Goal: Task Accomplishment & Management: Use online tool/utility

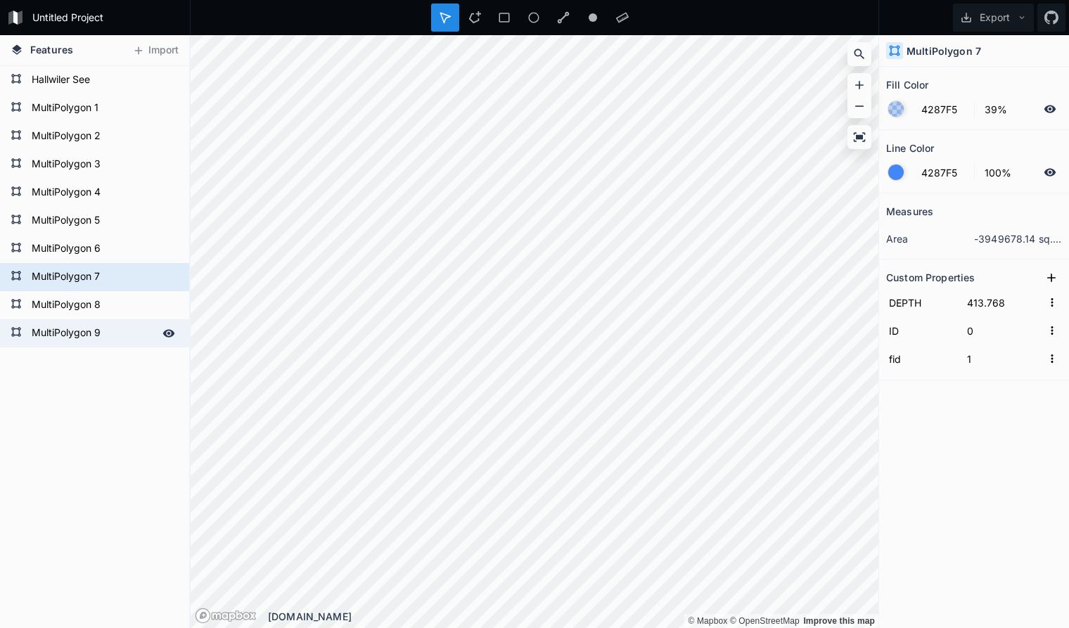
click at [121, 335] on form "MultiPolygon 9" at bounding box center [93, 333] width 132 height 21
type input "403.768"
type input "4"
type input "5"
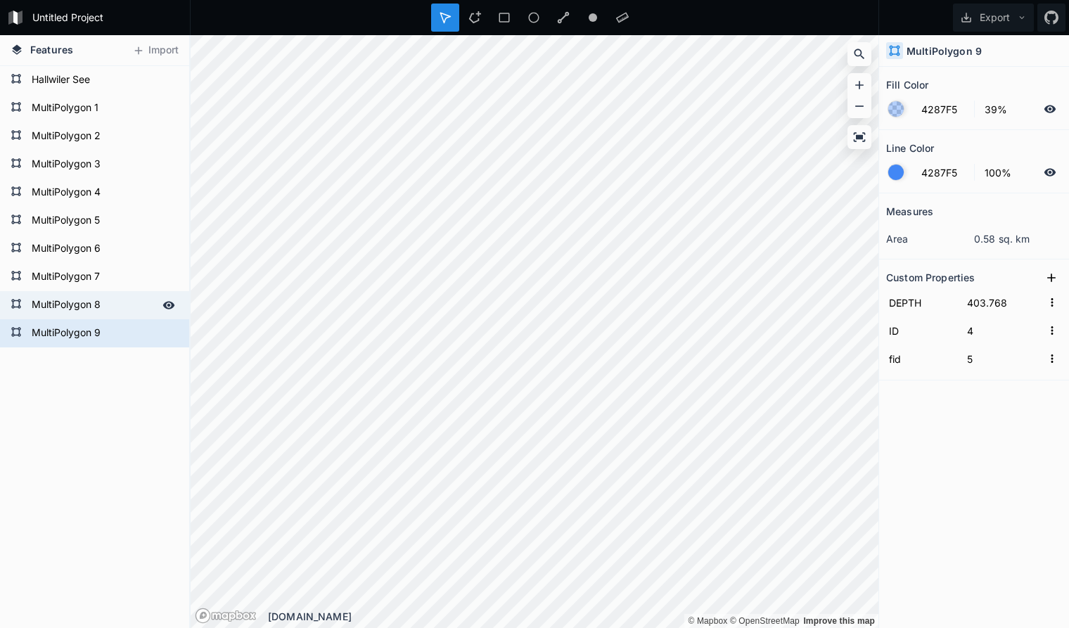
click at [124, 305] on form "MultiPolygon 8" at bounding box center [93, 305] width 132 height 21
type input "408.768"
type input "10"
type input "11"
click at [132, 305] on form "MultiPolygon 8" at bounding box center [93, 305] width 132 height 21
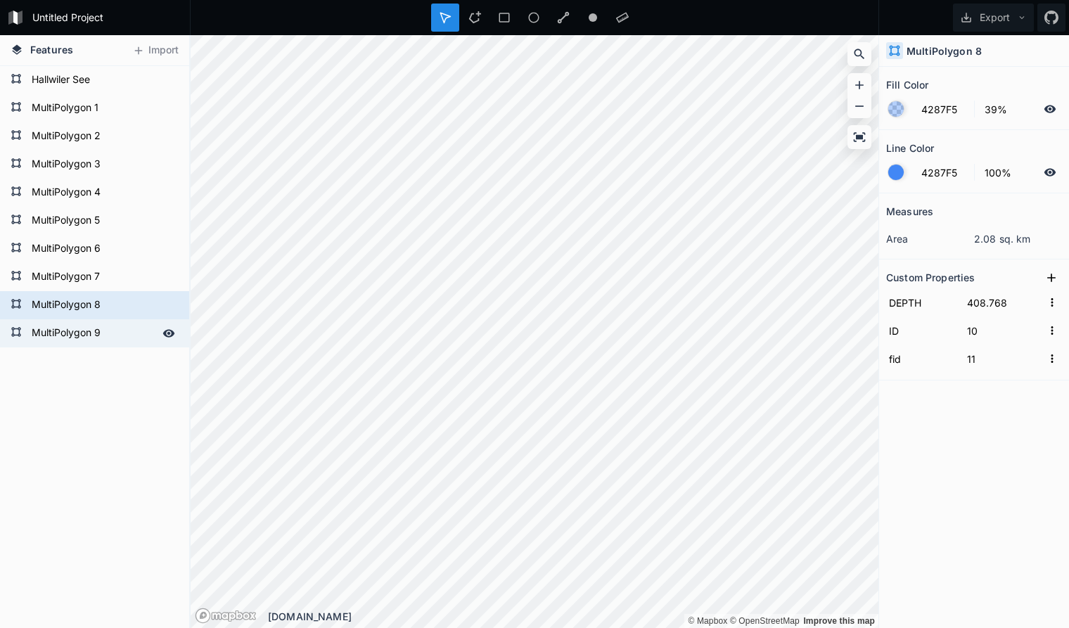
click at [128, 328] on form "MultiPolygon 9" at bounding box center [93, 333] width 132 height 21
type input "403.768"
type input "4"
type input "5"
click at [125, 307] on form "MultiPolygon 8" at bounding box center [93, 305] width 132 height 21
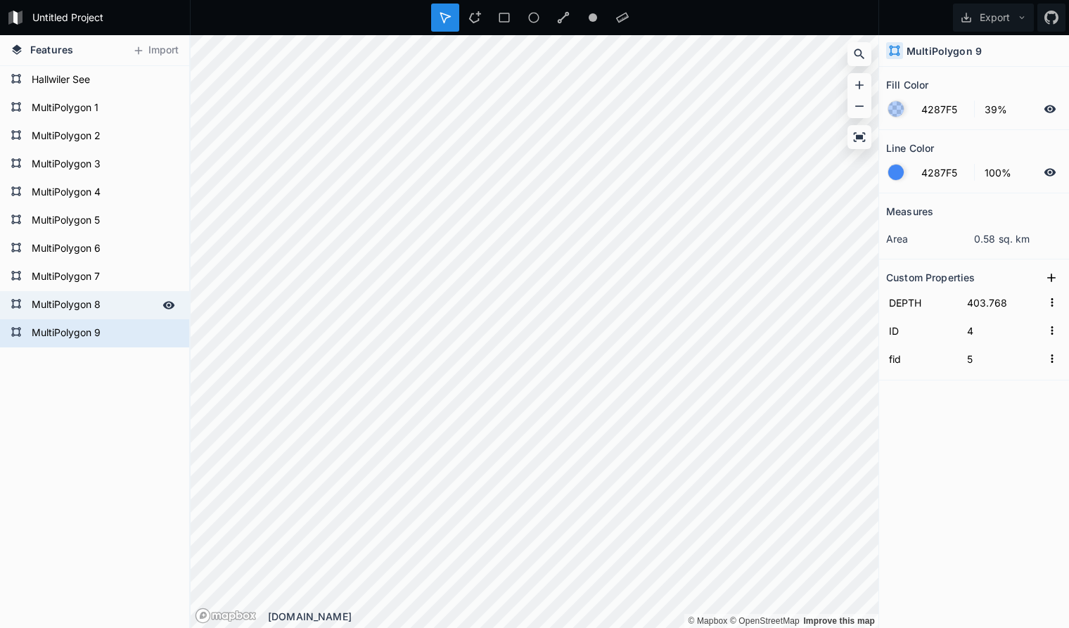
type input "408.768"
type input "10"
type input "11"
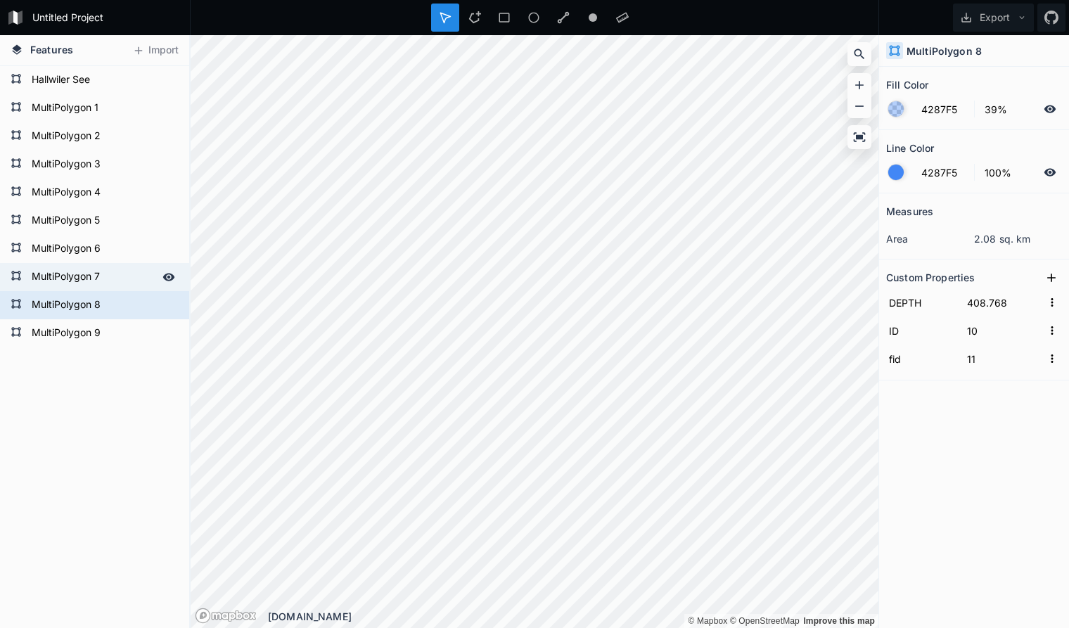
click at [117, 275] on form "MultiPolygon 7" at bounding box center [93, 277] width 132 height 21
type input "413.768"
type input "0"
type input "1"
click at [120, 279] on form "MultiPolygon 7" at bounding box center [93, 277] width 132 height 21
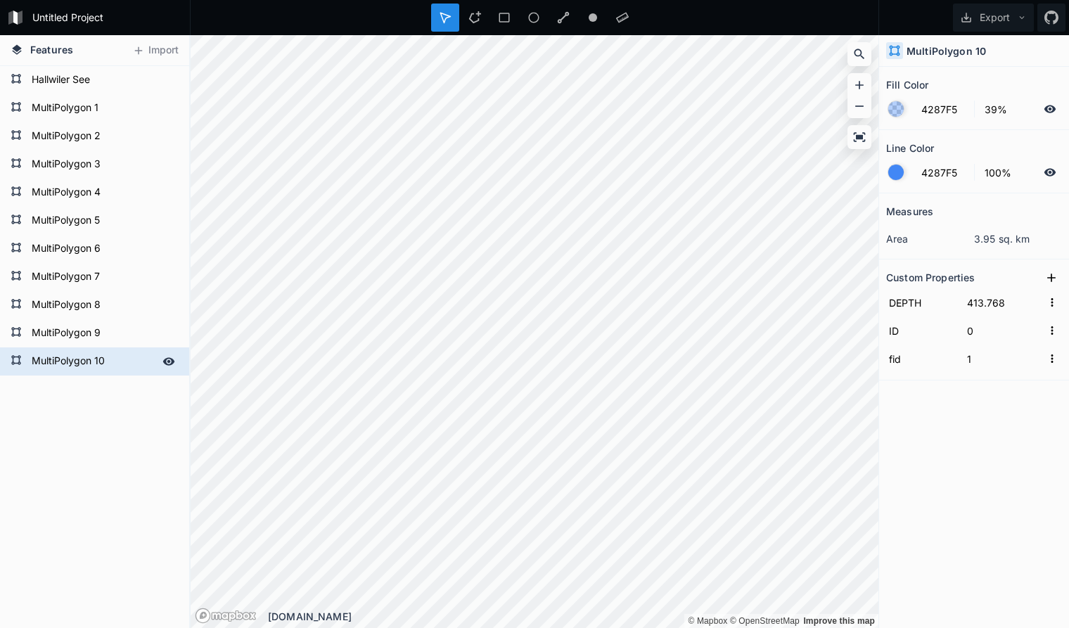
click at [122, 360] on form "MultiPolygon 10" at bounding box center [93, 361] width 132 height 21
click at [120, 335] on form "MultiPolygon 9" at bounding box center [93, 333] width 132 height 21
type input "403.768"
type input "4"
type input "5"
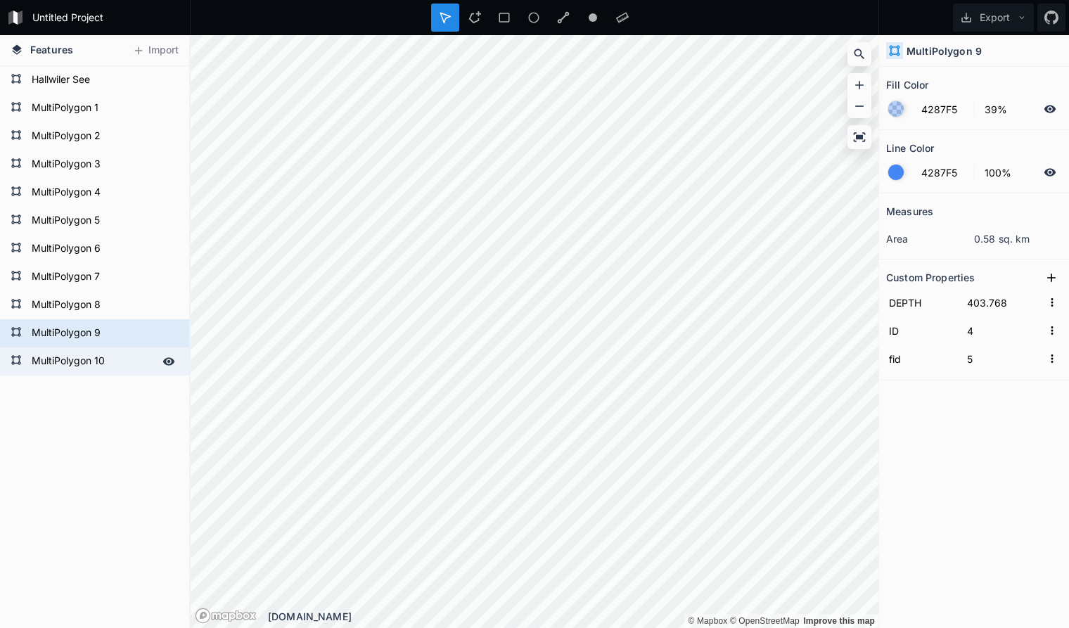
click at [141, 359] on form "MultiPolygon 10" at bounding box center [93, 361] width 132 height 21
type input "413.768"
type input "0"
type input "1"
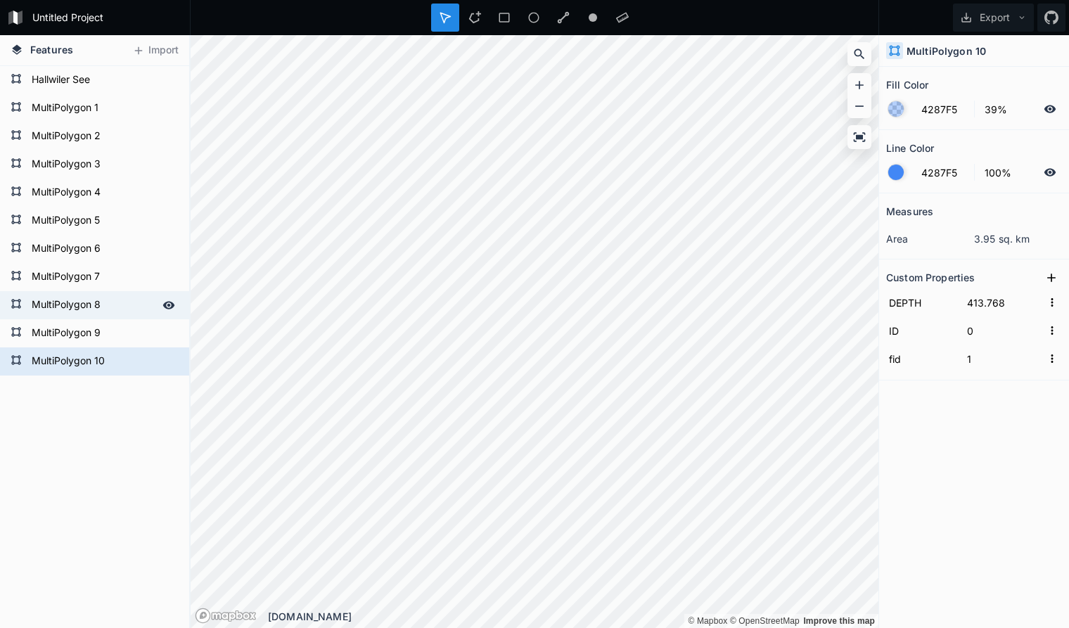
click at [136, 301] on form "MultiPolygon 8" at bounding box center [93, 305] width 132 height 21
type input "408.768"
type input "10"
type input "11"
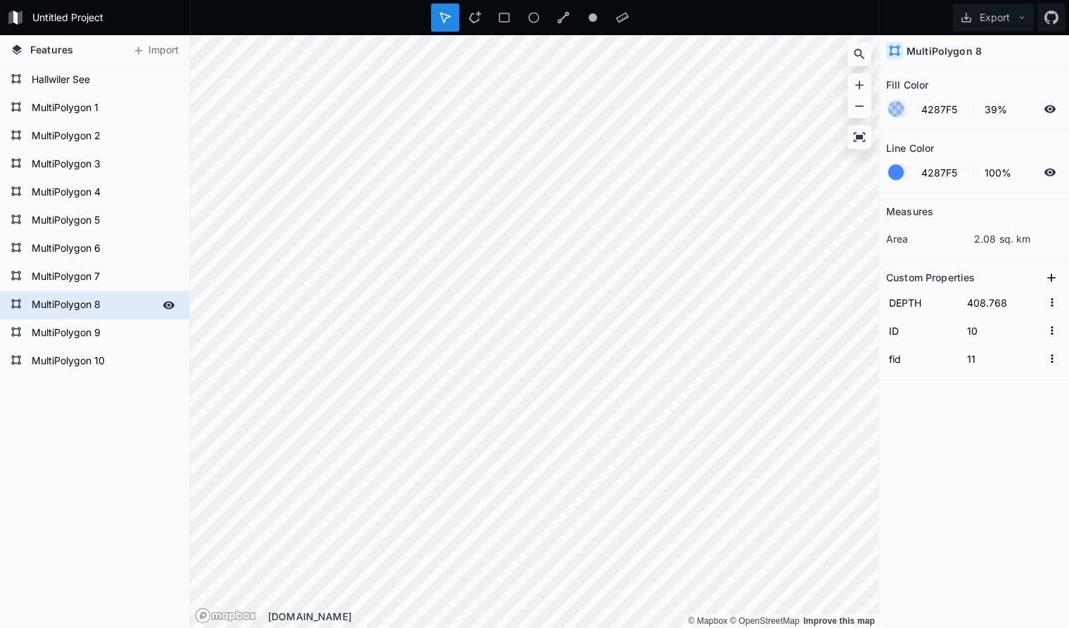
drag, startPoint x: 131, startPoint y: 355, endPoint x: 131, endPoint y: 319, distance: 36.6
click at [131, 319] on div "MultiPolygon 10 MultiPolygon 9 MultiPolygon 8 MultiPolygon 7 MultiPolygon 6 Mul…" at bounding box center [94, 220] width 189 height 309
click at [128, 337] on form "MultiPolygon 9" at bounding box center [93, 333] width 132 height 21
type input "403.768"
type input "4"
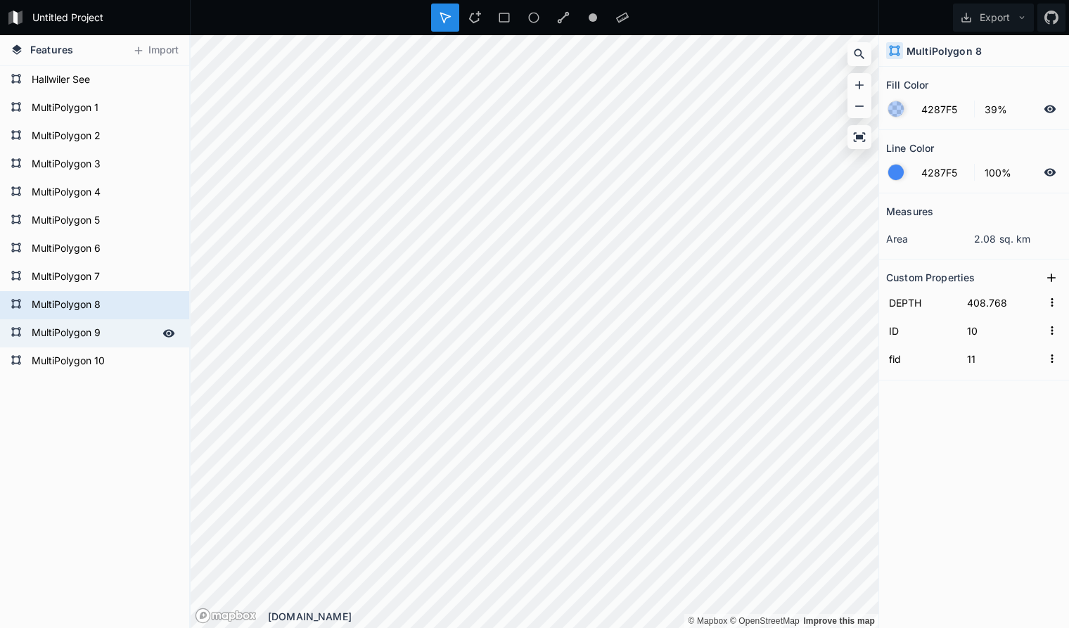
type input "5"
click at [122, 309] on form "MultiPolygon 8" at bounding box center [93, 305] width 132 height 21
type input "408.768"
type input "10"
type input "11"
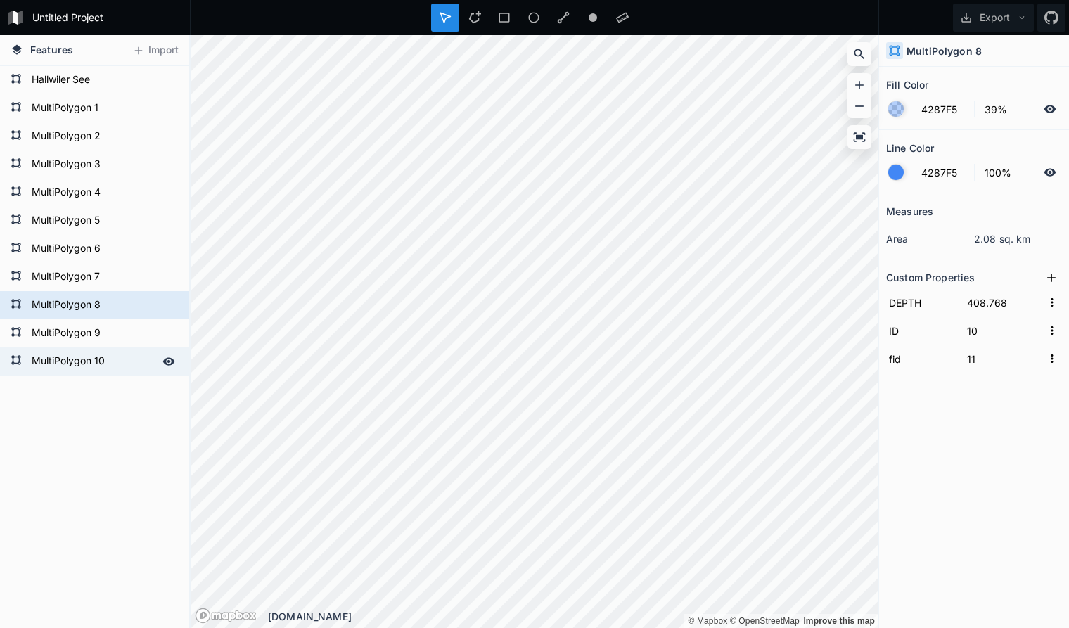
click at [129, 359] on form "MultiPolygon 10" at bounding box center [93, 361] width 132 height 21
type input "413.768"
type input "0"
type input "1"
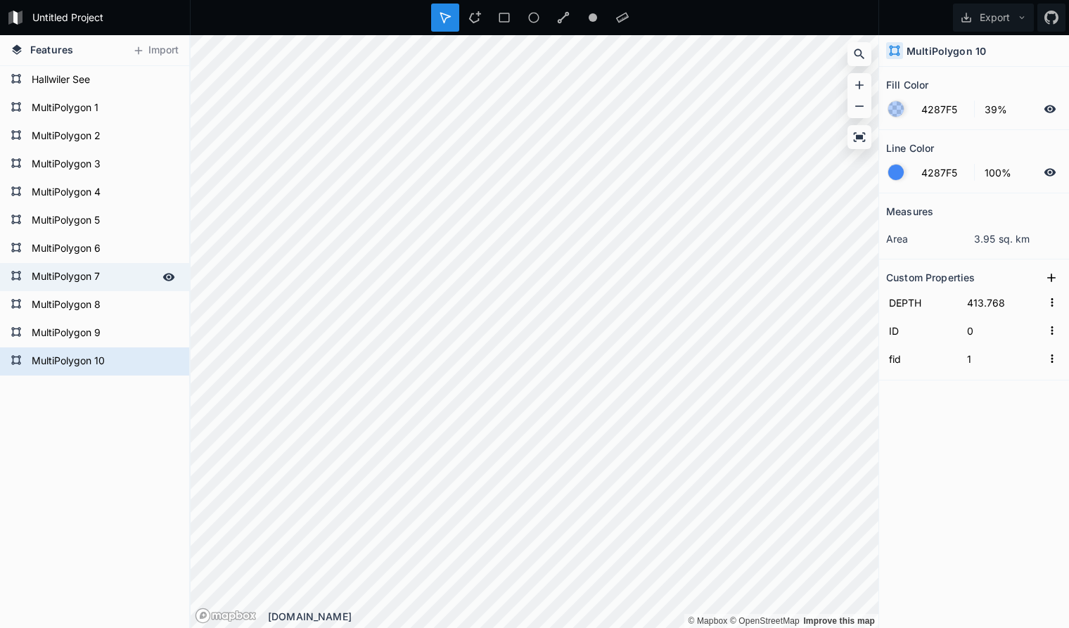
click at [126, 278] on form "MultiPolygon 7" at bounding box center [93, 277] width 132 height 21
click at [138, 369] on form "MultiPolygon 10" at bounding box center [93, 361] width 132 height 21
click at [124, 281] on form "MultiPolygon 7" at bounding box center [93, 277] width 132 height 21
click at [137, 360] on form "MultiPolygon 10" at bounding box center [93, 361] width 132 height 21
click at [173, 362] on icon at bounding box center [169, 361] width 12 height 8
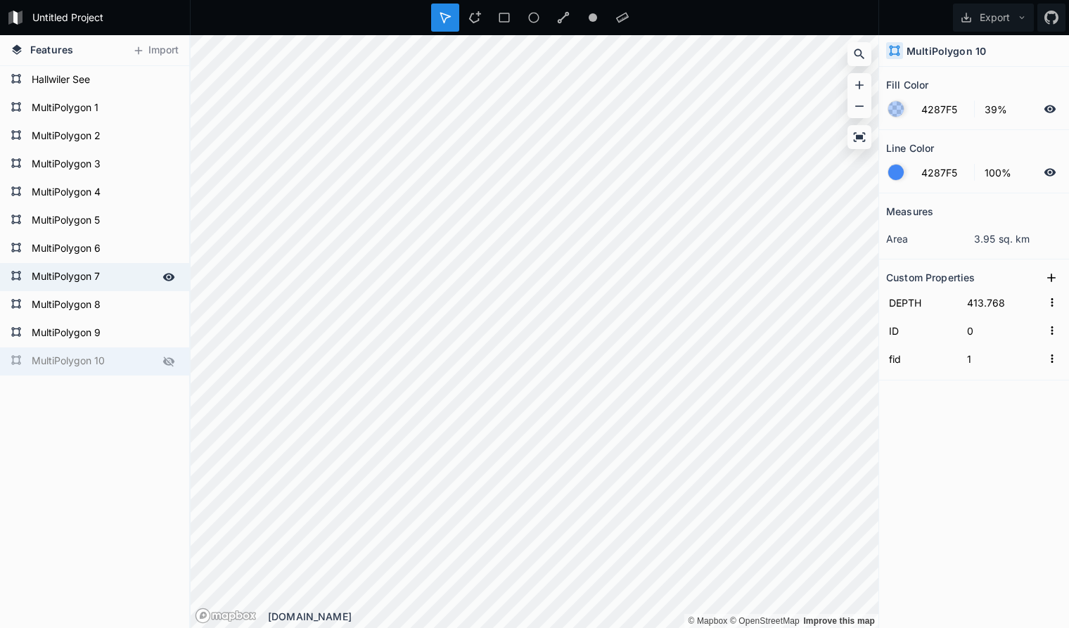
click at [136, 270] on form "MultiPolygon 7" at bounding box center [93, 277] width 132 height 21
click at [174, 276] on icon at bounding box center [169, 277] width 12 height 8
click at [139, 309] on form "MultiPolygon 8" at bounding box center [93, 305] width 132 height 21
type input "408.768"
type input "10"
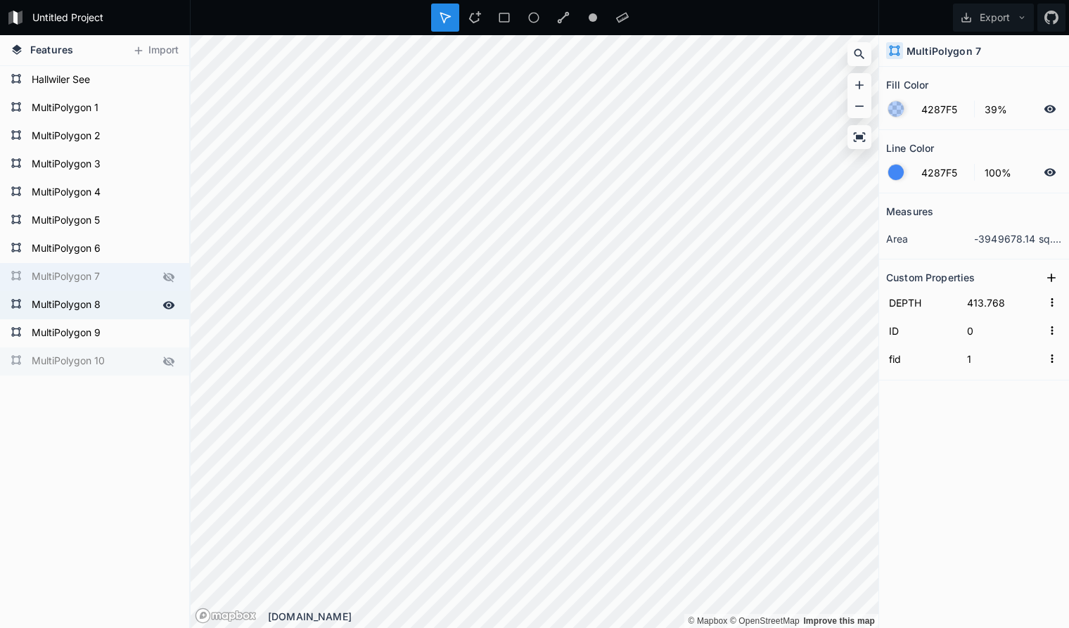
type input "11"
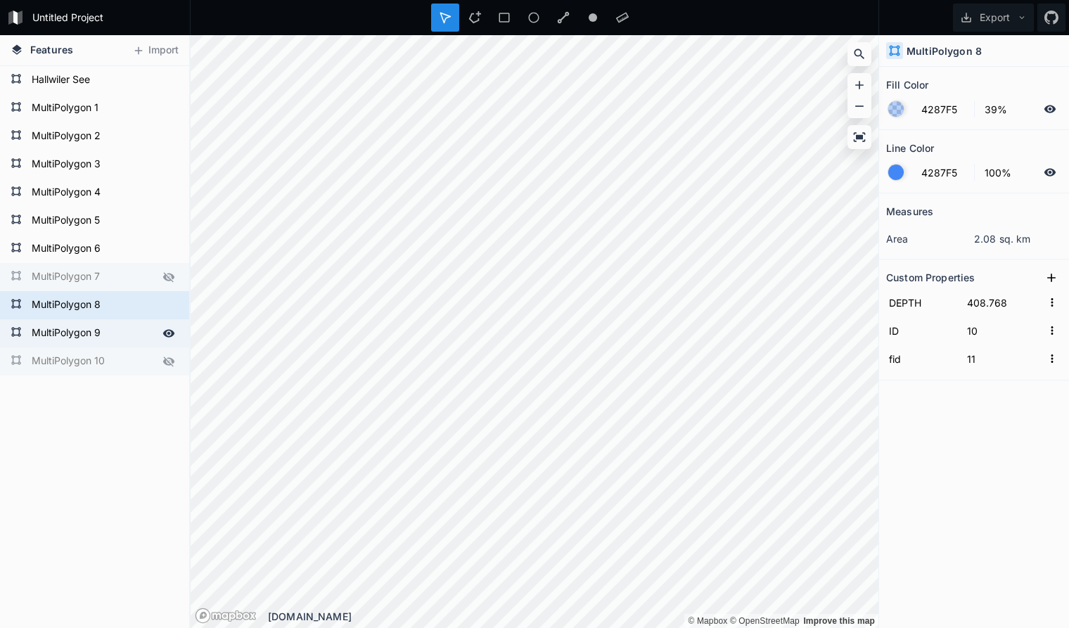
click at [130, 335] on form "MultiPolygon 9" at bounding box center [93, 333] width 132 height 21
type input "403.768"
type input "4"
type input "5"
type input "413.768"
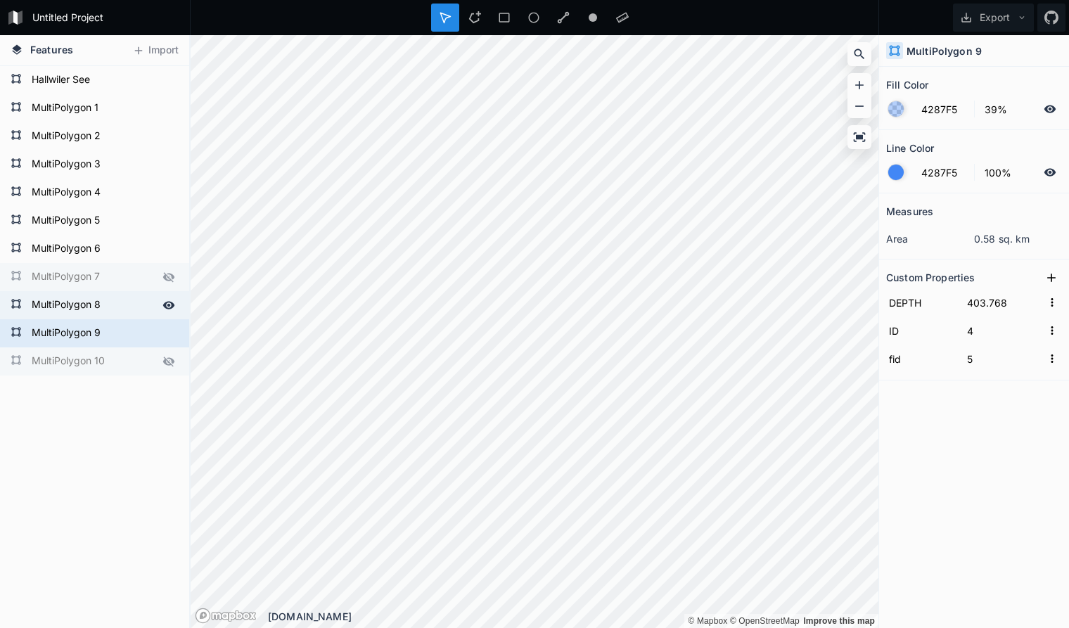
type input "0"
type input "1"
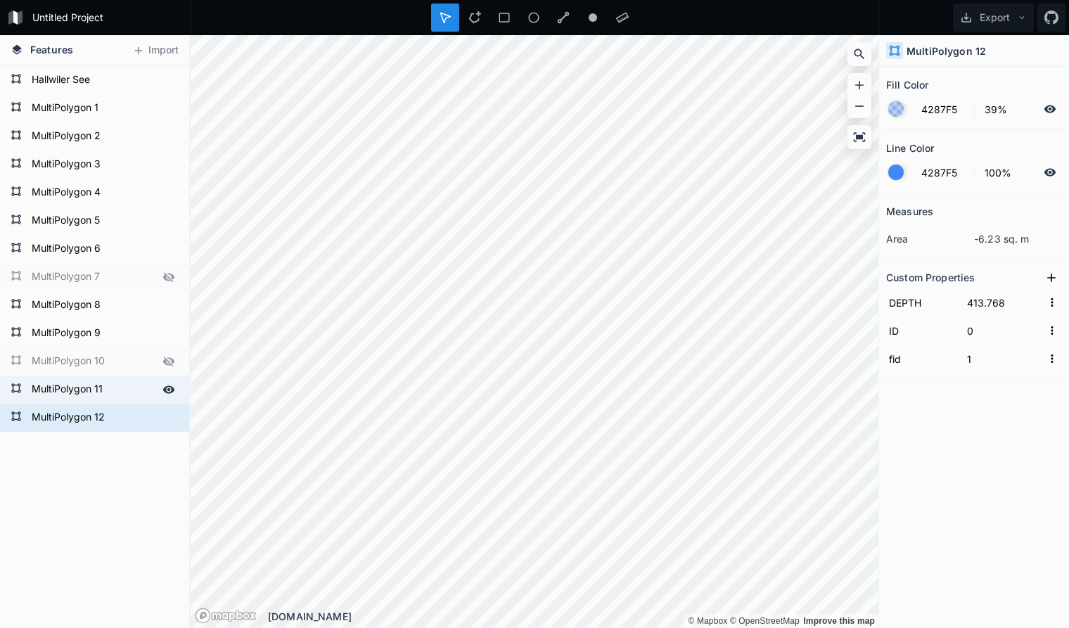
click at [173, 393] on icon at bounding box center [168, 389] width 13 height 13
click at [128, 416] on form "MultiPolygon 12" at bounding box center [93, 417] width 132 height 21
click at [115, 392] on form "MultiPolygon 11" at bounding box center [93, 389] width 132 height 21
click at [117, 418] on form "MultiPolygon 12" at bounding box center [93, 417] width 132 height 21
click at [118, 421] on form "MultiPolygon 12" at bounding box center [93, 417] width 132 height 21
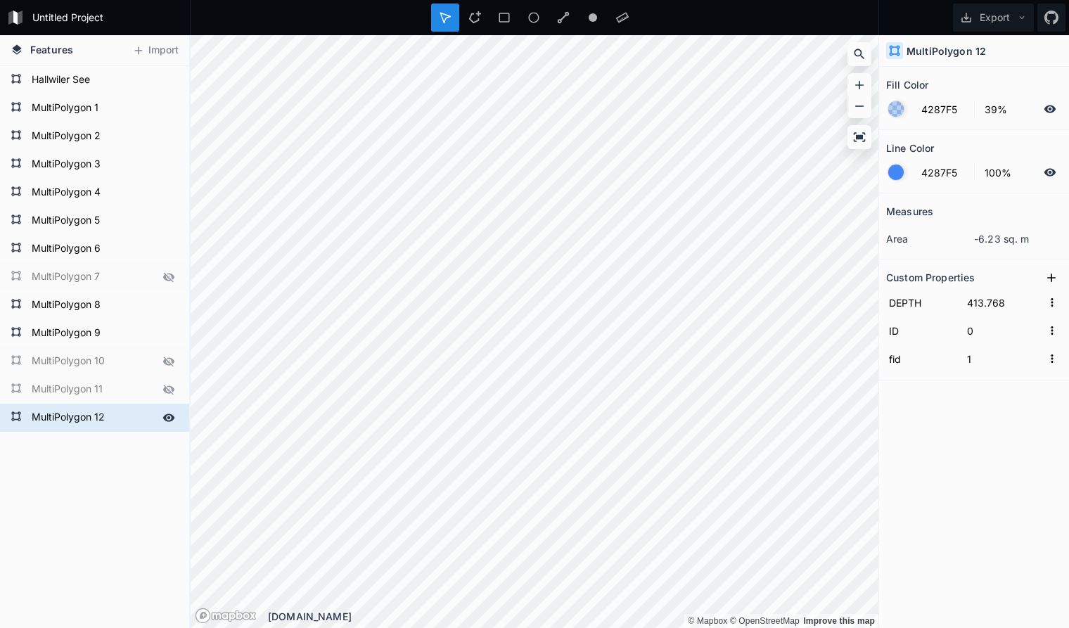
click at [170, 419] on icon at bounding box center [169, 418] width 12 height 8
click at [170, 419] on icon at bounding box center [168, 418] width 11 height 10
click at [171, 331] on icon at bounding box center [169, 333] width 12 height 8
click at [168, 305] on icon at bounding box center [169, 305] width 12 height 8
click at [169, 253] on icon at bounding box center [168, 249] width 13 height 13
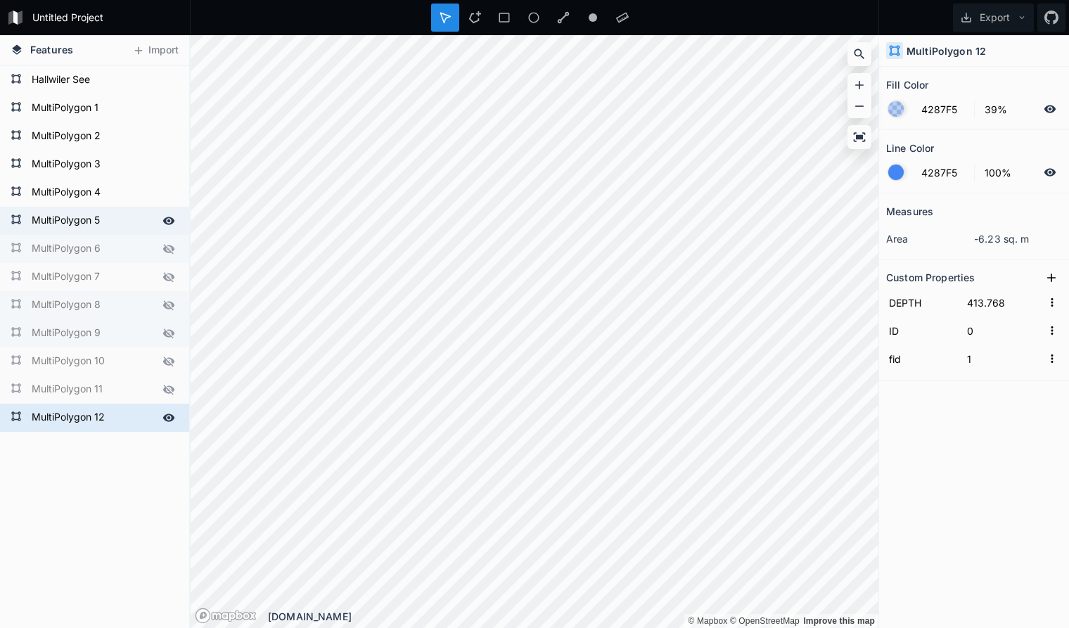
click at [167, 227] on div at bounding box center [169, 221] width 20 height 20
click at [173, 196] on icon at bounding box center [168, 192] width 13 height 13
click at [165, 169] on icon at bounding box center [168, 164] width 13 height 13
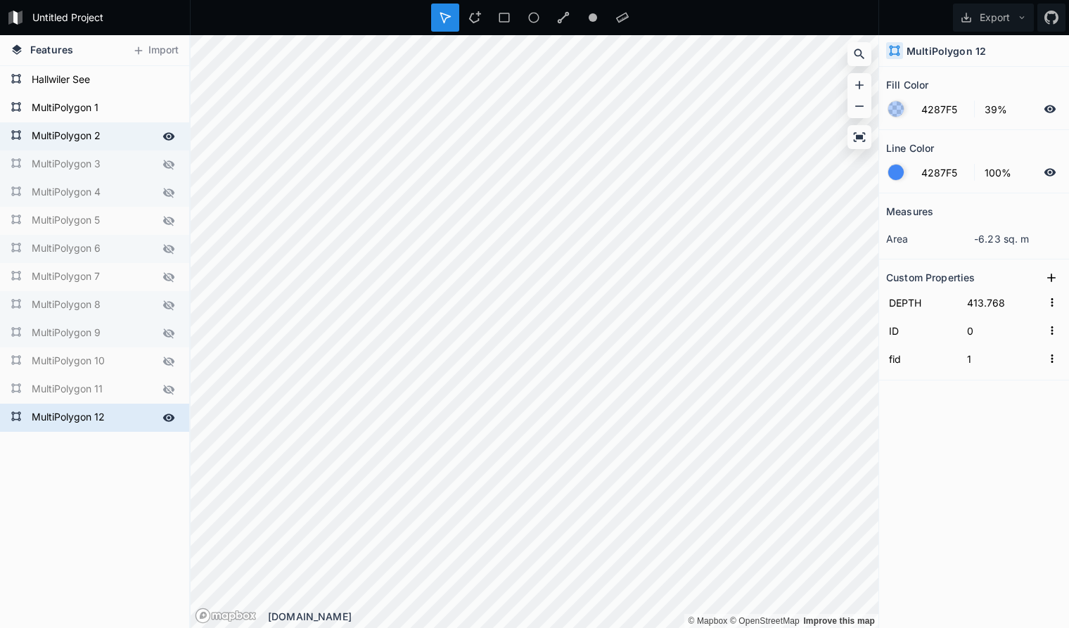
click at [169, 136] on icon at bounding box center [169, 136] width 12 height 8
click at [168, 106] on icon at bounding box center [168, 108] width 13 height 13
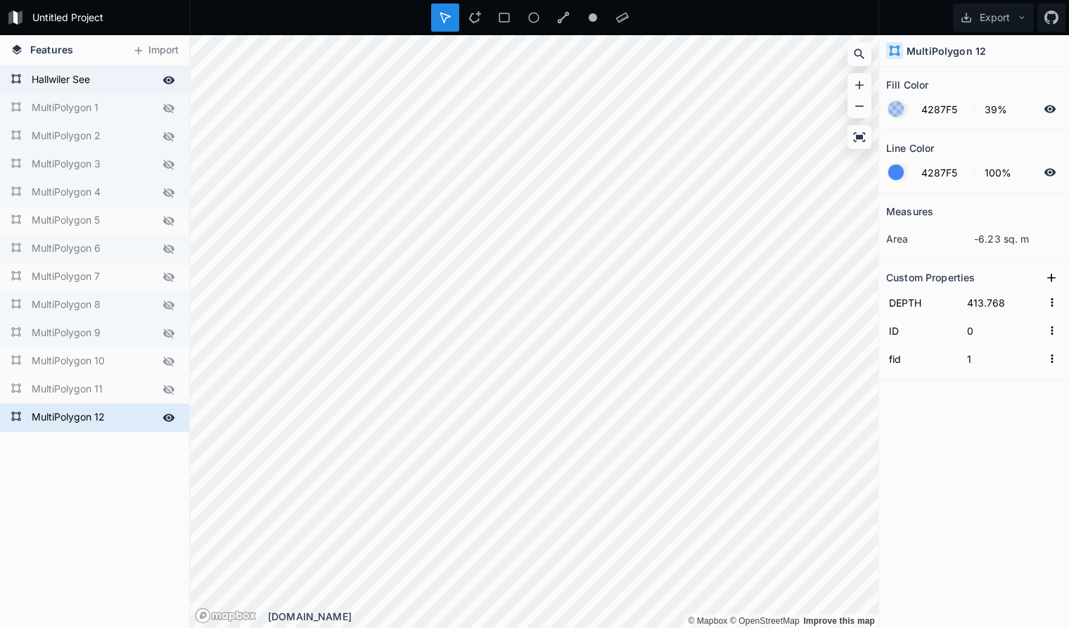
click at [167, 80] on icon at bounding box center [168, 80] width 13 height 13
click at [137, 413] on form "MultiPolygon 12" at bounding box center [93, 417] width 132 height 21
click at [938, 174] on input "4287F5" at bounding box center [943, 172] width 61 height 17
click at [961, 174] on input "4287F5" at bounding box center [943, 172] width 61 height 17
type input "D287F5"
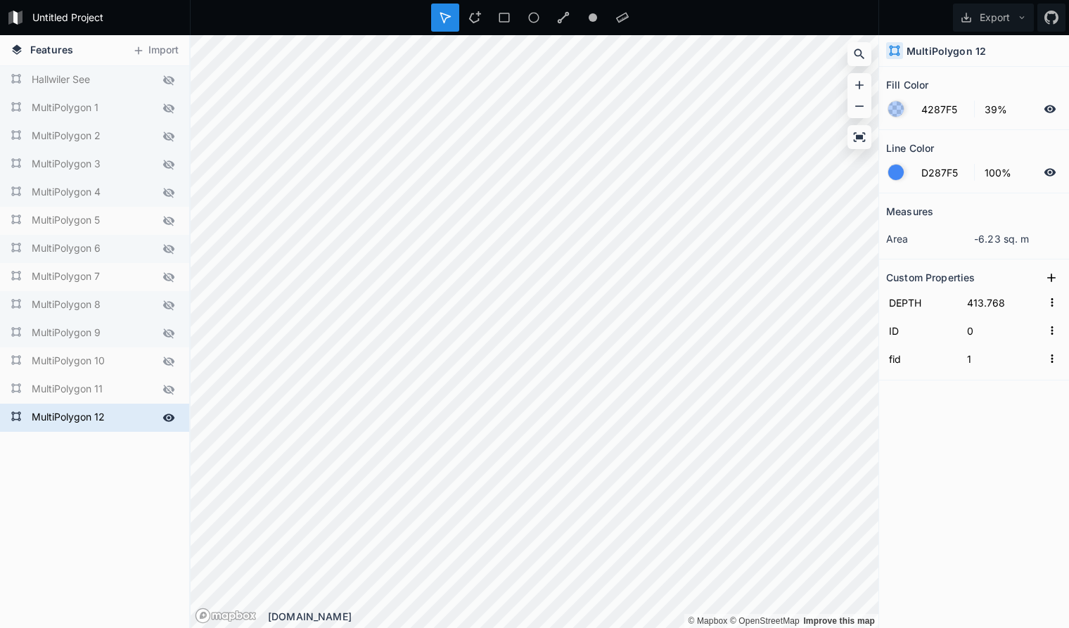
click at [141, 411] on form "MultiPolygon 12" at bounding box center [93, 417] width 132 height 21
click at [0, 0] on icon at bounding box center [0, 0] width 0 height 0
click at [169, 419] on icon at bounding box center [168, 418] width 11 height 10
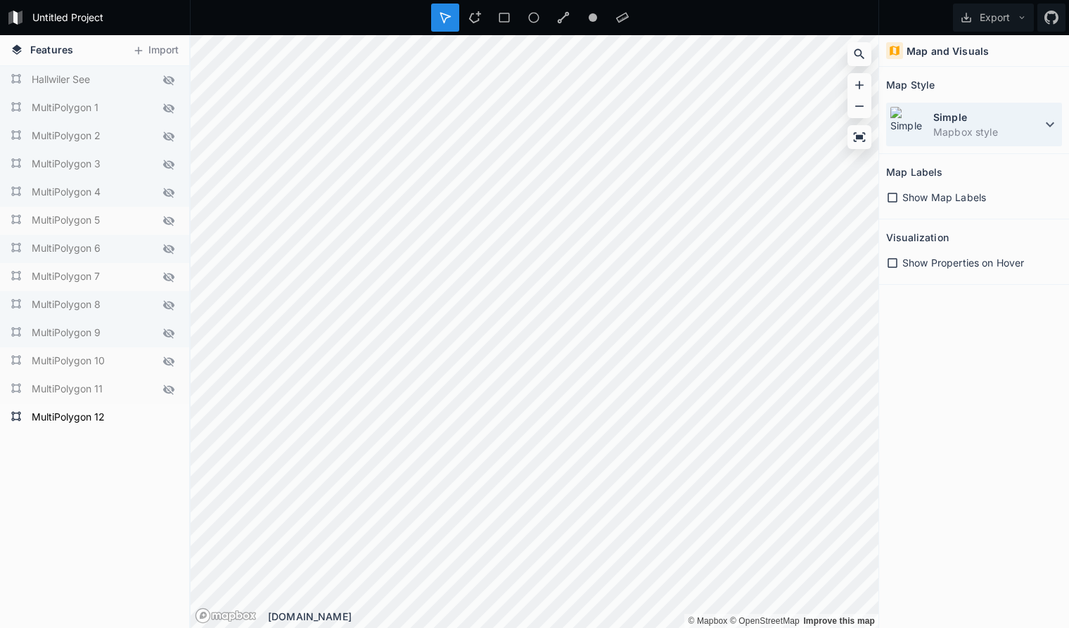
click at [1045, 126] on icon at bounding box center [1050, 124] width 17 height 17
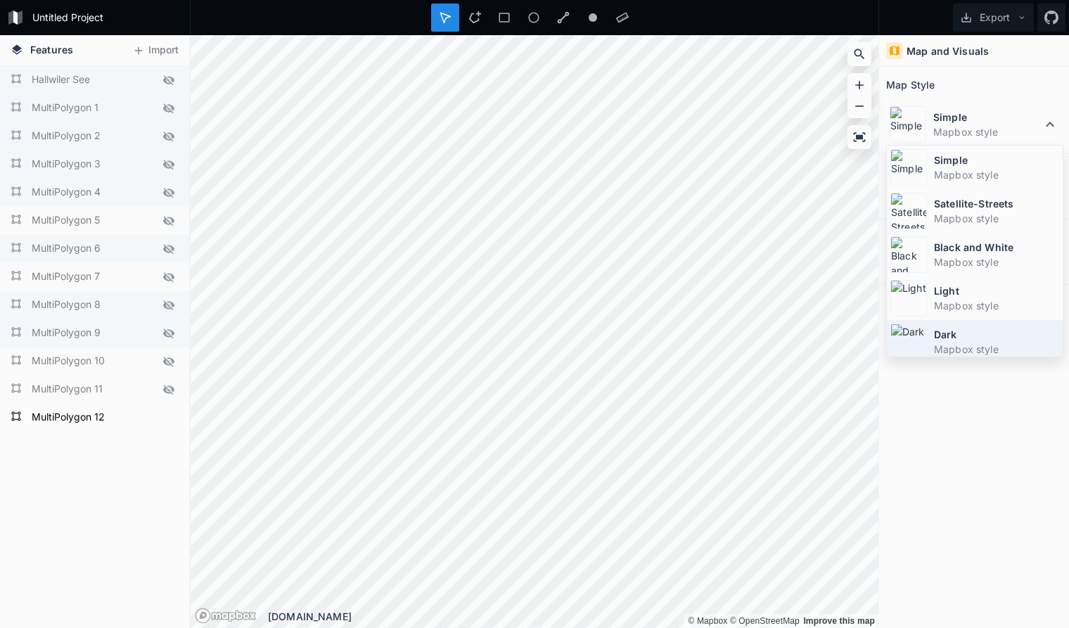
click at [944, 334] on dt "Dark" at bounding box center [996, 334] width 125 height 15
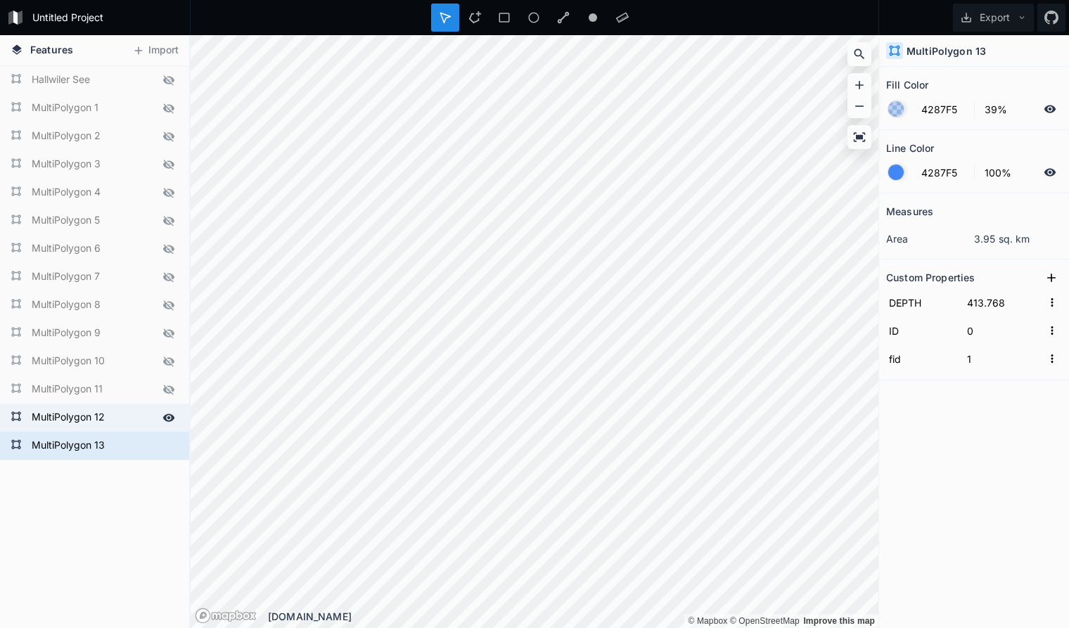
click at [172, 416] on icon at bounding box center [169, 418] width 12 height 8
click at [172, 416] on icon at bounding box center [168, 418] width 11 height 10
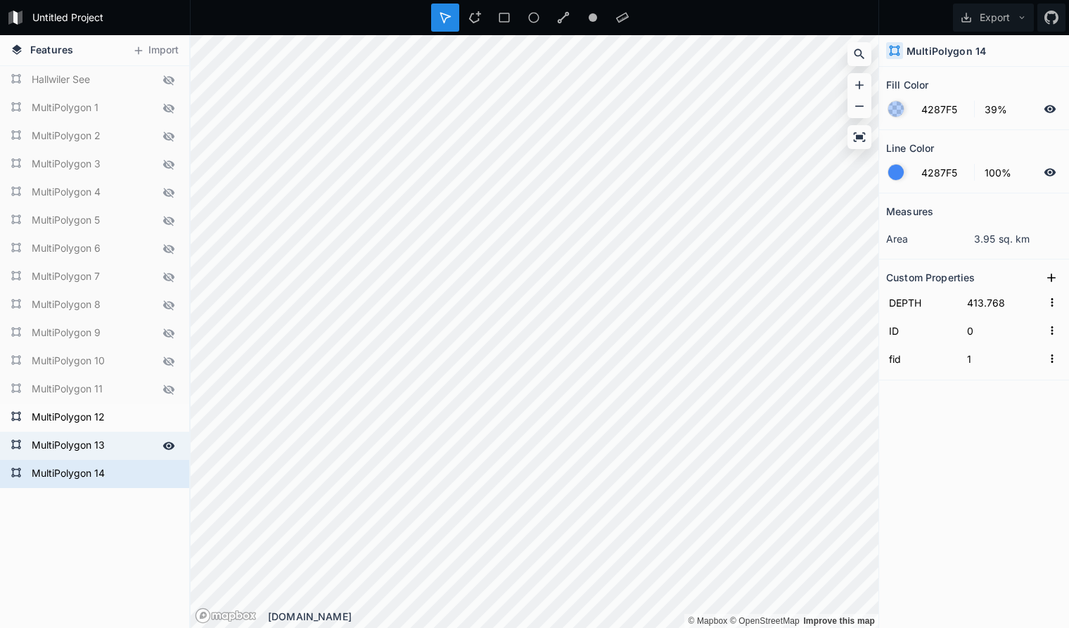
click at [143, 444] on form "MultiPolygon 13" at bounding box center [93, 445] width 132 height 21
click at [143, 470] on form "MultiPolygon 14" at bounding box center [93, 473] width 132 height 21
click at [133, 440] on form "MultiPolygon 13" at bounding box center [93, 445] width 132 height 21
click at [138, 464] on form "MultiPolygon 14" at bounding box center [93, 473] width 132 height 21
click at [139, 436] on form "MultiPolygon 13" at bounding box center [93, 445] width 132 height 21
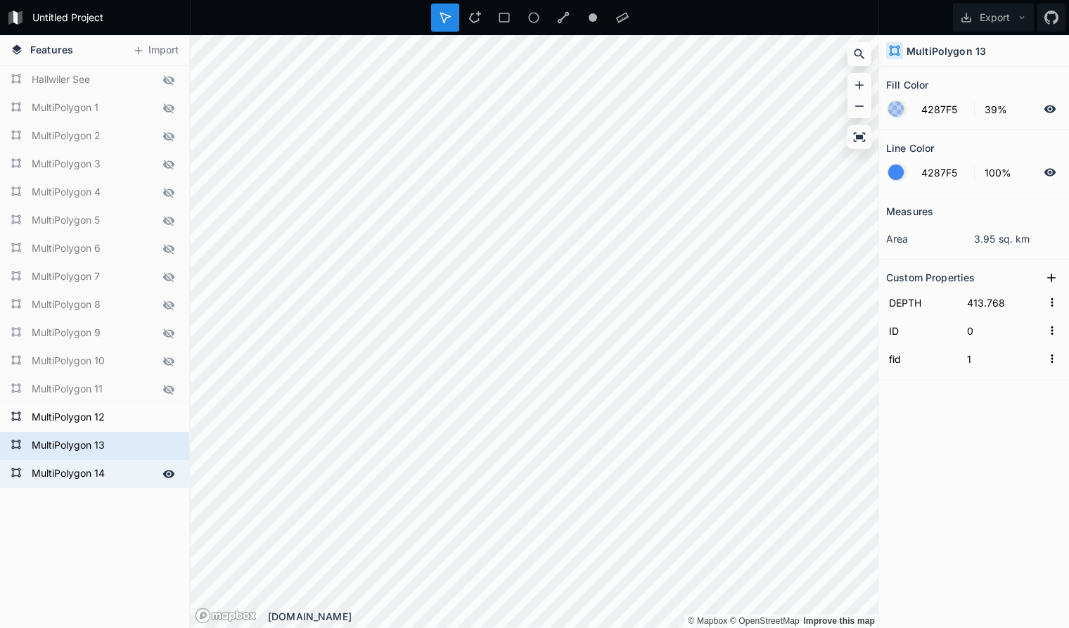
click at [139, 473] on form "MultiPolygon 14" at bounding box center [93, 473] width 132 height 21
click at [139, 445] on form "MultiPolygon 13" at bounding box center [93, 445] width 132 height 21
click at [129, 470] on form "MultiPolygon 14" at bounding box center [93, 473] width 132 height 21
click at [127, 444] on form "MultiPolygon 13" at bounding box center [93, 445] width 132 height 21
click at [136, 473] on form "MultiPolygon 14" at bounding box center [93, 473] width 132 height 21
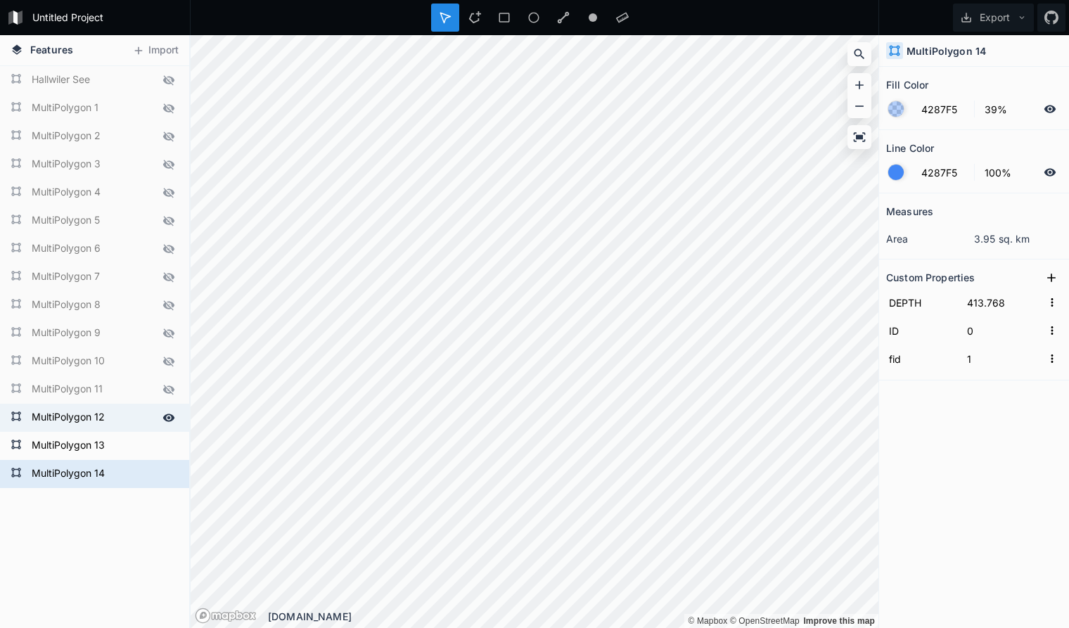
click at [134, 417] on form "MultiPolygon 12" at bounding box center [93, 417] width 132 height 21
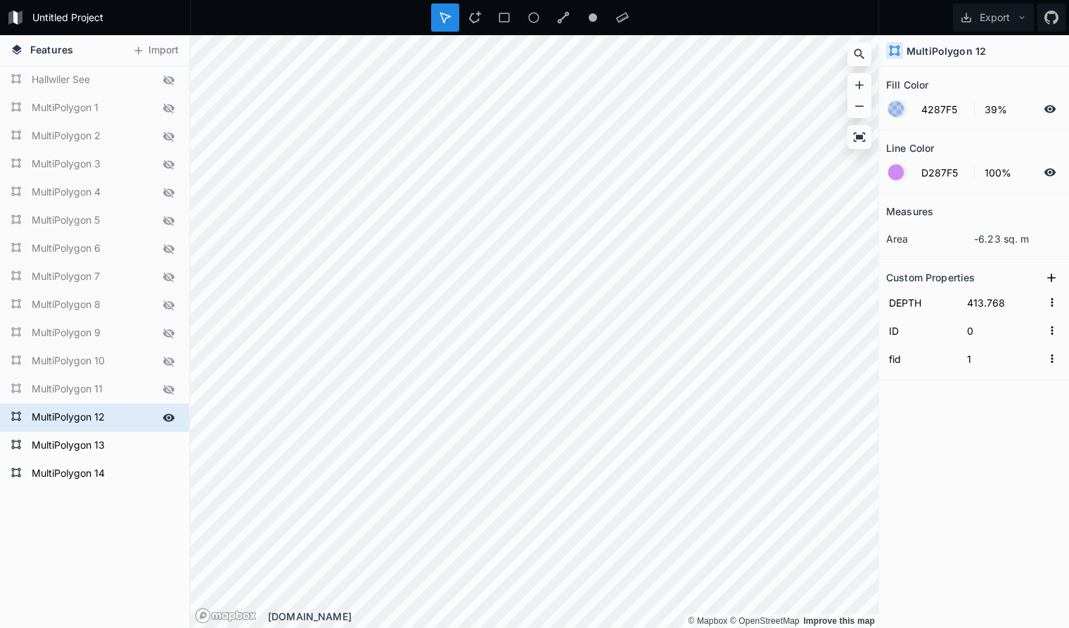
click at [136, 417] on form "MultiPolygon 12" at bounding box center [93, 417] width 132 height 21
type input "4287F5"
type input "403.768"
type input "4"
type input "5"
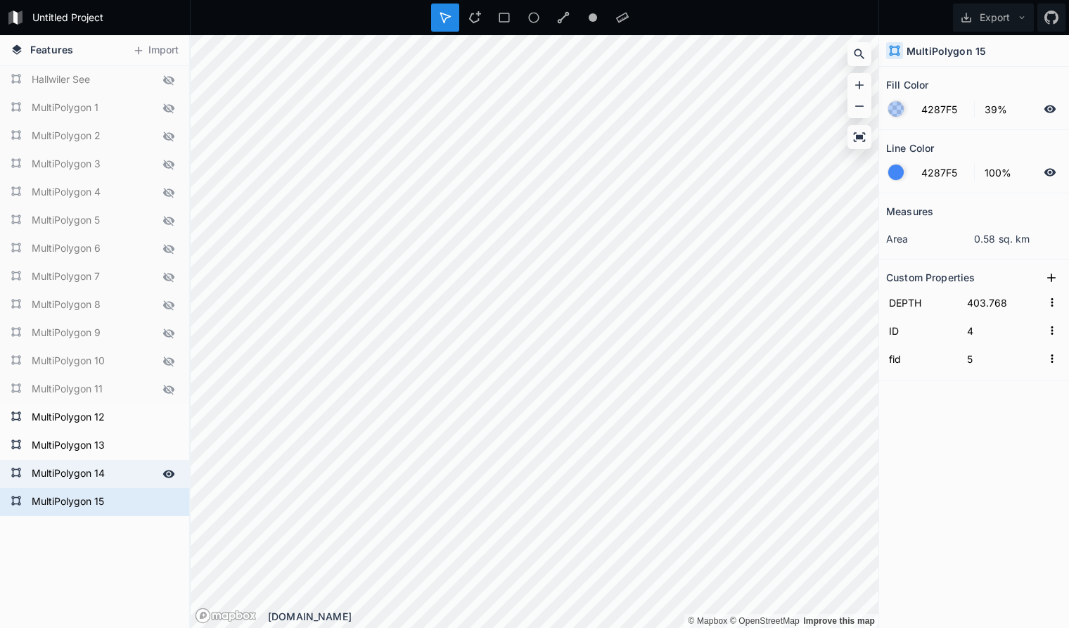
click at [127, 473] on form "MultiPolygon 14" at bounding box center [93, 473] width 132 height 21
type input "413.768"
type input "0"
type input "1"
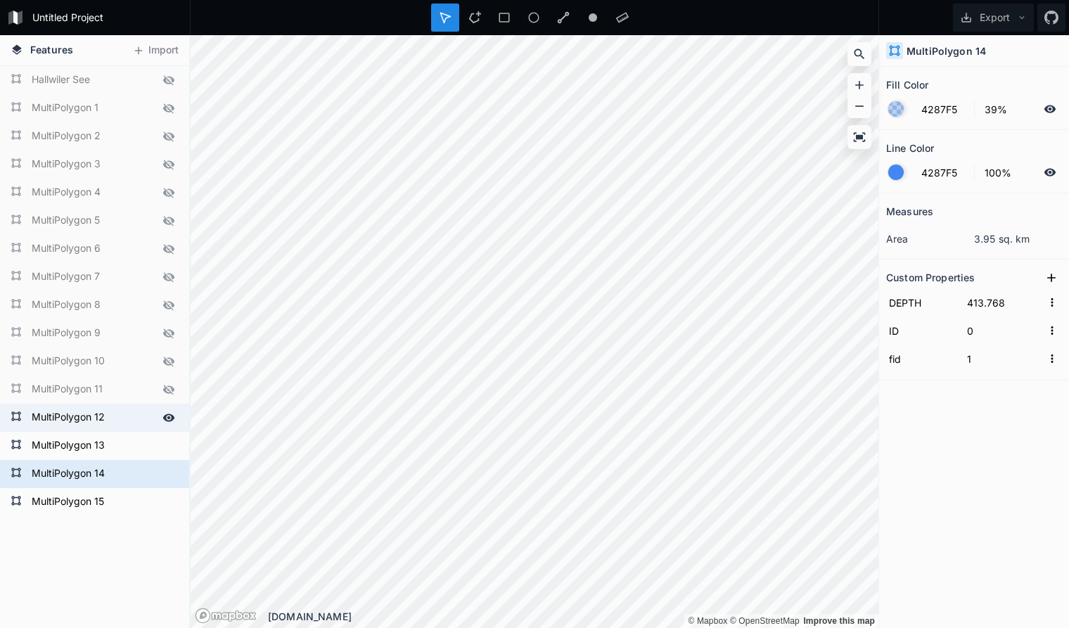
click at [141, 409] on form "MultiPolygon 12" at bounding box center [93, 417] width 132 height 21
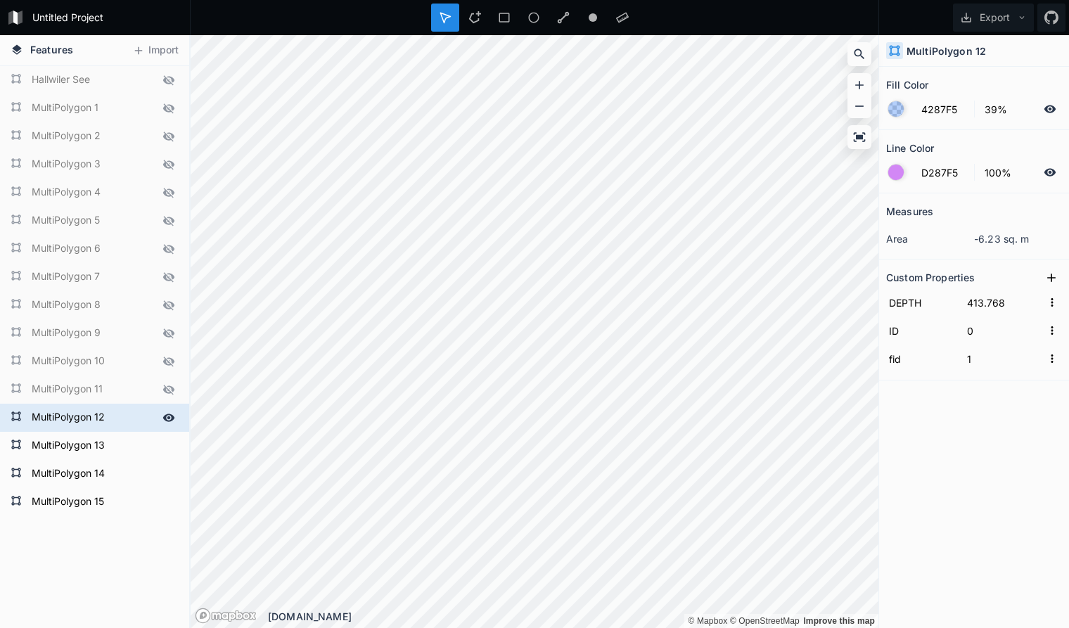
click at [170, 415] on icon at bounding box center [169, 418] width 12 height 8
click at [170, 441] on icon at bounding box center [168, 446] width 13 height 13
click at [171, 466] on div at bounding box center [169, 474] width 20 height 20
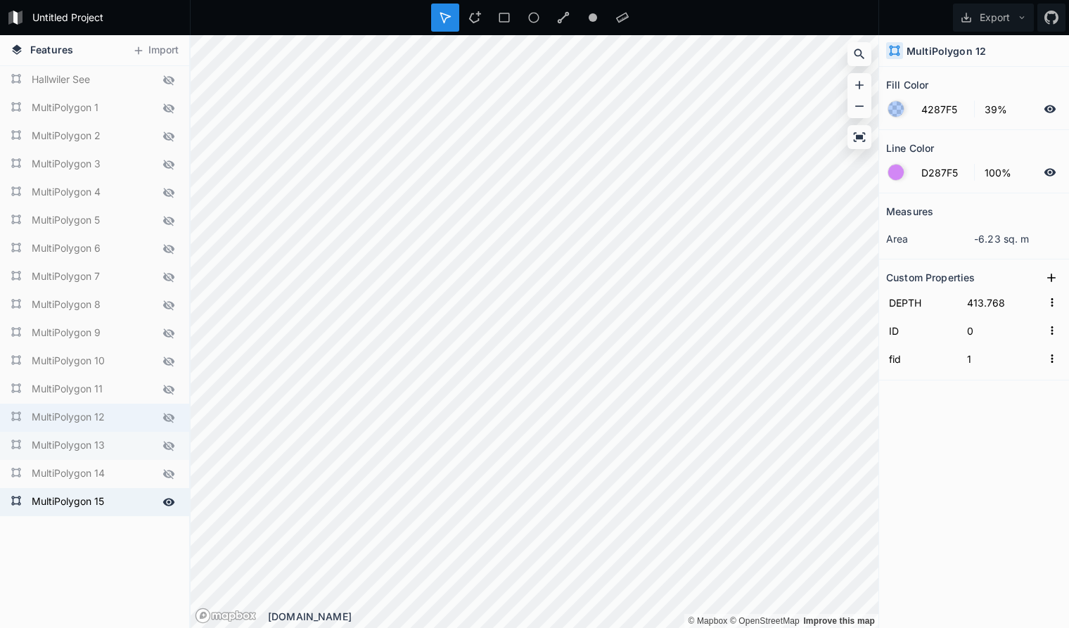
click at [131, 499] on form "MultiPolygon 15" at bounding box center [93, 502] width 132 height 21
type input "4287F5"
type input "403.768"
type input "4"
type input "5"
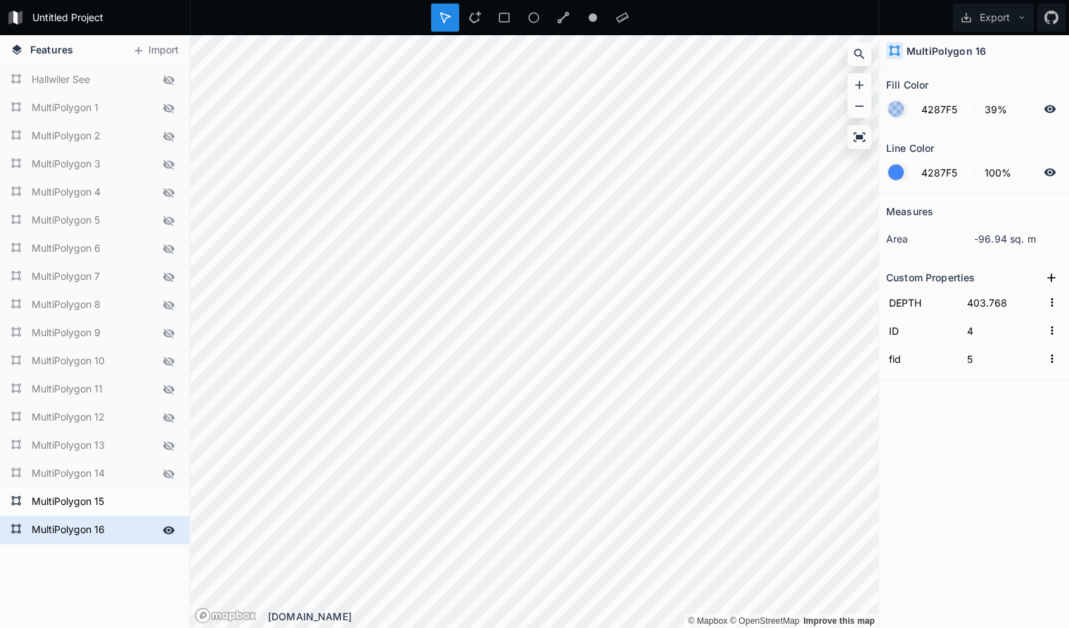
click at [174, 530] on icon at bounding box center [168, 530] width 13 height 13
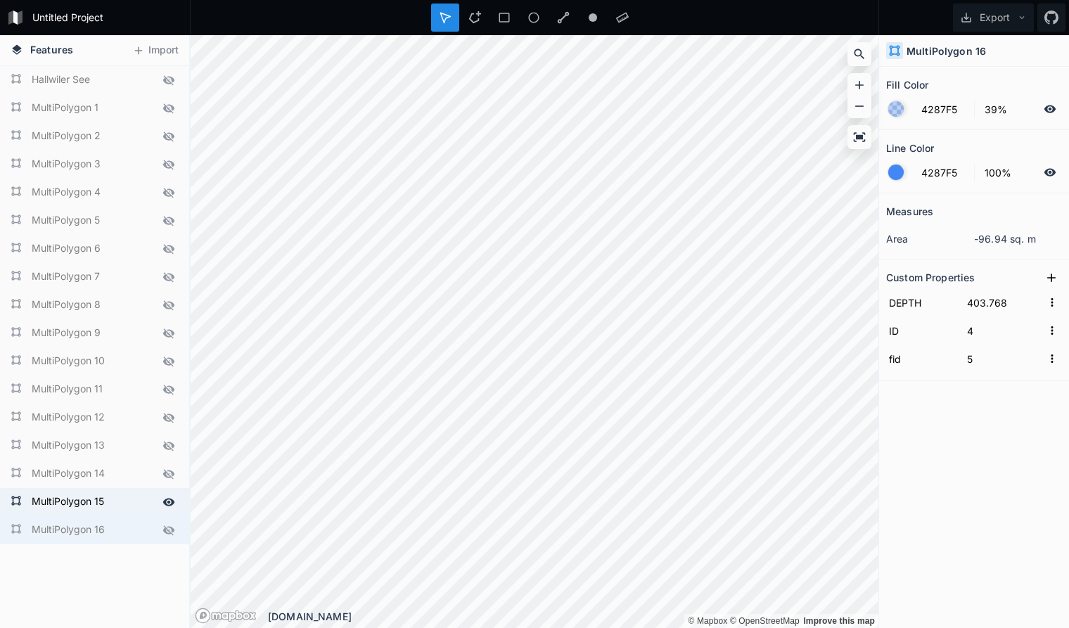
click at [151, 500] on form "MultiPolygon 15" at bounding box center [93, 502] width 132 height 21
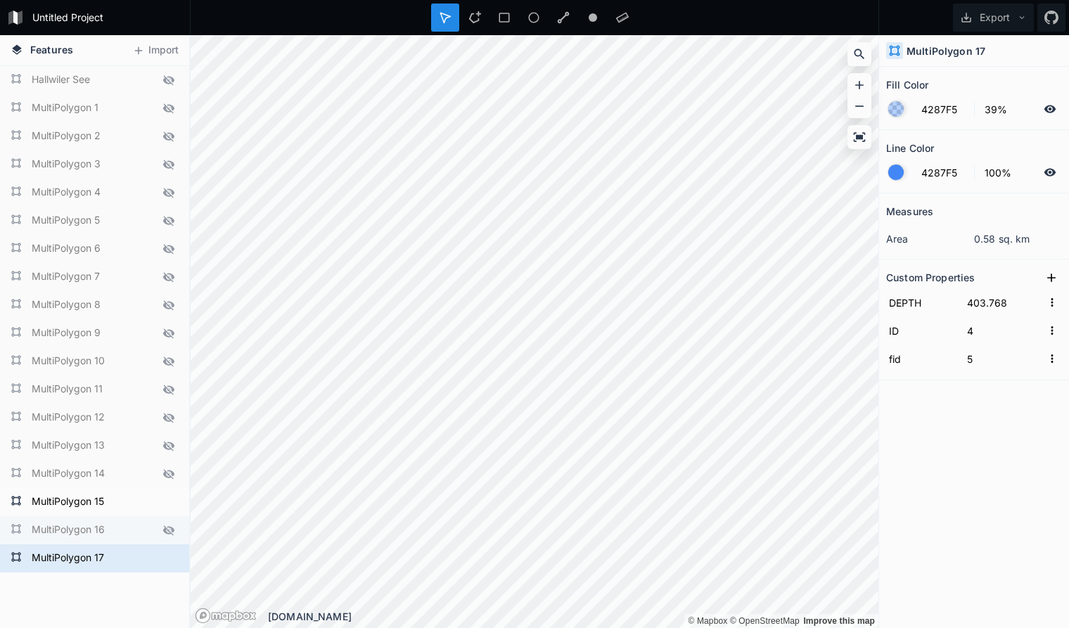
click at [167, 528] on icon at bounding box center [168, 530] width 13 height 13
click at [169, 527] on icon at bounding box center [169, 530] width 12 height 8
click at [143, 555] on form "MultiPolygon 17" at bounding box center [93, 558] width 132 height 21
click at [174, 558] on icon at bounding box center [169, 558] width 12 height 8
click at [134, 504] on form "MultiPolygon 15" at bounding box center [93, 502] width 132 height 21
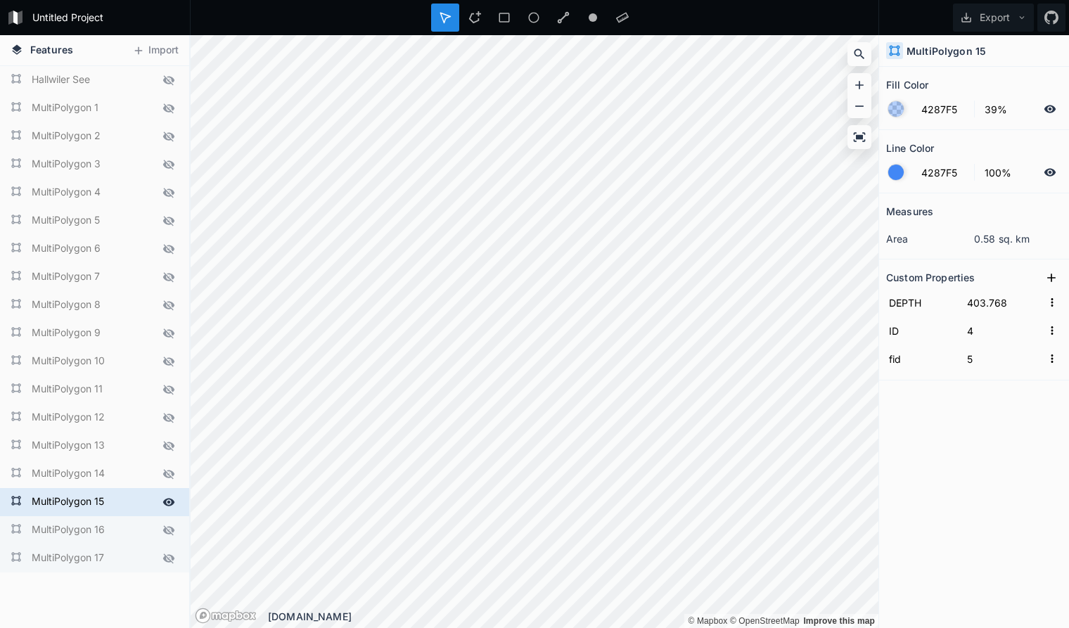
click at [170, 501] on icon at bounding box center [169, 502] width 12 height 8
click at [171, 559] on icon at bounding box center [168, 558] width 13 height 13
click at [135, 555] on form "MultiPolygon 17" at bounding box center [93, 558] width 132 height 21
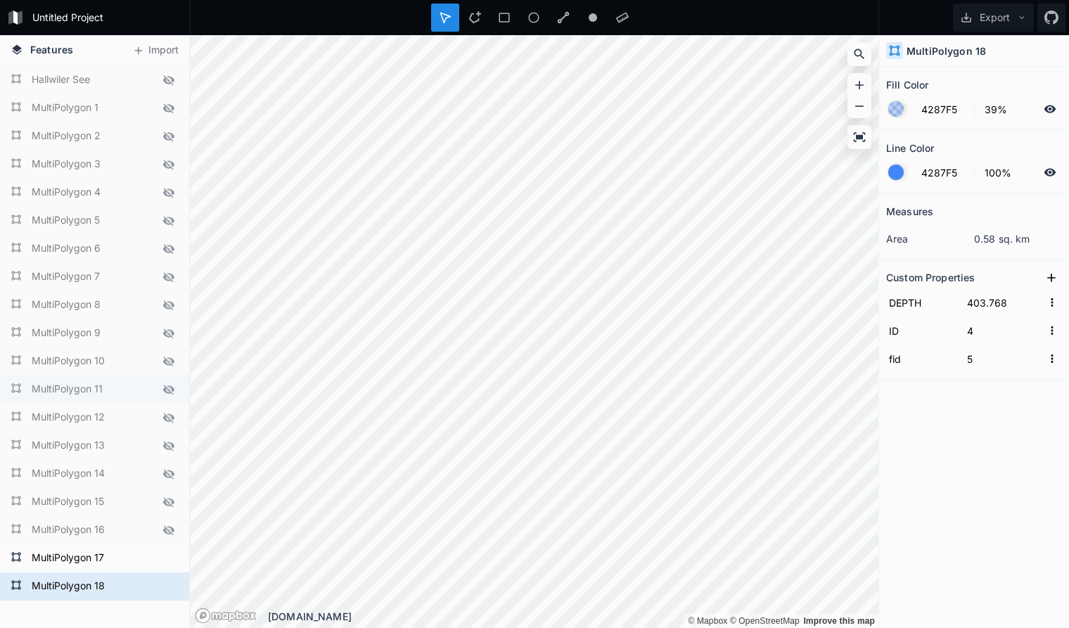
scroll to position [72, 0]
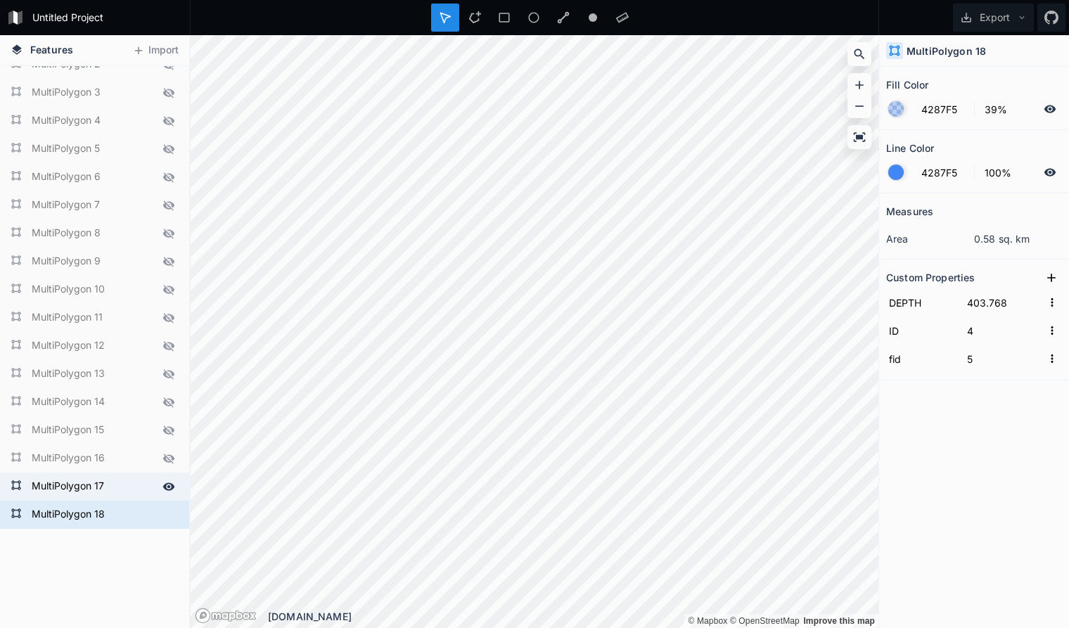
click at [129, 492] on form "MultiPolygon 17" at bounding box center [93, 486] width 132 height 21
click at [124, 513] on form "MultiPolygon 18" at bounding box center [93, 514] width 132 height 21
click at [124, 484] on form "MultiPolygon 17" at bounding box center [93, 486] width 132 height 21
click at [126, 520] on form "MultiPolygon 18" at bounding box center [93, 514] width 132 height 21
click at [134, 491] on form "MultiPolygon 17" at bounding box center [93, 486] width 132 height 21
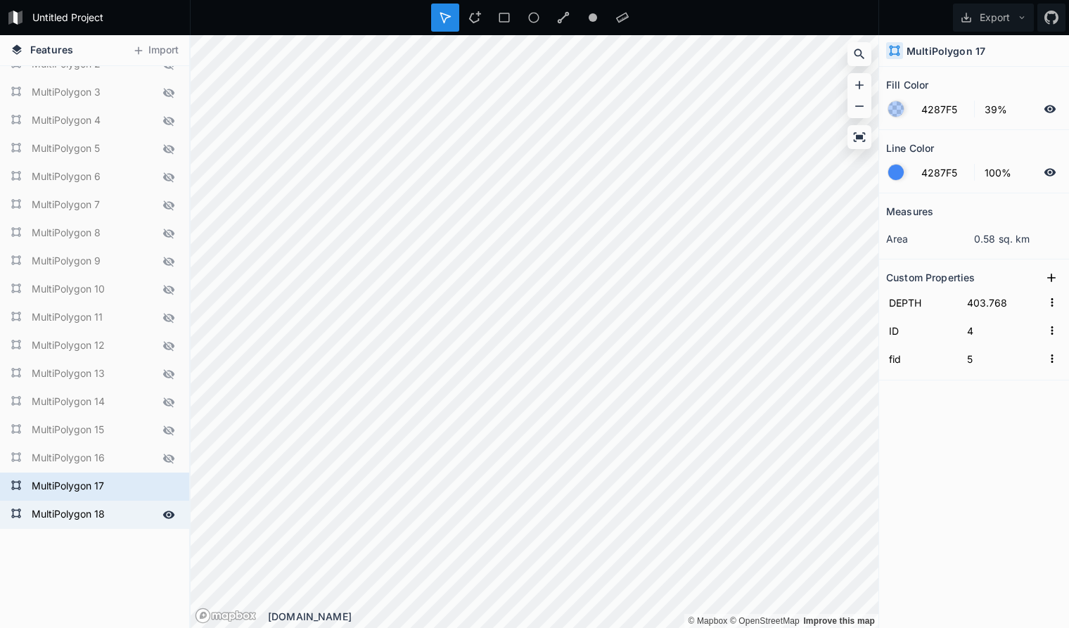
click at [132, 516] on form "MultiPolygon 18" at bounding box center [93, 514] width 132 height 21
click at [124, 487] on form "MultiPolygon 17" at bounding box center [93, 486] width 132 height 21
click at [127, 518] on form "MultiPolygon 18" at bounding box center [93, 514] width 132 height 21
click at [115, 480] on form "MultiPolygon 17" at bounding box center [93, 486] width 132 height 21
click at [121, 513] on form "MultiPolygon 18" at bounding box center [93, 514] width 132 height 21
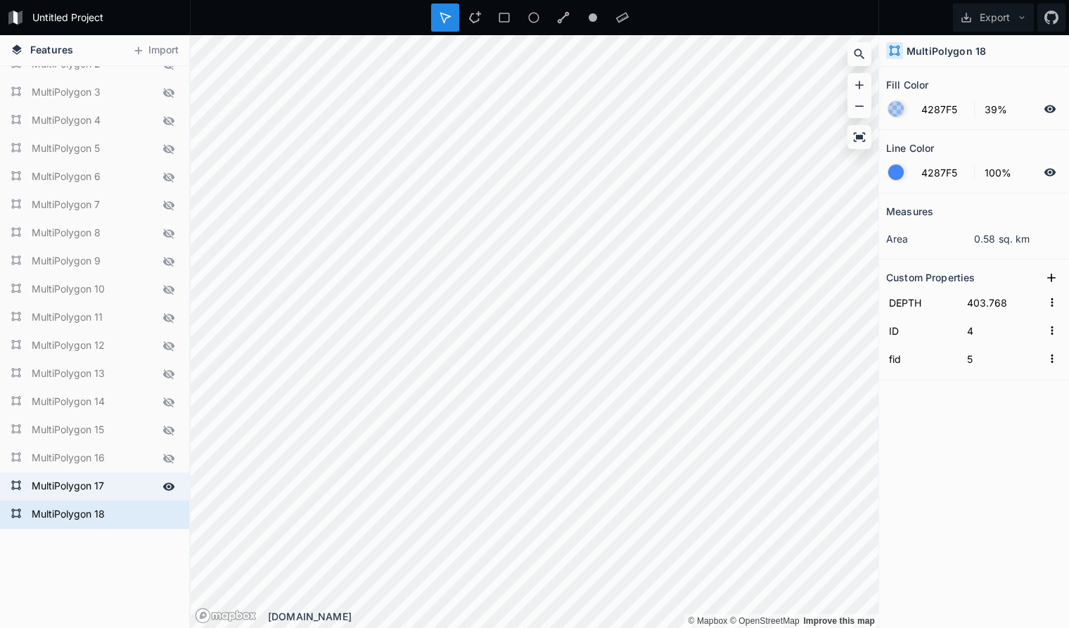
click at [119, 487] on form "MultiPolygon 17" at bounding box center [93, 486] width 132 height 21
click at [120, 510] on form "MultiPolygon 18" at bounding box center [93, 514] width 132 height 21
click at [124, 485] on form "MultiPolygon 17" at bounding box center [93, 486] width 132 height 21
click at [124, 502] on div "MultiPolygon 18" at bounding box center [94, 515] width 189 height 28
click at [130, 484] on form "MultiPolygon 17" at bounding box center [93, 486] width 132 height 21
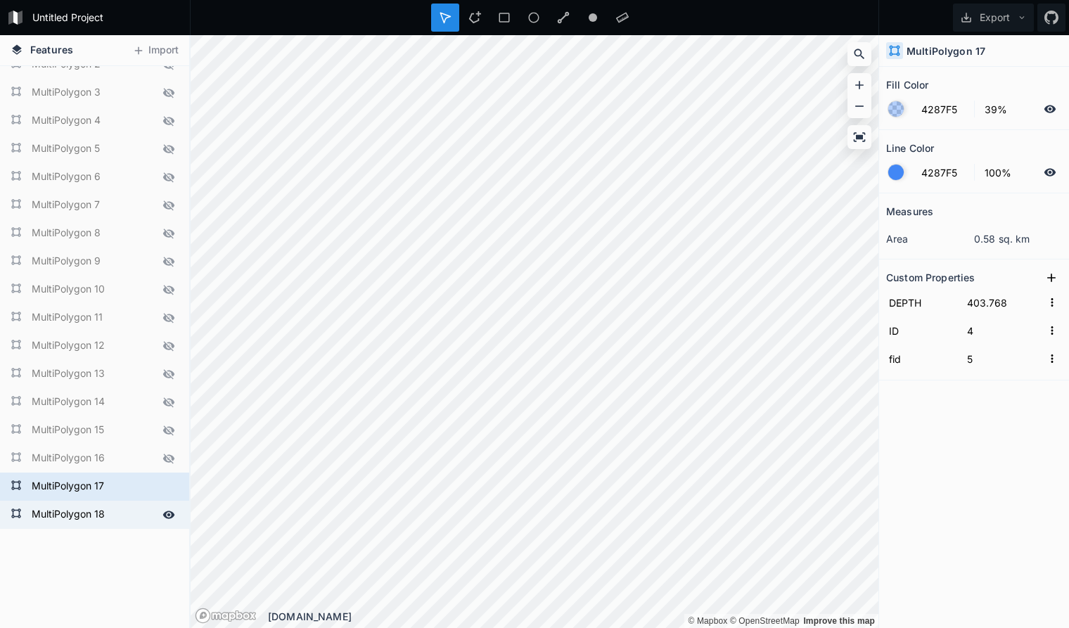
click at [148, 510] on form "MultiPolygon 18" at bounding box center [93, 514] width 132 height 21
click at [137, 481] on form "MultiPolygon 17" at bounding box center [93, 486] width 132 height 21
click at [135, 511] on form "MultiPolygon 18" at bounding box center [93, 514] width 132 height 21
click at [136, 485] on form "MultiPolygon 17" at bounding box center [93, 486] width 132 height 21
click at [135, 510] on form "MultiPolygon 18" at bounding box center [93, 514] width 132 height 21
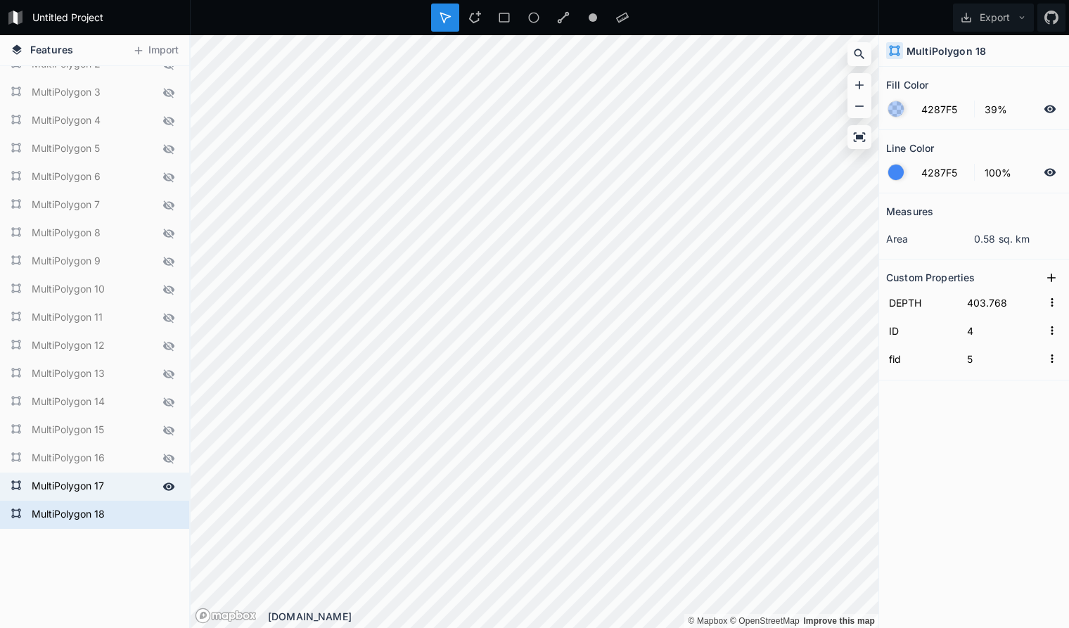
drag, startPoint x: 122, startPoint y: 495, endPoint x: 128, endPoint y: 490, distance: 8.0
click at [124, 494] on form "MultiPolygon 17" at bounding box center [93, 486] width 132 height 21
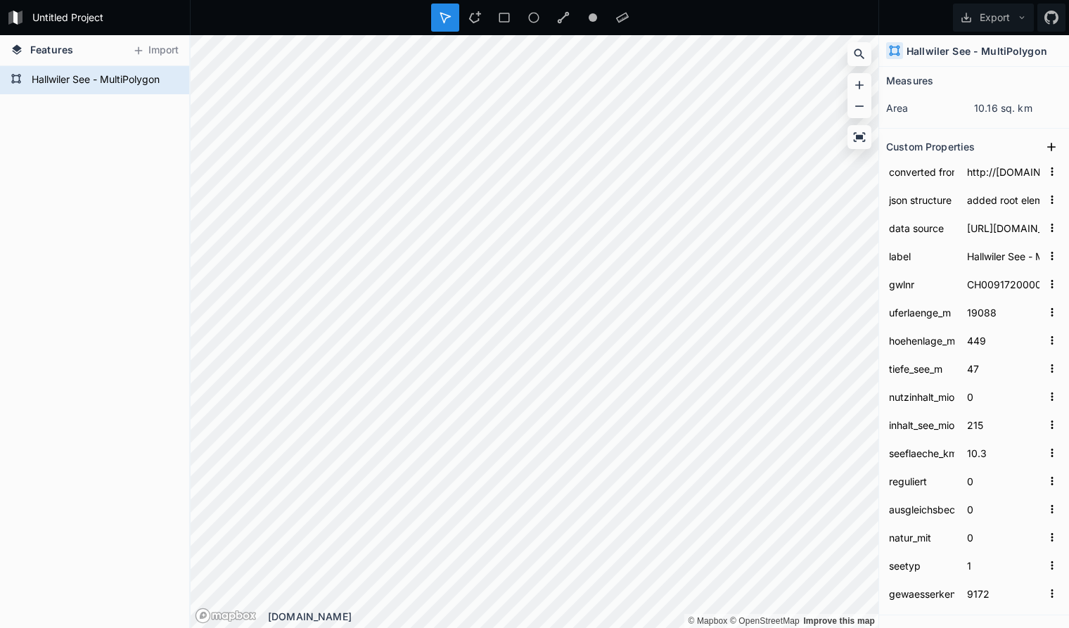
scroll to position [143, 0]
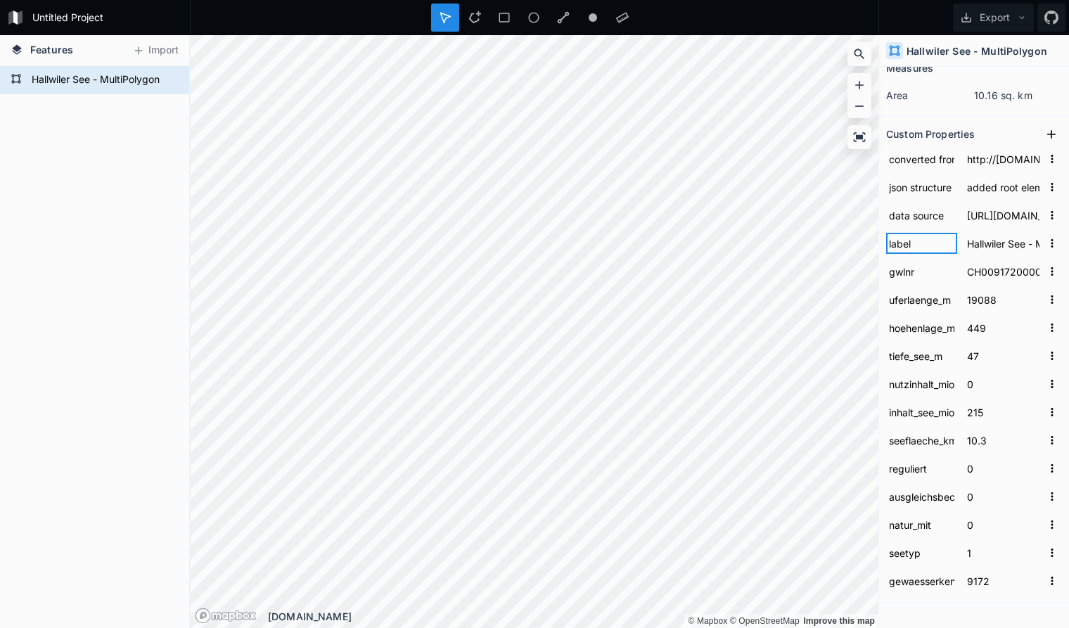
click at [930, 245] on input "label" at bounding box center [921, 243] width 71 height 21
click at [993, 245] on input "Hallwiler See - MultiPolygon" at bounding box center [1003, 243] width 78 height 21
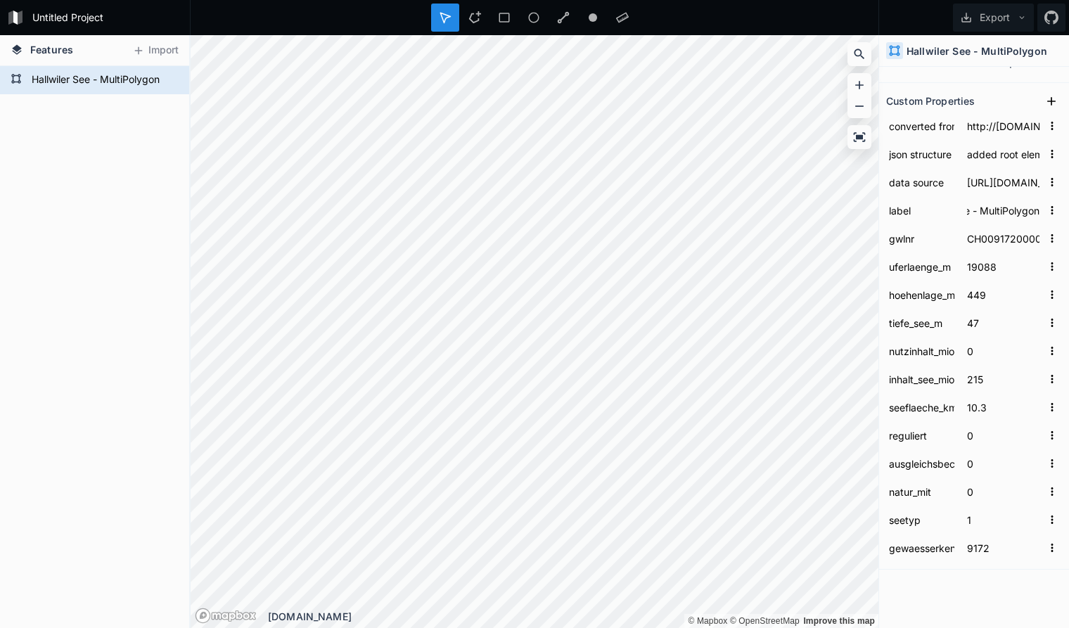
scroll to position [188, 0]
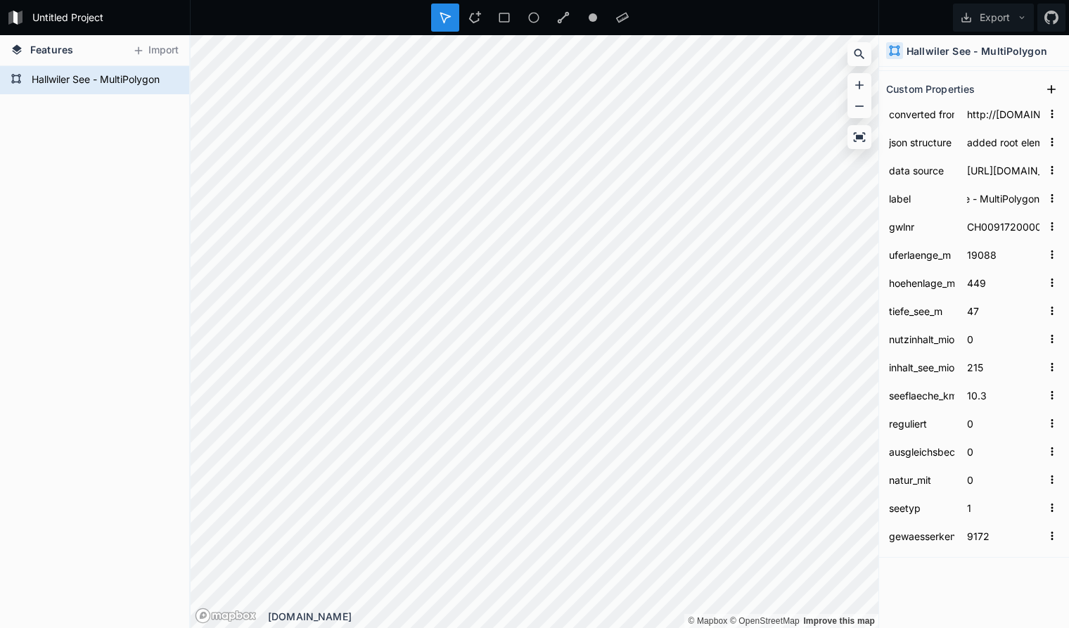
click at [1025, 243] on form "uferlaenge_m 19088" at bounding box center [974, 255] width 176 height 28
click at [992, 201] on input "Hallwiler See - MultiPolygon" at bounding box center [1003, 198] width 78 height 21
click input "submit" at bounding box center [0, 0] width 0 height 0
click at [1012, 222] on input "CH0091720000" at bounding box center [1003, 226] width 78 height 21
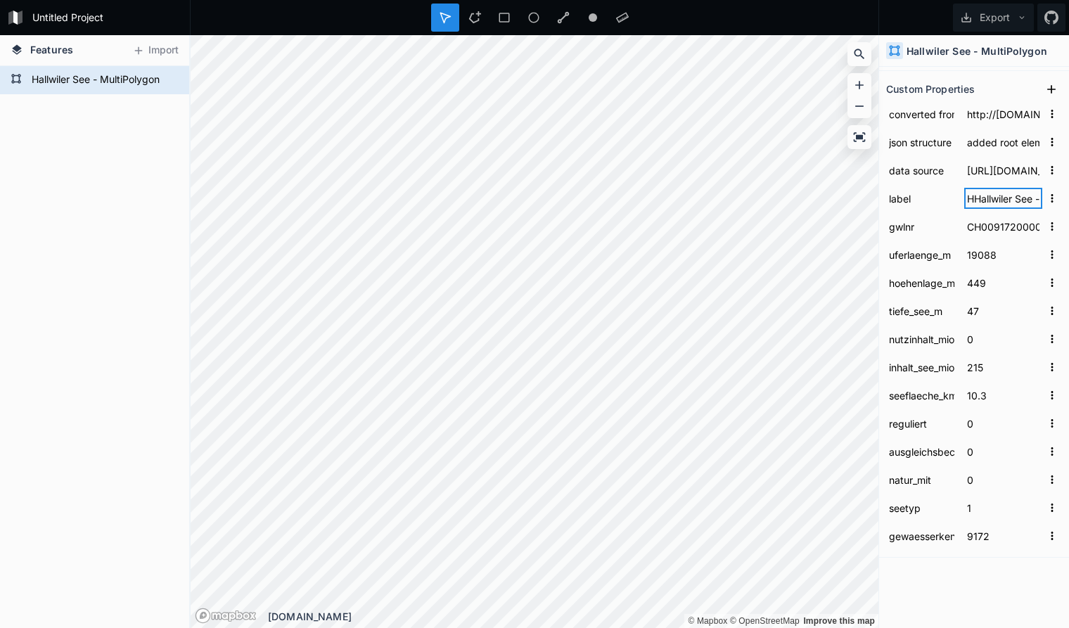
click at [983, 192] on input "HHallwiler See - MultiPolygon" at bounding box center [1003, 198] width 78 height 21
click at [988, 199] on input "HHallwiler See - MultiPolygon" at bounding box center [1003, 198] width 78 height 21
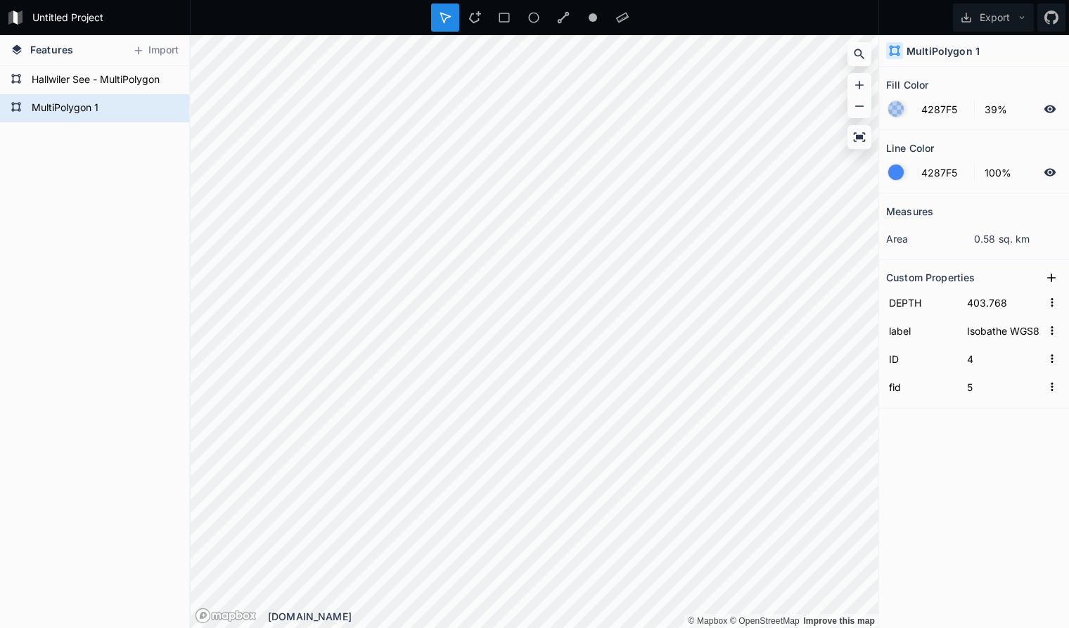
click at [928, 48] on h4 "MultiPolygon 1" at bounding box center [943, 51] width 73 height 15
click at [105, 85] on form "Hallwiler See - MultiPolygon" at bounding box center [93, 80] width 132 height 21
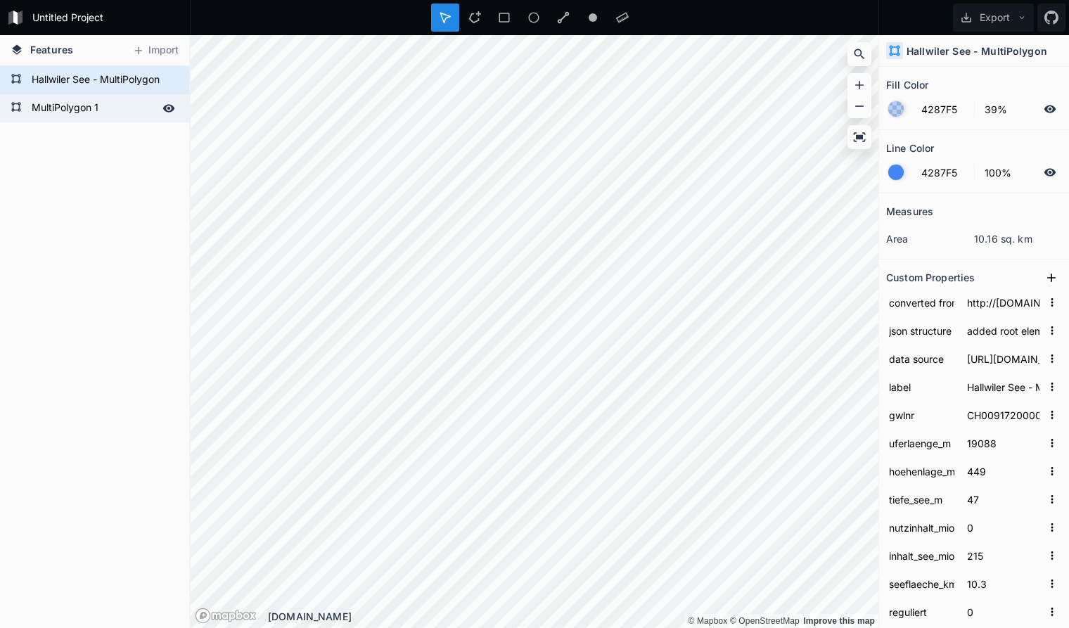
type input "Isobathe WGS84 4x4 403.768m spimlified"
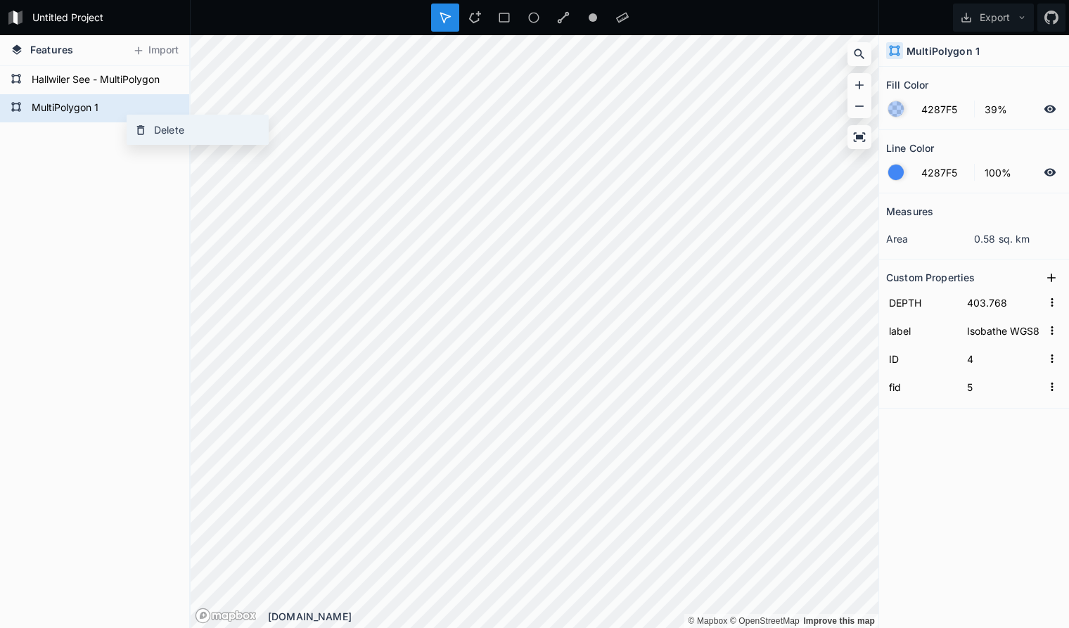
click at [151, 128] on div "Delete" at bounding box center [197, 129] width 141 height 29
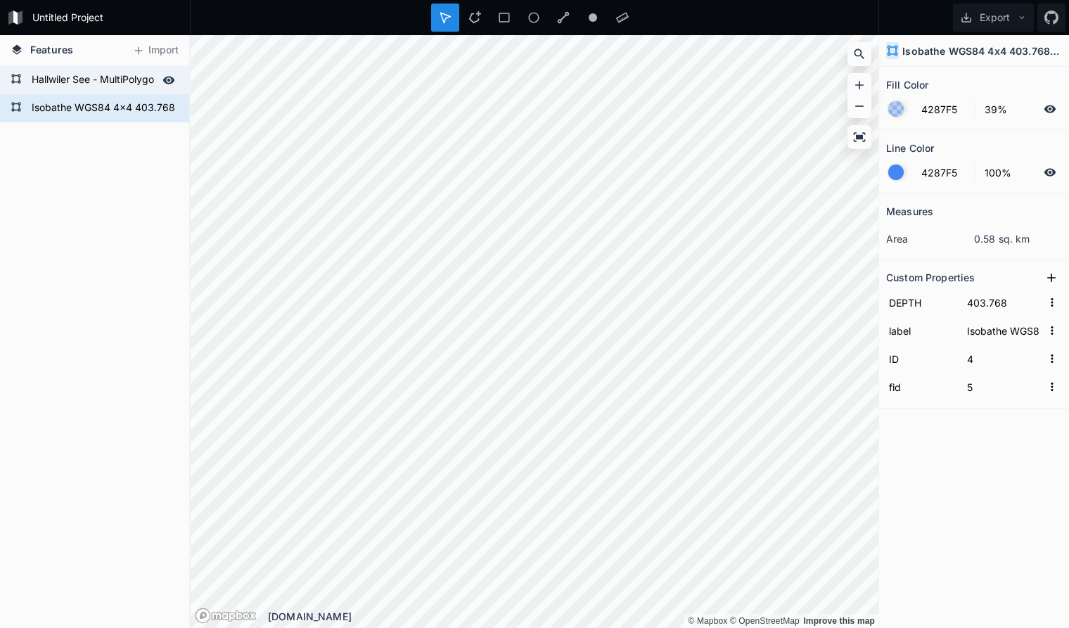
click at [147, 85] on form "Hallwiler See - MultiPolygon" at bounding box center [93, 80] width 132 height 21
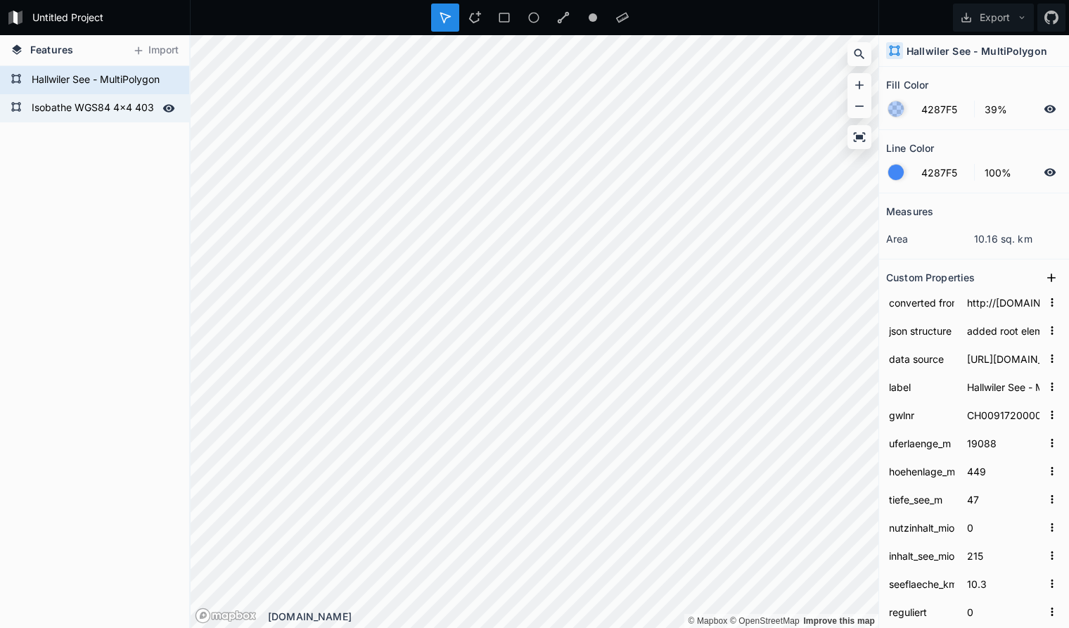
click at [120, 110] on form "Isobathe WGS84 4x4 403.768m simplified" at bounding box center [93, 108] width 132 height 21
type input "Isobathe WGS84 4x4 403.768m simplified"
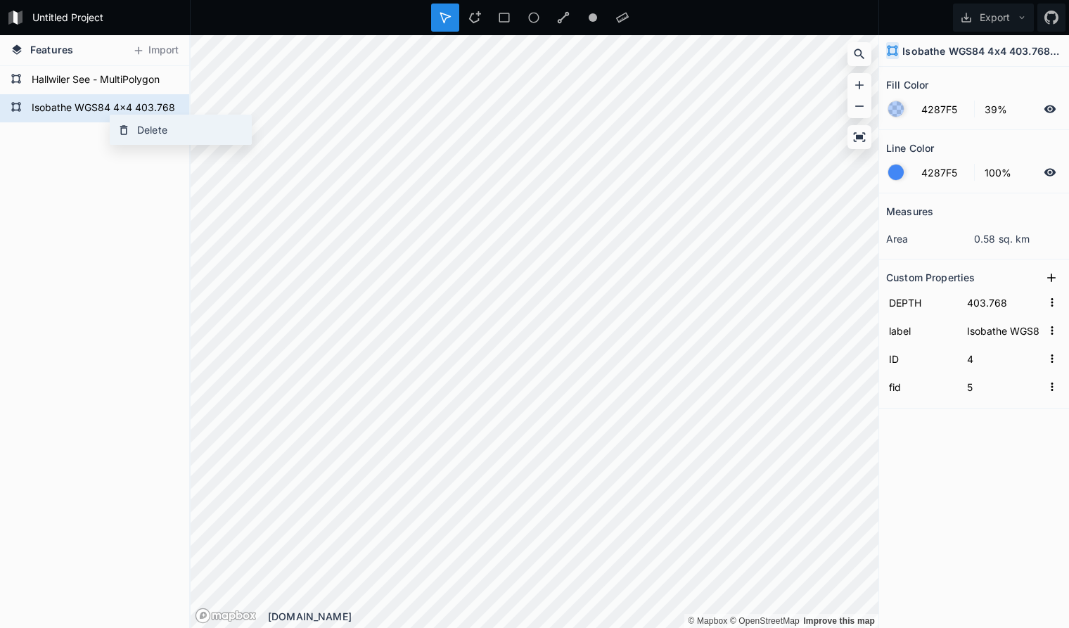
click at [148, 128] on div "Delete" at bounding box center [180, 129] width 141 height 29
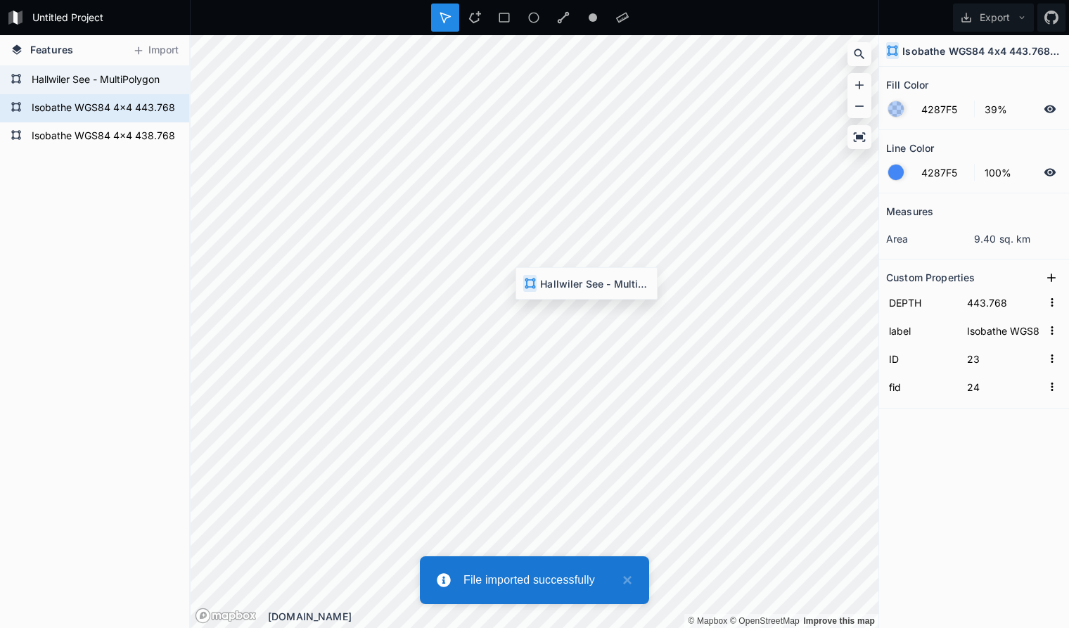
type input "438.768"
type input "Isobathe WGS84 4x4 438.768m simplified"
type input "0"
type input "1"
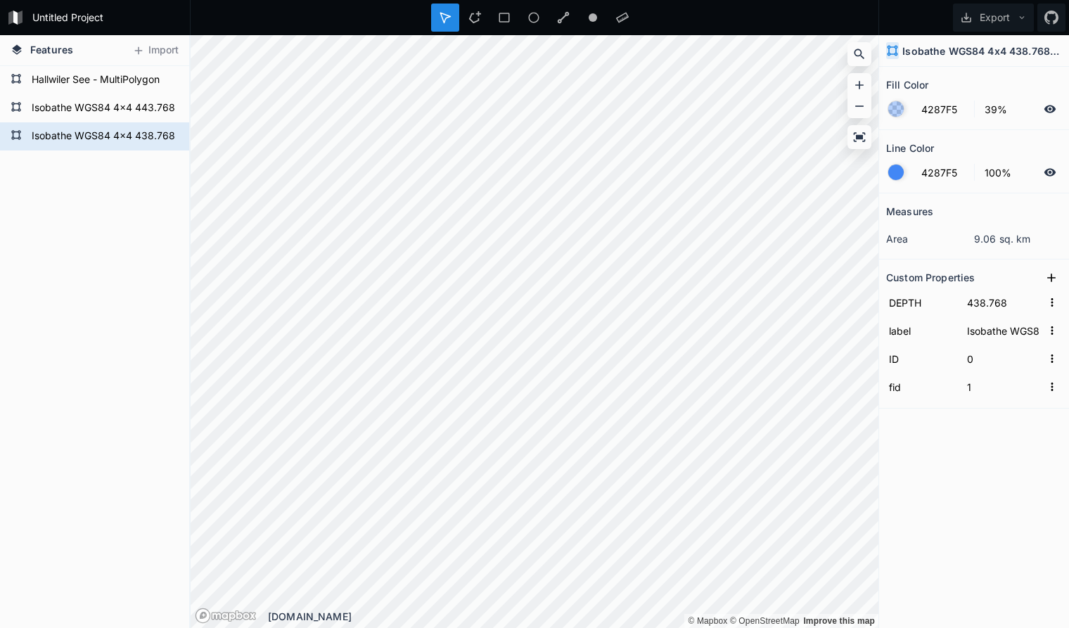
type input "433.768"
type input "Isobathe WGS84 4x4 433.768m simplified"
type input "22"
type input "23"
type input "428.768"
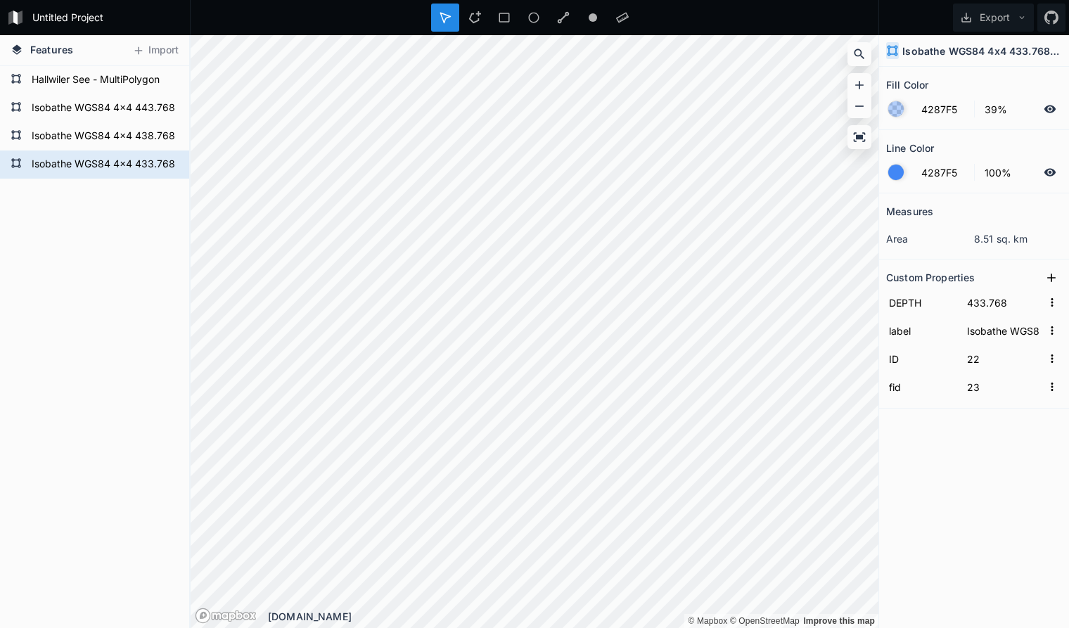
type input "Isobathe WGS84 4x4 428.768m simplified"
type input "0"
type input "1"
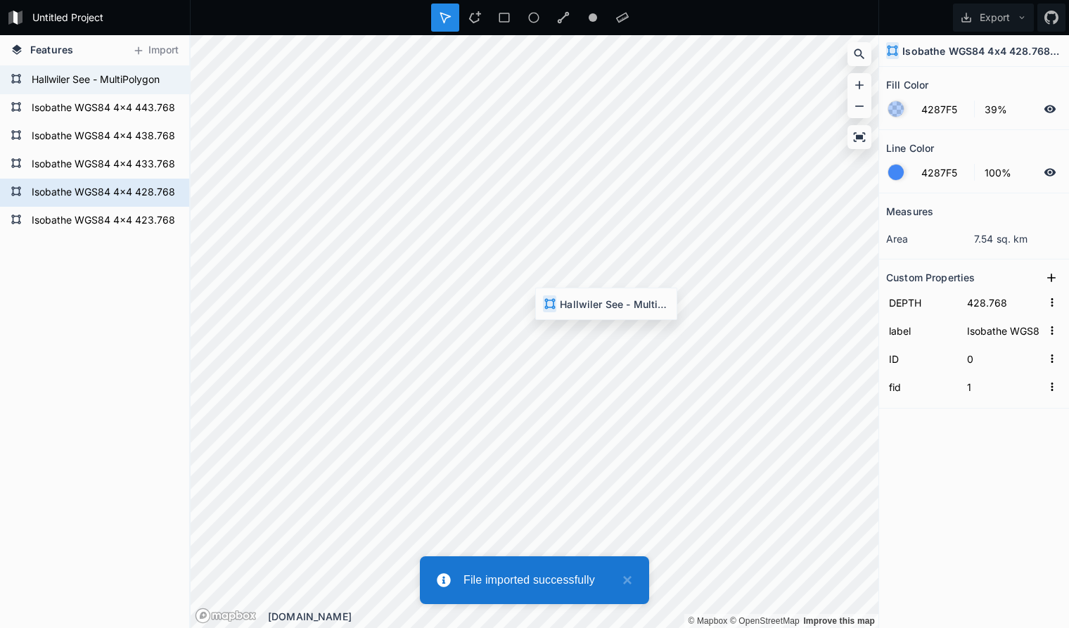
type input "423.768"
type input "Isobathe WGS84 4x4 423.768m simplified"
type input "21"
type input "22"
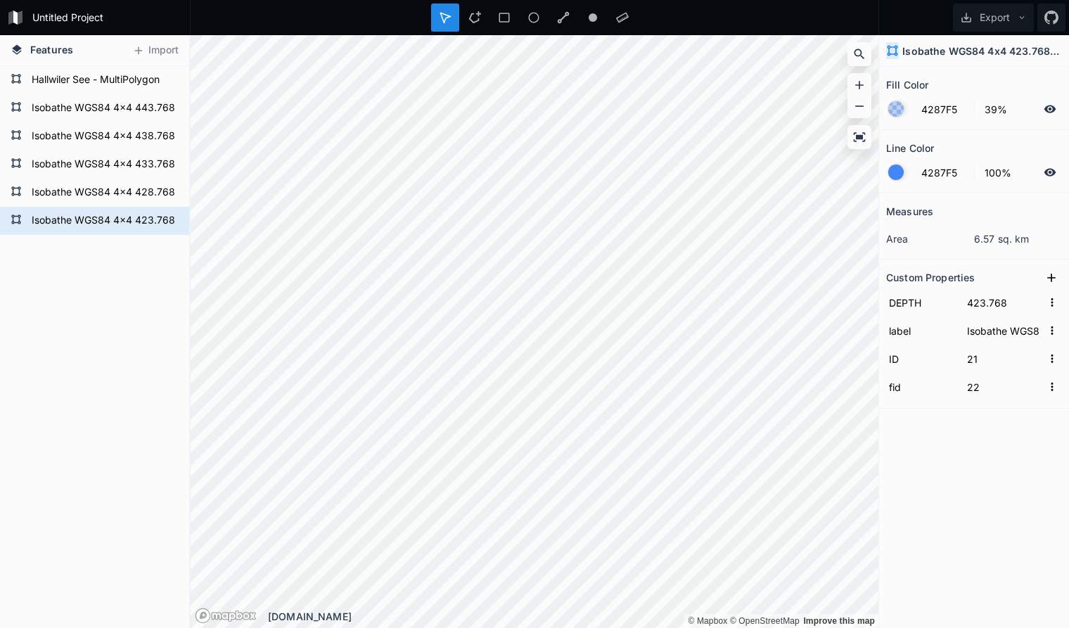
type input "418.768"
type input "Isobathe WGS84 4x4 418.768m simplified"
type input "8"
type input "9"
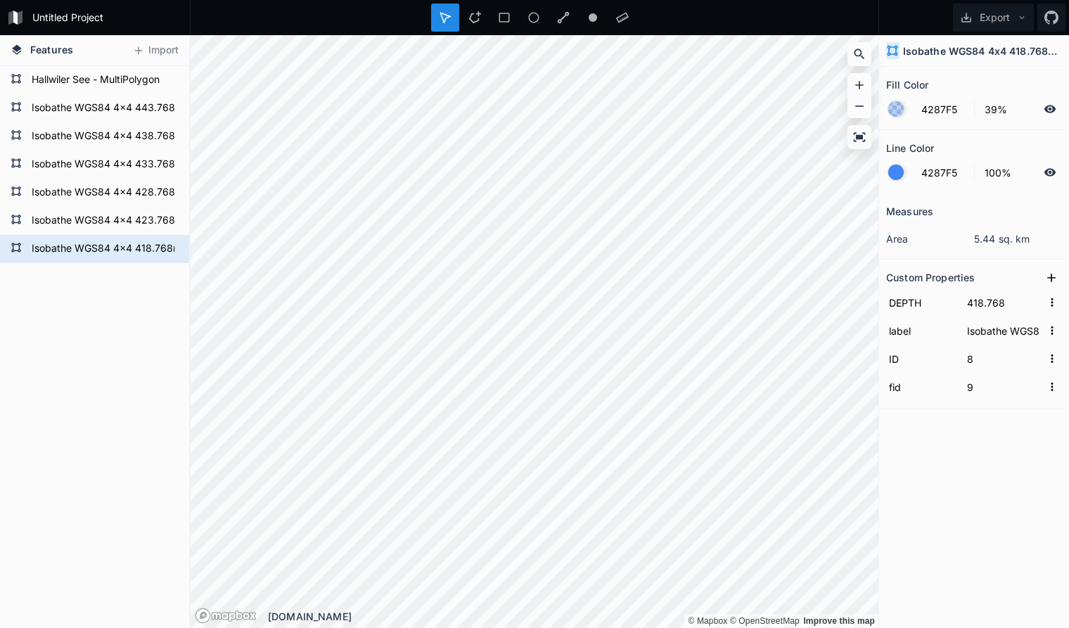
type input "413.768"
type input "Isobathe WGS84 4x4 413.768m simplified"
type input "0"
type input "1"
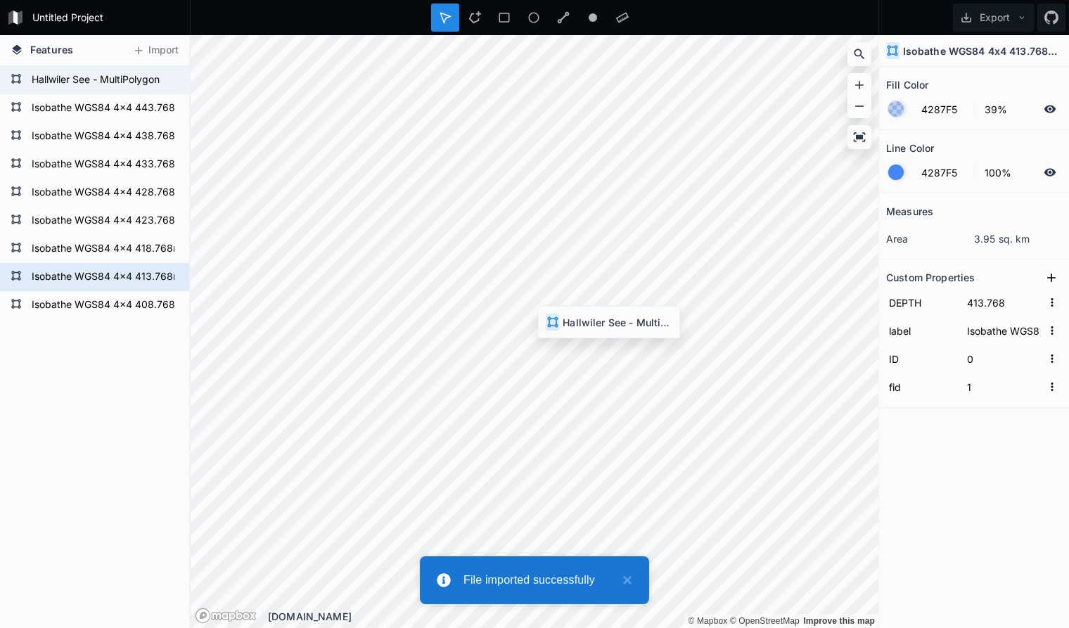
type input "408.768"
type input "Isobathe WGS84 4x4 408.768m simplified"
type input "10"
type input "11"
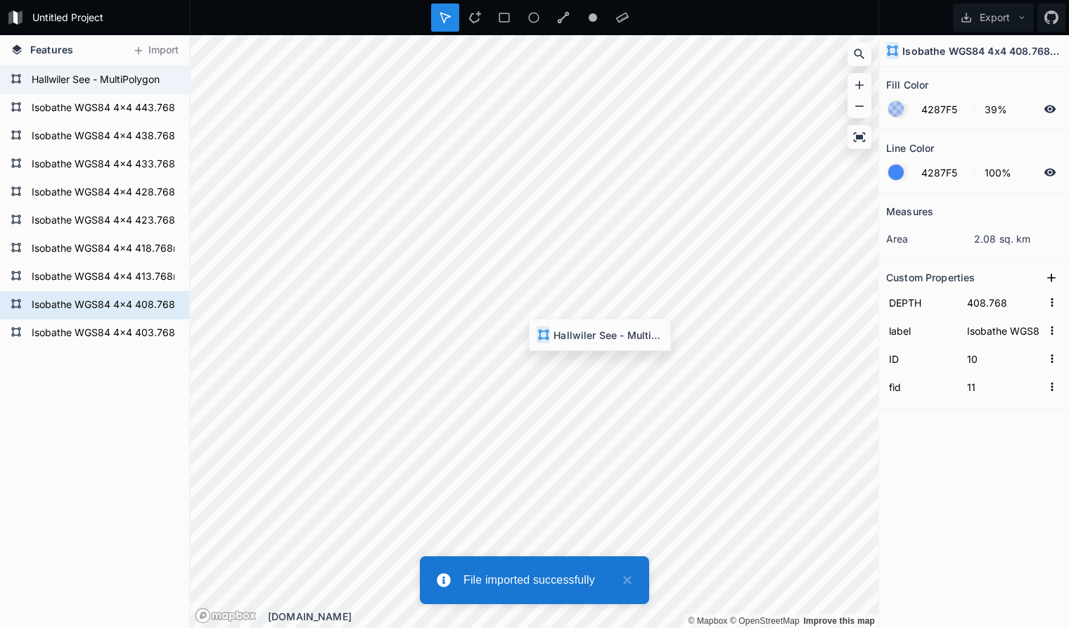
type input "403.768"
type input "Isobathe WGS84 4x4 403.768m simplified"
type input "4"
type input "5"
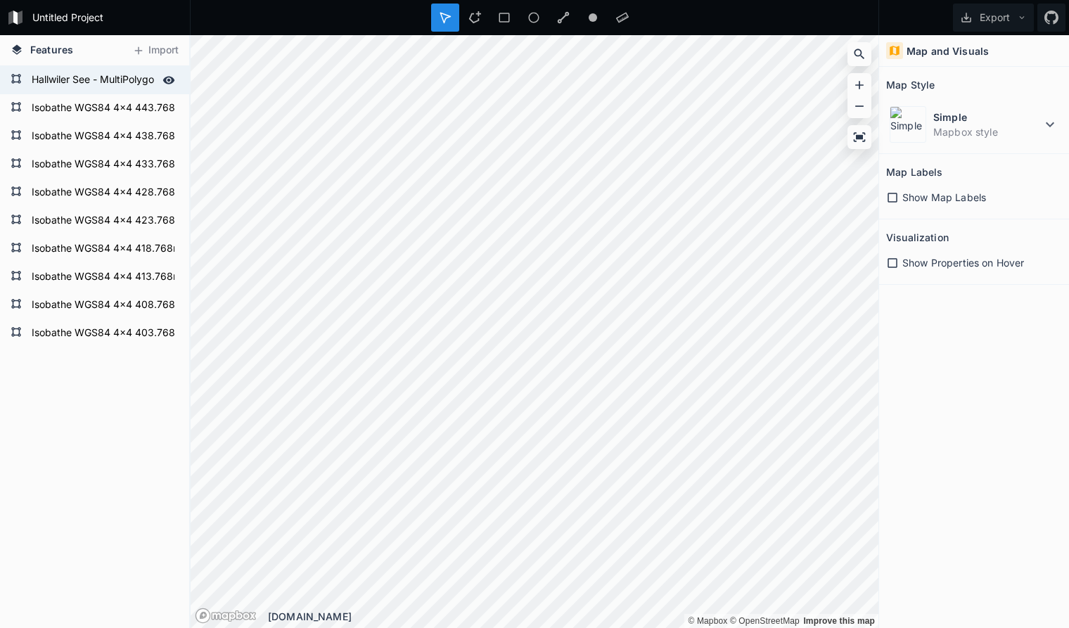
click at [92, 81] on form "Hallwiler See - MultiPolygon" at bounding box center [93, 80] width 132 height 21
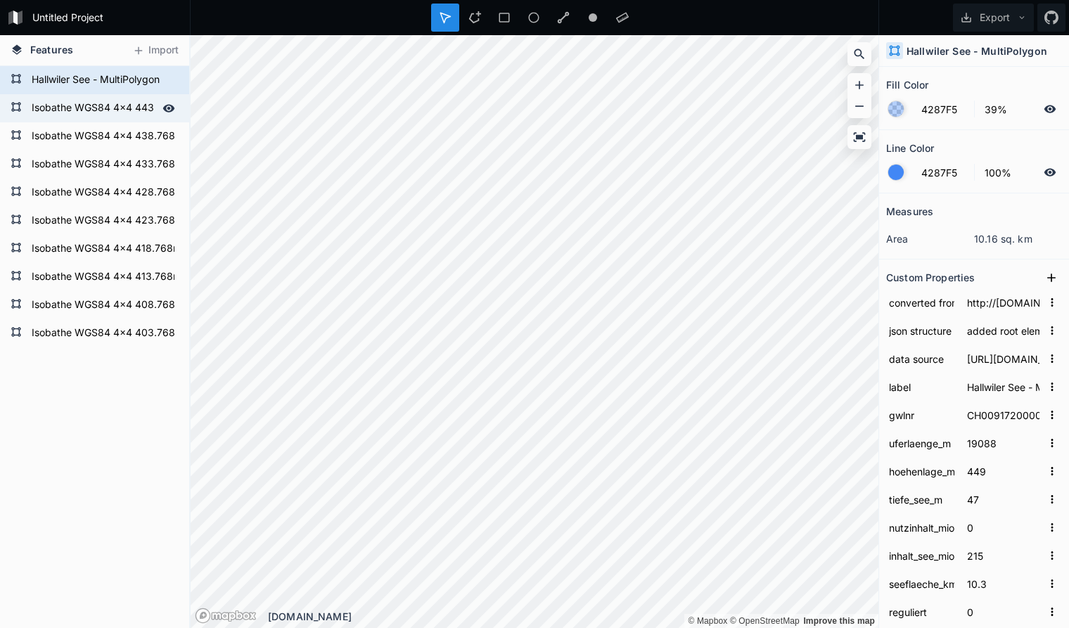
click at [91, 110] on form "Isobathe WGS84 4x4 443.768m simplified" at bounding box center [93, 108] width 132 height 21
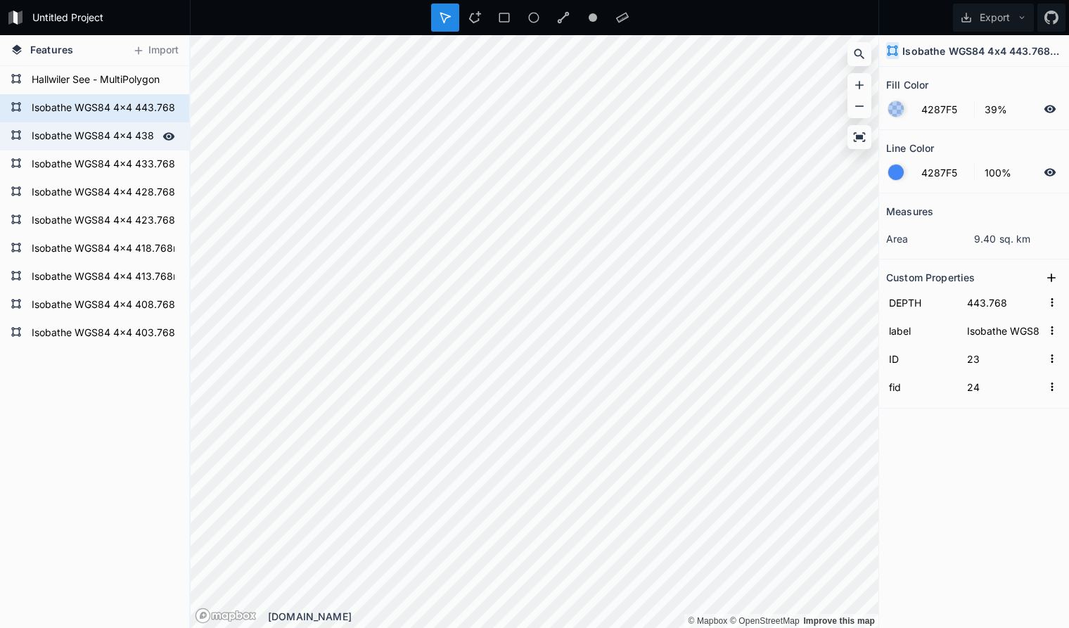
click at [94, 132] on form "Isobathe WGS84 4x4 438.768m simplified" at bounding box center [93, 136] width 132 height 21
type input "Isobathe WGS84 4x4 438.768m simplified"
type input "438.768"
type input "0"
type input "1"
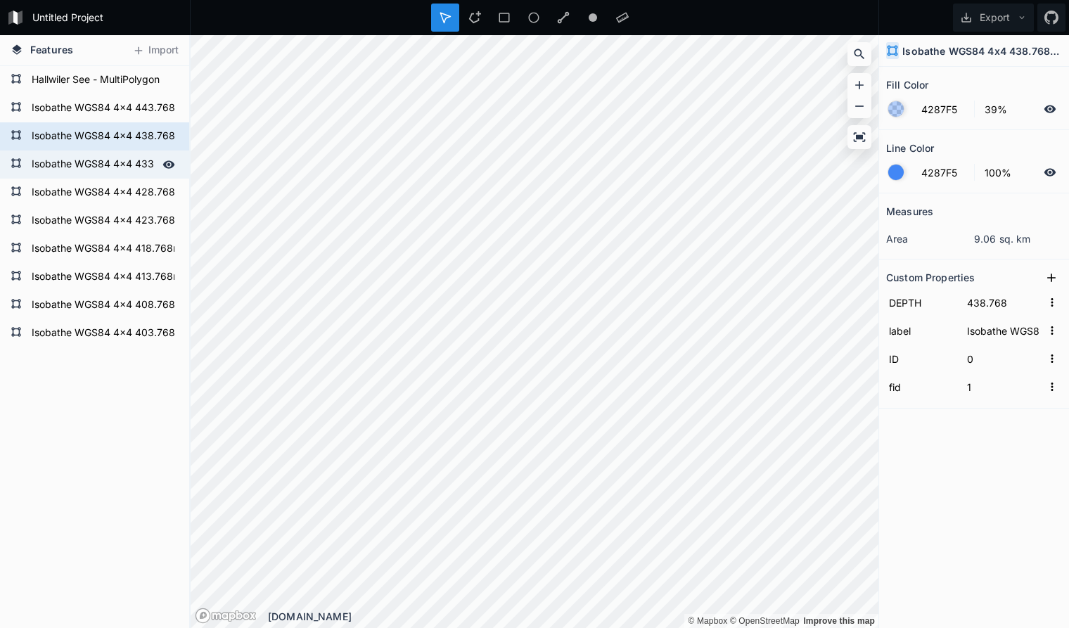
click at [97, 165] on form "Isobathe WGS84 4x4 433.768m simplified" at bounding box center [93, 164] width 132 height 21
type input "Isobathe WGS84 4x4 433.768m simplified"
type input "433.768"
type input "22"
type input "23"
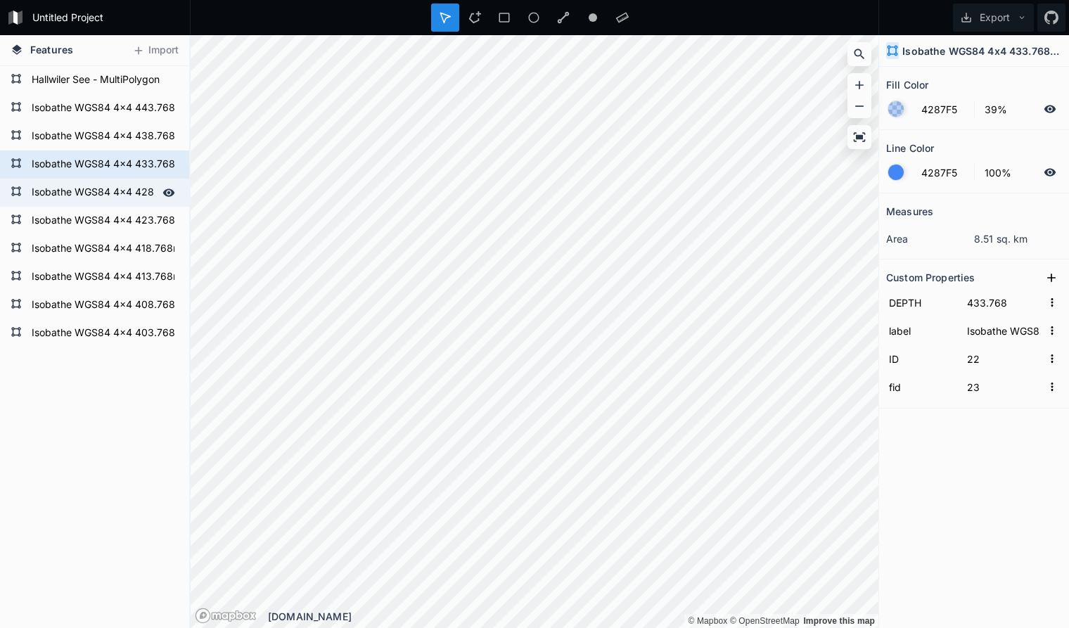
click at [96, 191] on form "Isobathe WGS84 4x4 428.768m simplified" at bounding box center [93, 192] width 132 height 21
type input "Isobathe WGS84 4x4 428.768m simplified"
type input "428.768"
type input "0"
type input "1"
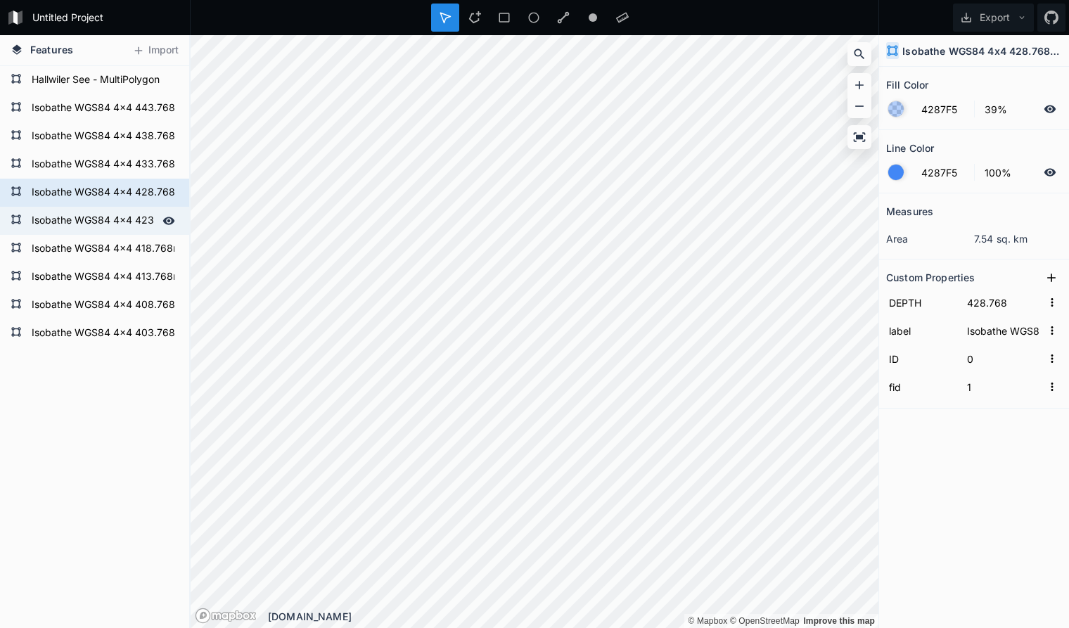
click at [94, 221] on form "Isobathe WGS84 4x4 423.768m simplified" at bounding box center [93, 220] width 132 height 21
type input "Isobathe WGS84 4x4 423.768m simplified"
type input "423.768"
type input "21"
type input "22"
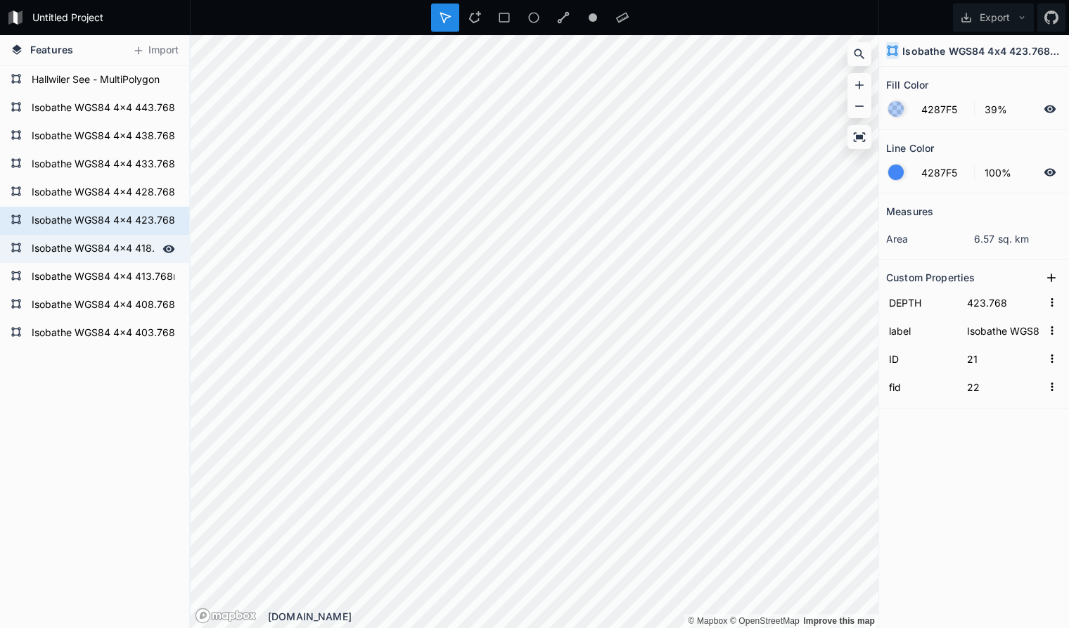
click at [65, 248] on form "Isobathe WGS84 4x4 418.768m simplified" at bounding box center [93, 248] width 132 height 21
type input "Isobathe WGS84 4x4 418.768m simplified"
type input "418.768"
type input "8"
type input "9"
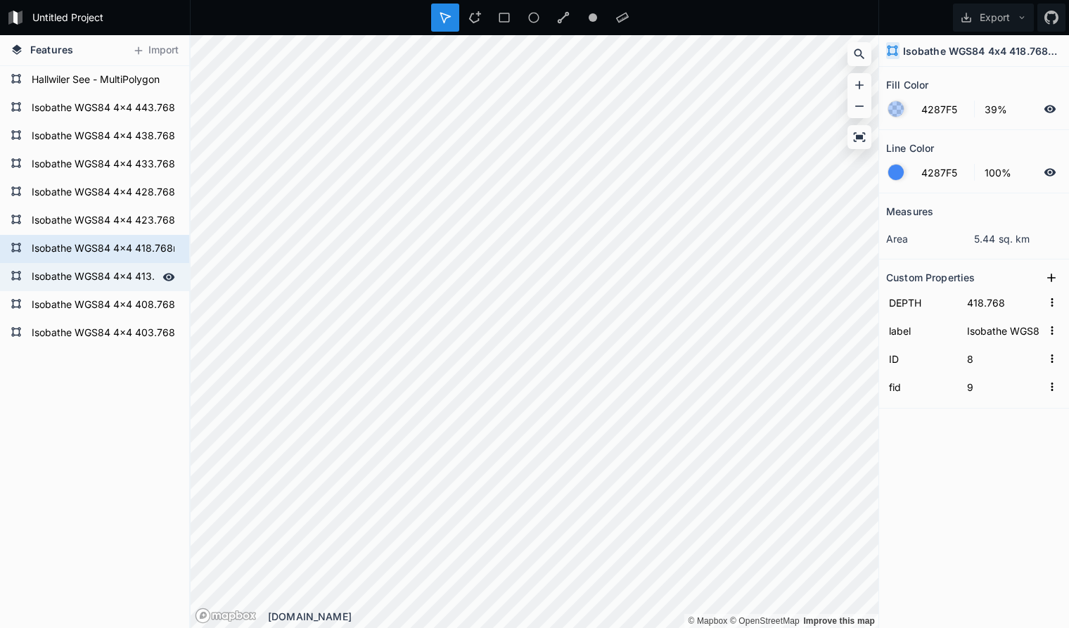
click at [71, 277] on form "Isobathe WGS84 4x4 413.768m simplified" at bounding box center [93, 277] width 132 height 21
type input "Isobathe WGS84 4x4 413.768m simplified"
type input "413.768"
type input "0"
type input "1"
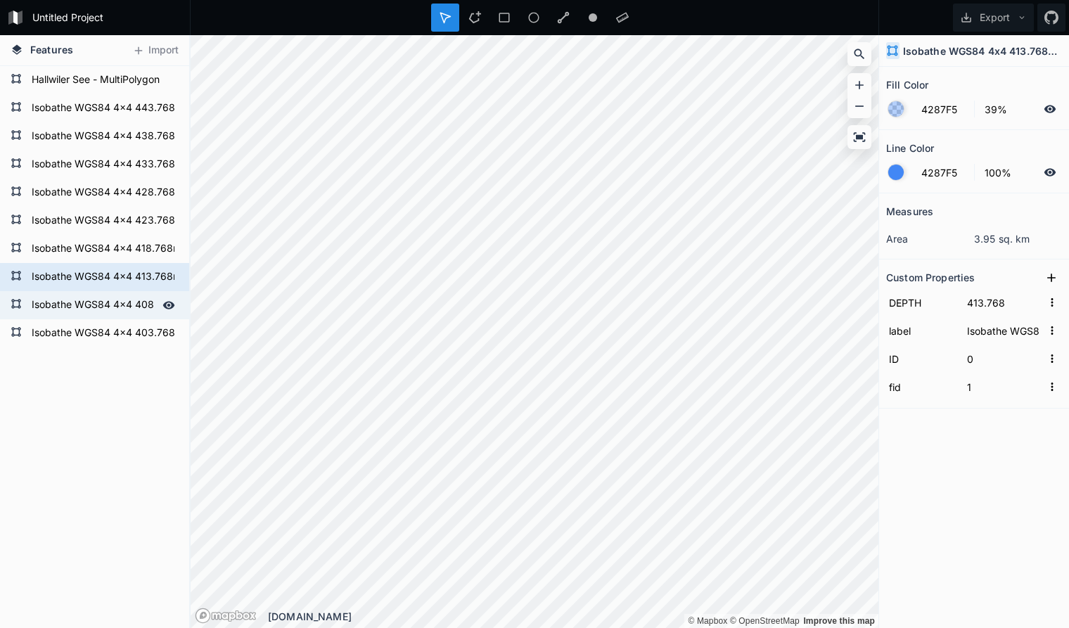
click at [82, 306] on form "Isobathe WGS84 4x4 408.768m simplified" at bounding box center [93, 305] width 132 height 21
type input "Isobathe WGS84 4x4 408.768m simplified"
type input "408.768"
type input "10"
type input "11"
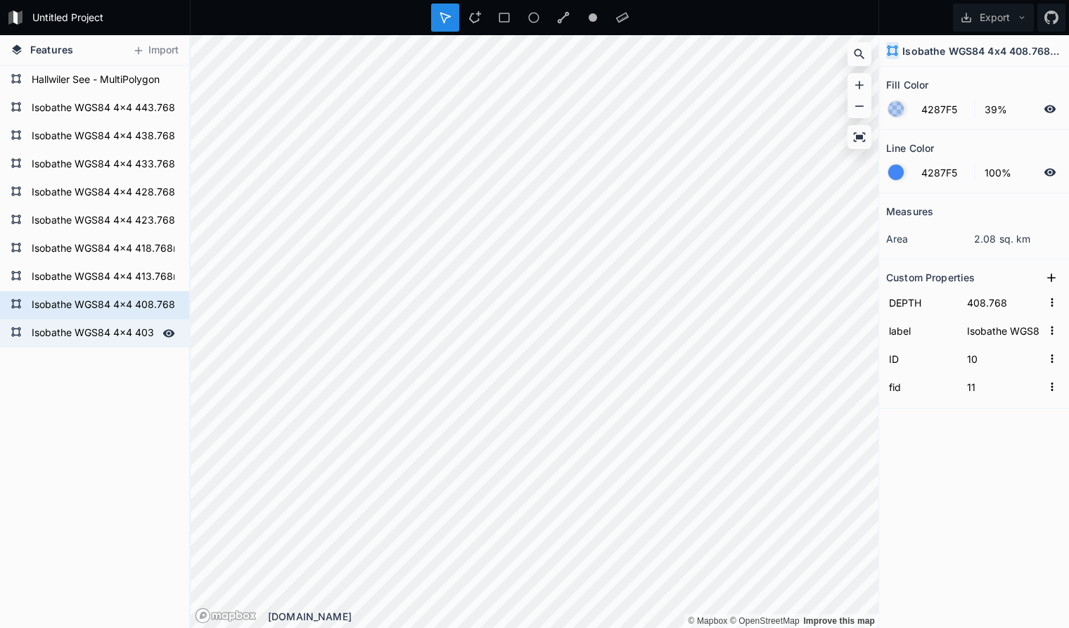
click at [82, 326] on form "Isobathe WGS84 4x4 403.768m simplified" at bounding box center [93, 333] width 132 height 21
type input "Isobathe WGS84 4x4 403.768m simplified"
type input "403.768"
type input "4"
type input "5"
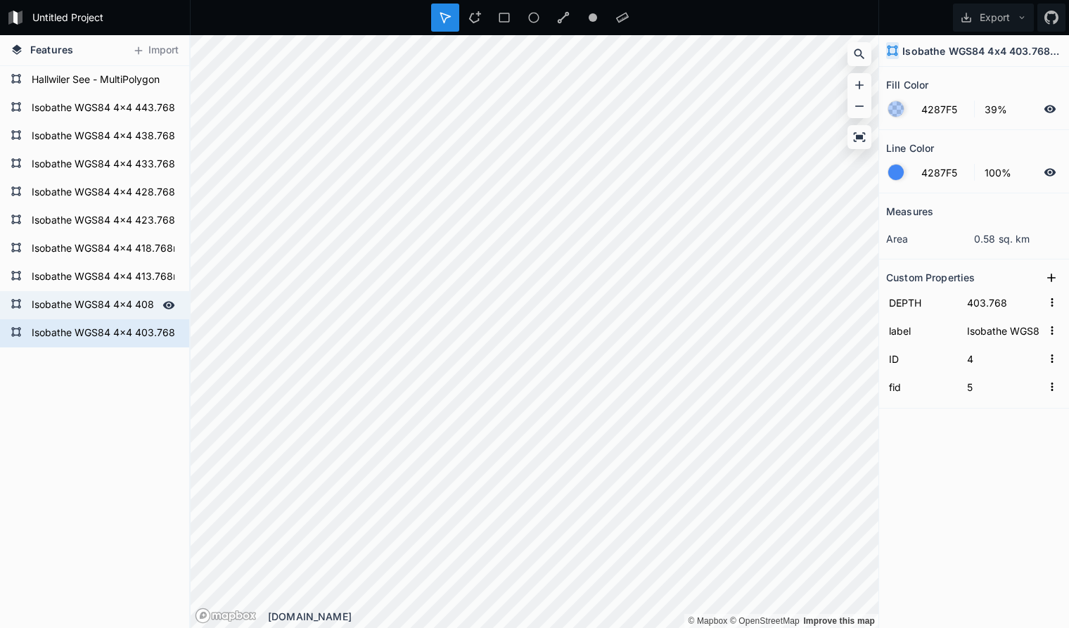
click at [126, 307] on form "Isobathe WGS84 4x4 408.768m simplified" at bounding box center [93, 305] width 132 height 21
type input "Isobathe WGS84 4x4 408.768m simplified"
type input "408.768"
type input "10"
type input "11"
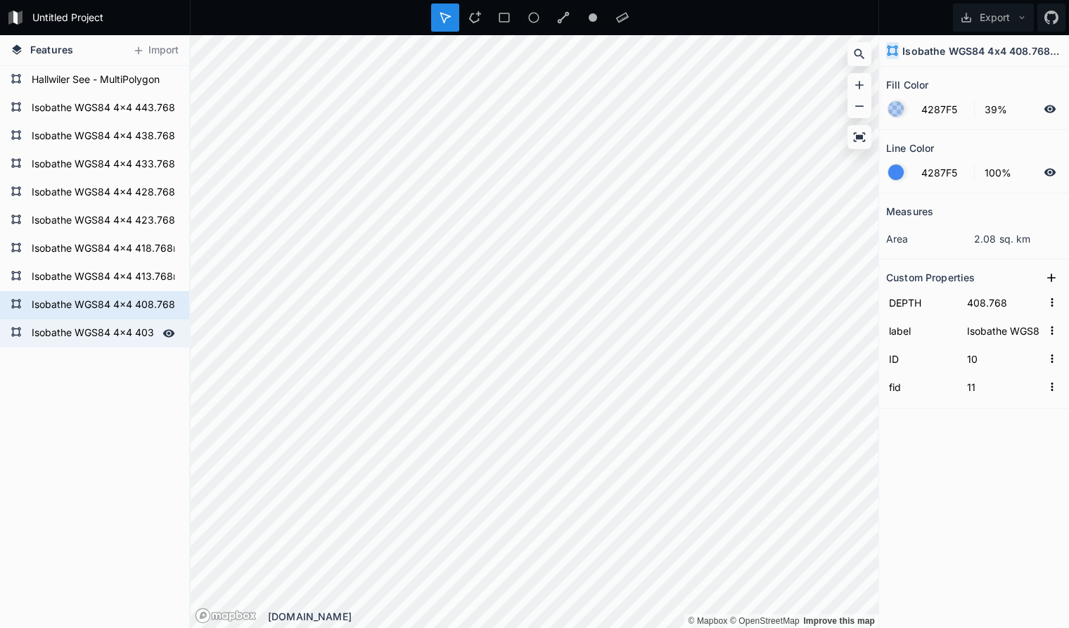
click at [87, 333] on form "Isobathe WGS84 4x4 403.768m simplified" at bounding box center [93, 333] width 132 height 21
type input "Isobathe WGS84 4x4 403.768m simplified"
type input "403.768"
type input "4"
type input "5"
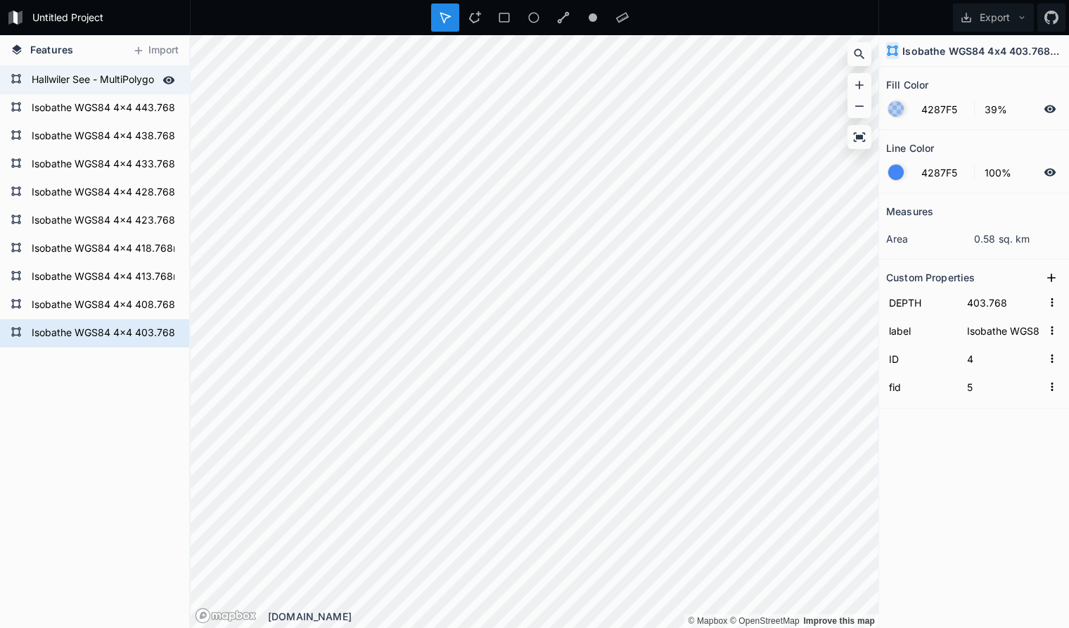
click at [172, 80] on icon at bounding box center [169, 80] width 12 height 8
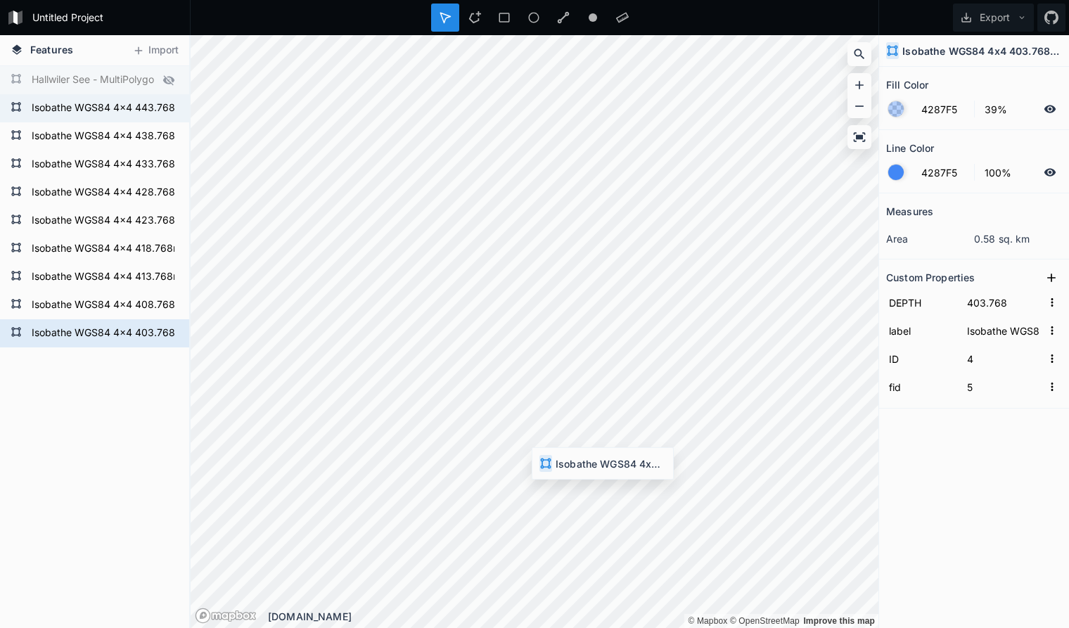
type input "Isobathe WGS84 4x4 443.768m simplified"
type input "443.768"
type input "23"
type input "24"
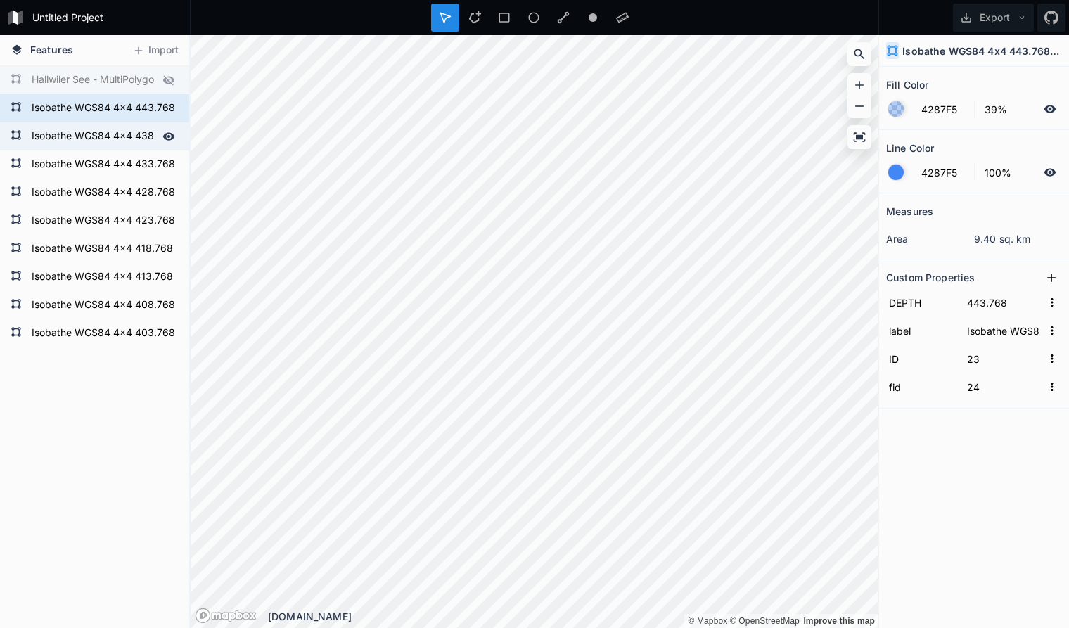
click at [125, 132] on form "Isobathe WGS84 4x4 438.768m simplified" at bounding box center [93, 136] width 132 height 21
type input "Isobathe WGS84 4x4 438.768m simplified"
type input "438.768"
type input "0"
type input "1"
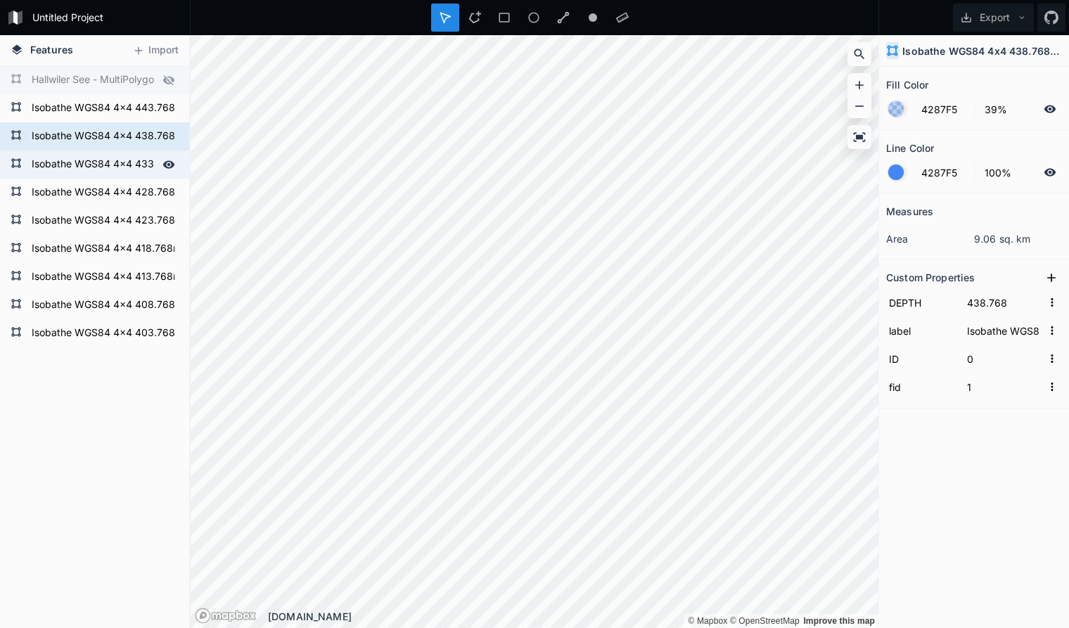
click at [127, 162] on form "Isobathe WGS84 4x4 433.768m simplified" at bounding box center [93, 164] width 132 height 21
type input "Isobathe WGS84 4x4 433.768m simplified"
type input "433.768"
type input "22"
type input "23"
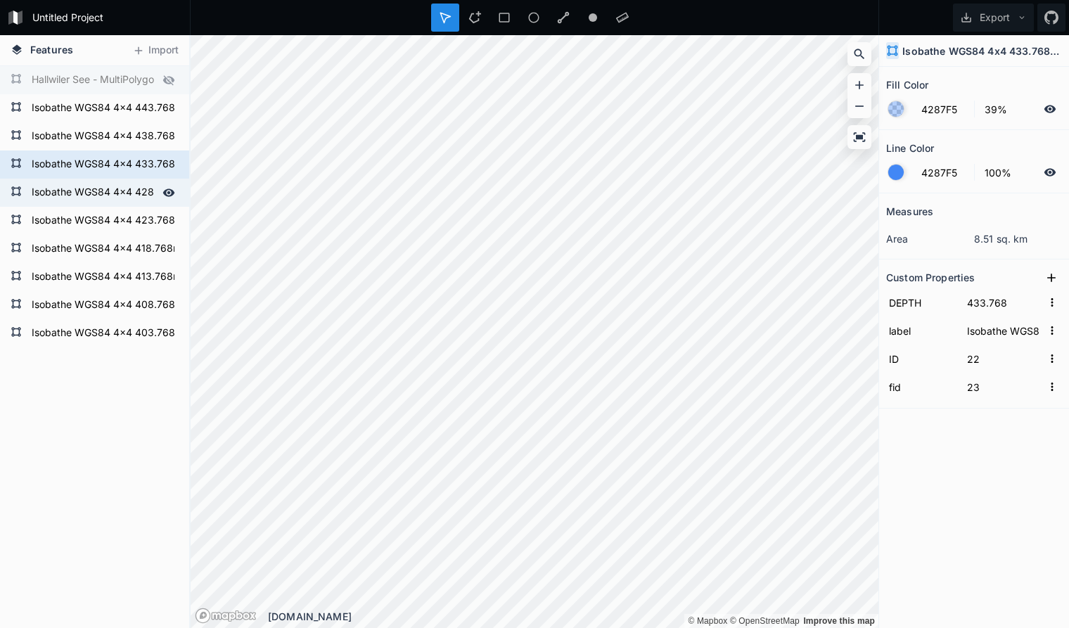
click at [135, 190] on form "Isobathe WGS84 4x4 428.768m simplified" at bounding box center [93, 192] width 132 height 21
type input "Isobathe WGS84 4x4 428.768m simplified"
type input "428.768"
type input "0"
type input "1"
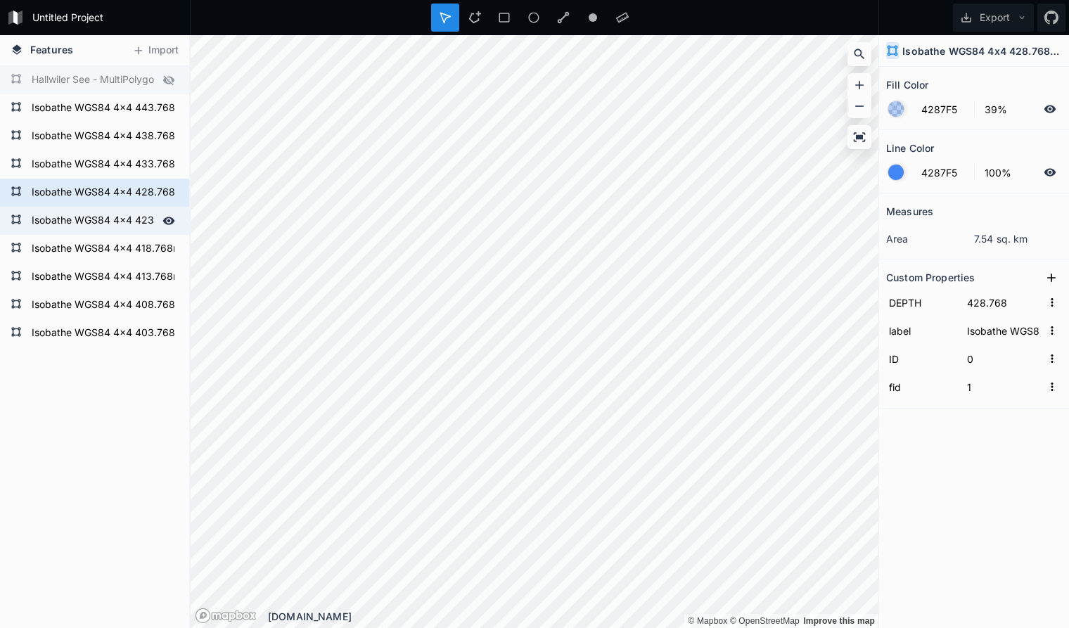
click at [139, 220] on form "Isobathe WGS84 4x4 423.768m simplified" at bounding box center [93, 220] width 132 height 21
type input "Isobathe WGS84 4x4 423.768m simplified"
type input "423.768"
type input "21"
type input "22"
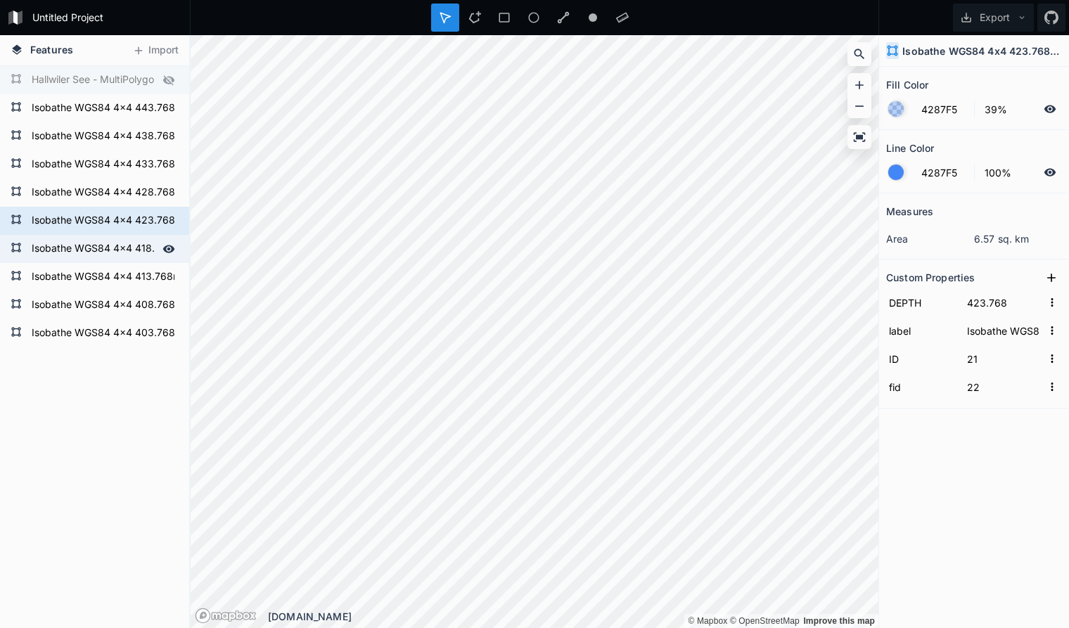
click at [141, 243] on form "Isobathe WGS84 4x4 418.768m simplified" at bounding box center [93, 248] width 132 height 21
type input "Isobathe WGS84 4x4 418.768m simplified"
type input "418.768"
type input "8"
type input "9"
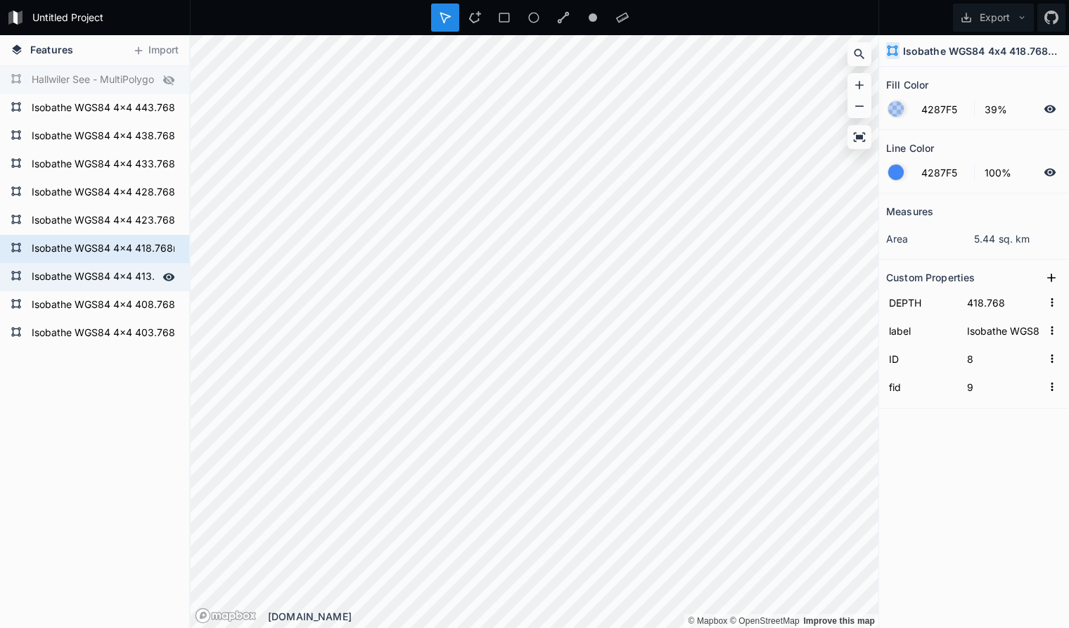
click at [141, 276] on form "Isobathe WGS84 4x4 413.768m simplified" at bounding box center [93, 277] width 132 height 21
type input "Isobathe WGS84 4x4 413.768m simplified"
type input "413.768"
type input "0"
type input "1"
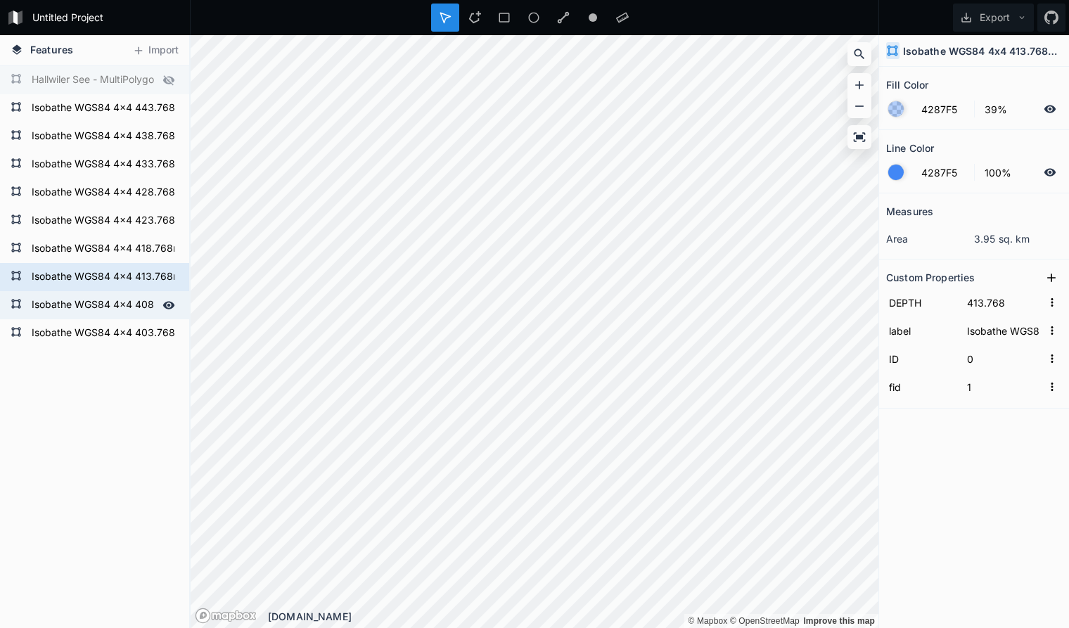
click at [137, 299] on form "Isobathe WGS84 4x4 408.768m simplified" at bounding box center [93, 305] width 132 height 21
type input "Isobathe WGS84 4x4 408.768m simplified"
type input "408.768"
type input "10"
type input "11"
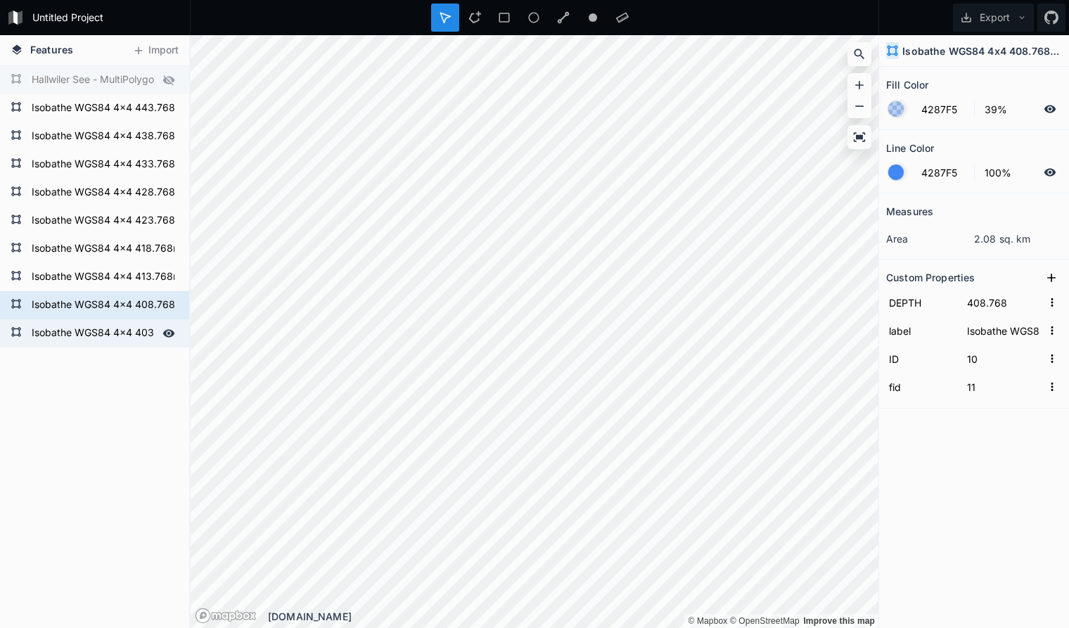
click at [135, 328] on form "Isobathe WGS84 4x4 403.768m simplified" at bounding box center [93, 333] width 132 height 21
type input "Isobathe WGS84 4x4 403.768m simplified"
type input "403.768"
type input "4"
type input "5"
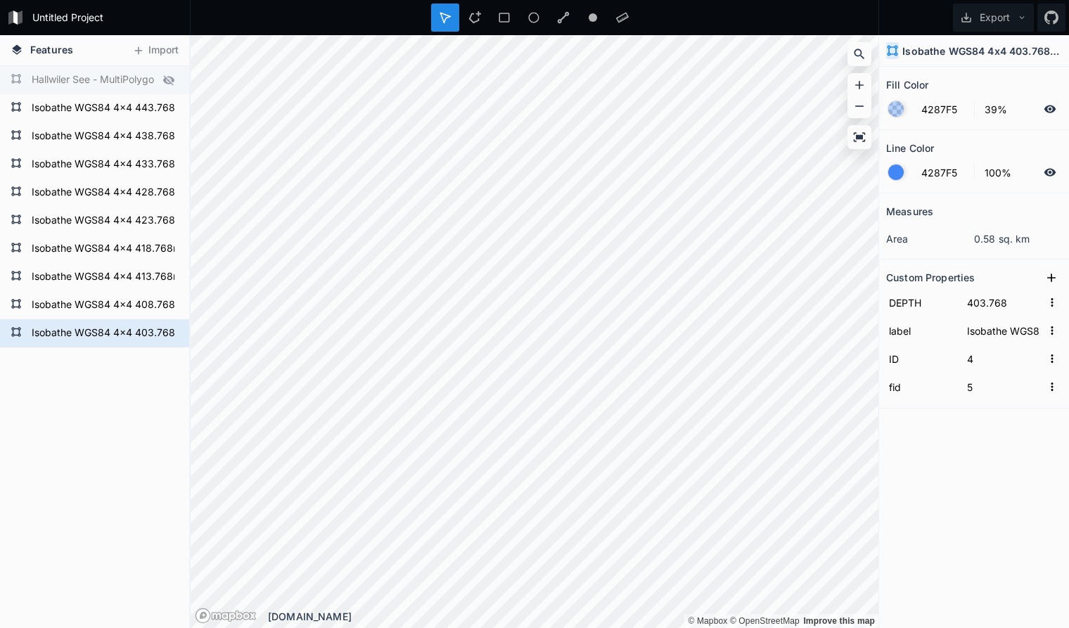
click at [58, 49] on span "Features" at bounding box center [51, 49] width 43 height 15
click at [20, 49] on icon at bounding box center [17, 49] width 10 height 10
click at [43, 50] on span "Features" at bounding box center [51, 49] width 43 height 15
click at [161, 53] on button "Import" at bounding box center [155, 50] width 60 height 23
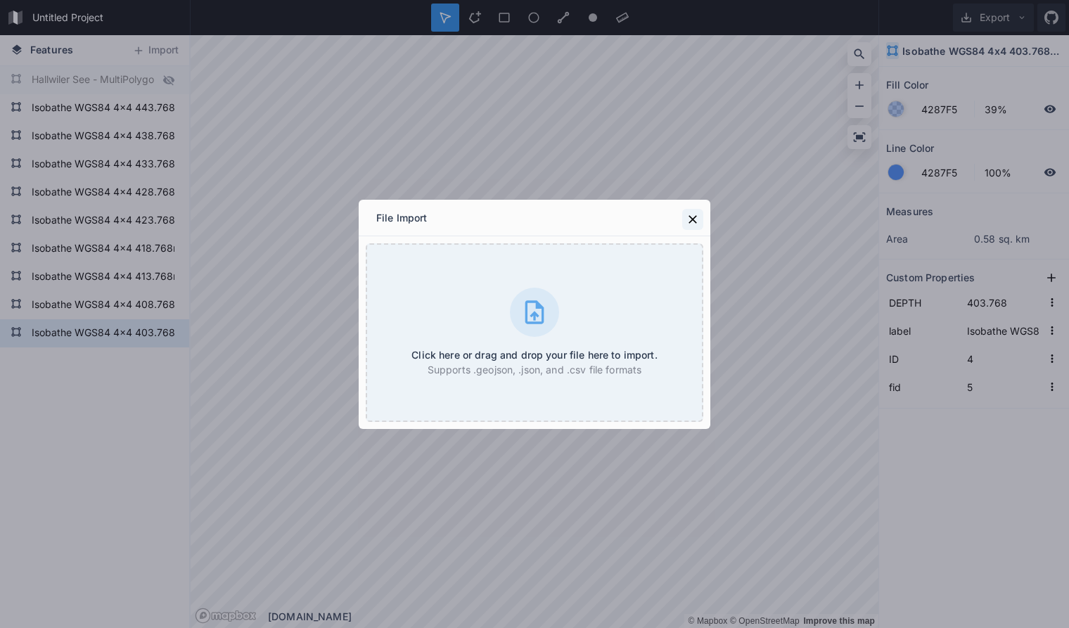
click at [694, 214] on icon at bounding box center [693, 219] width 14 height 14
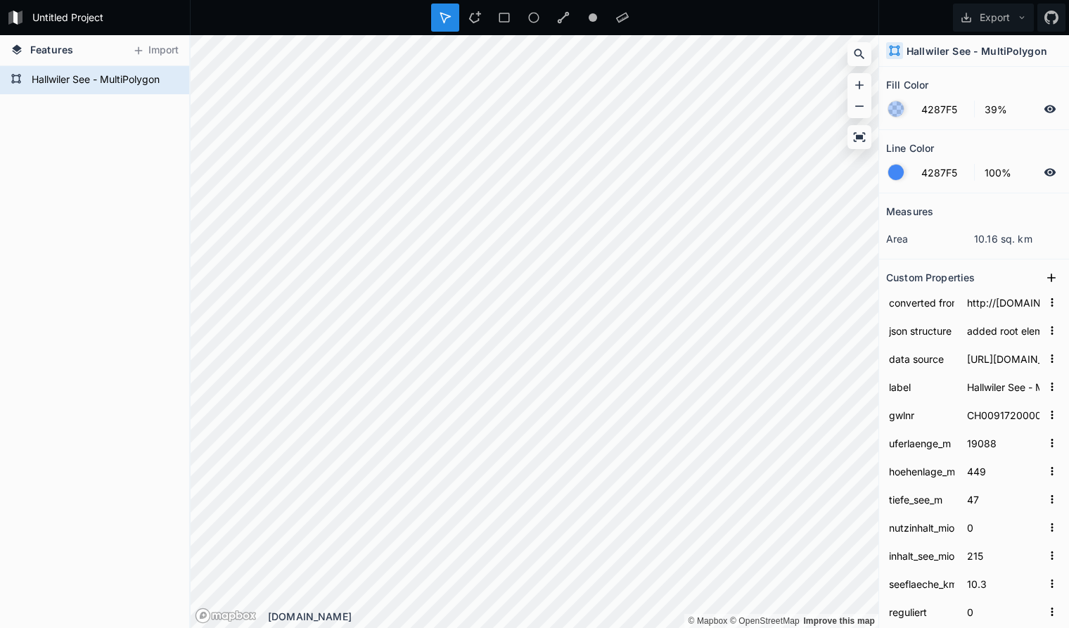
type input "Isobathe WGS84 4x4 403.768m simplified"
click at [114, 98] on div "Delete" at bounding box center [157, 98] width 141 height 29
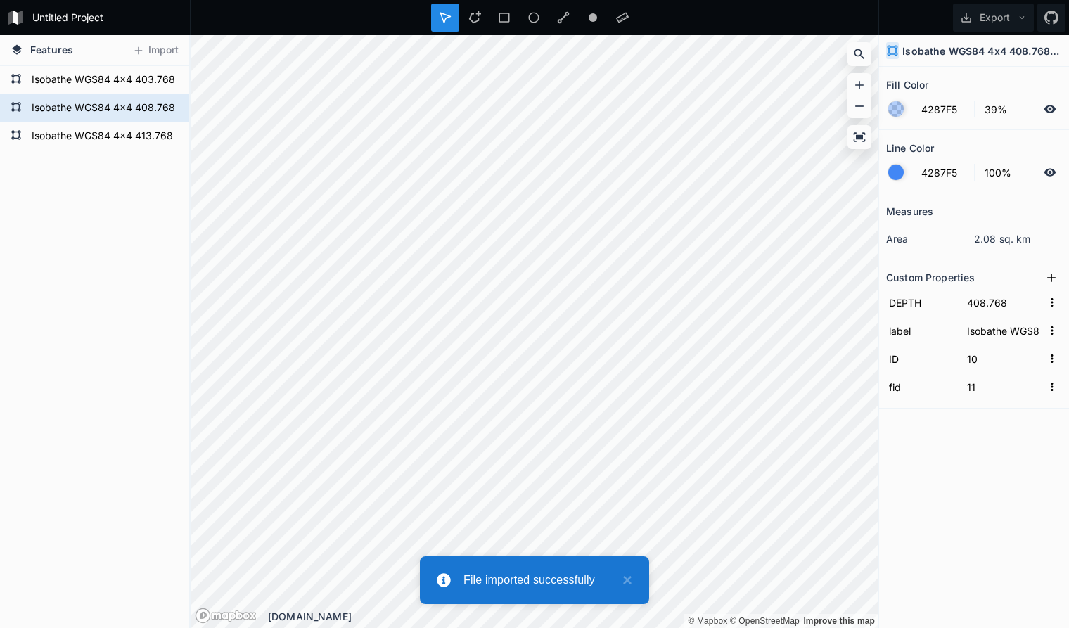
type input "413.768"
type input "Isobathe WGS84 4x4 413.768m simplified"
type input "0"
type input "1"
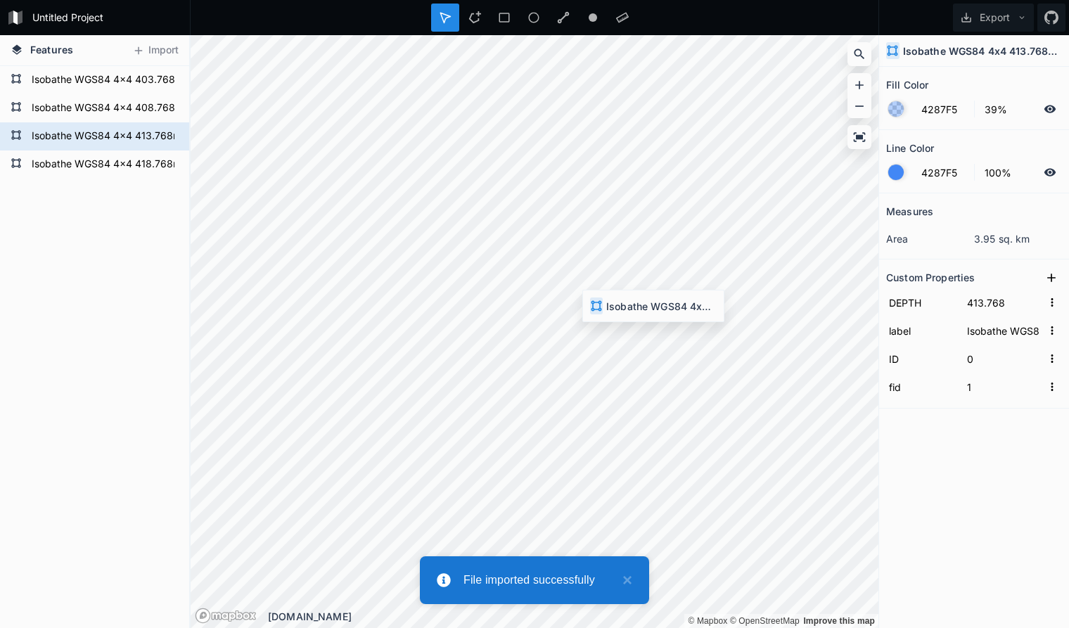
type input "418.768"
type input "Isobathe WGS84 4x4 418.768m simplified"
type input "8"
type input "9"
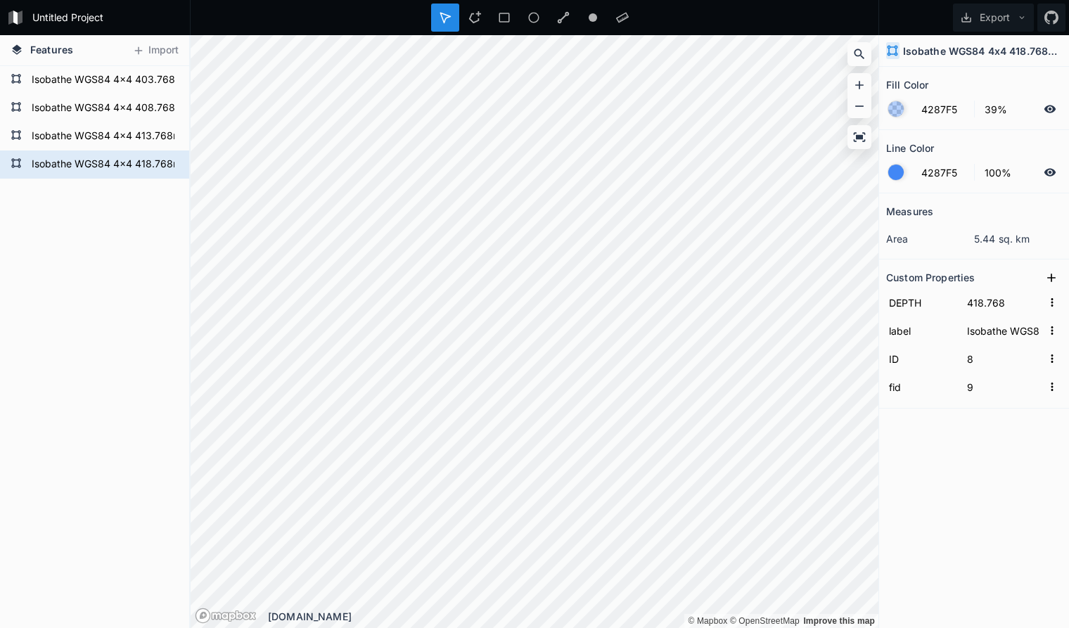
type input "423.768"
type input "Isobathe WGS84 4x4 423.768m simplified"
type input "21"
type input "22"
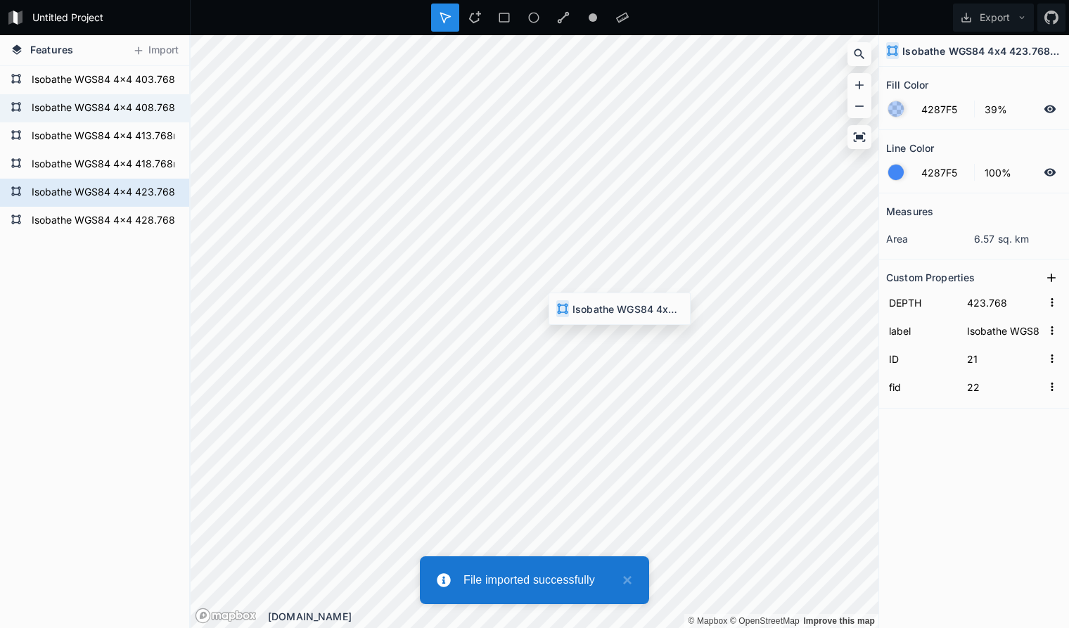
type input "428.768"
type input "Isobathe WGS84 4x4 428.768m simplified"
type input "0"
type input "1"
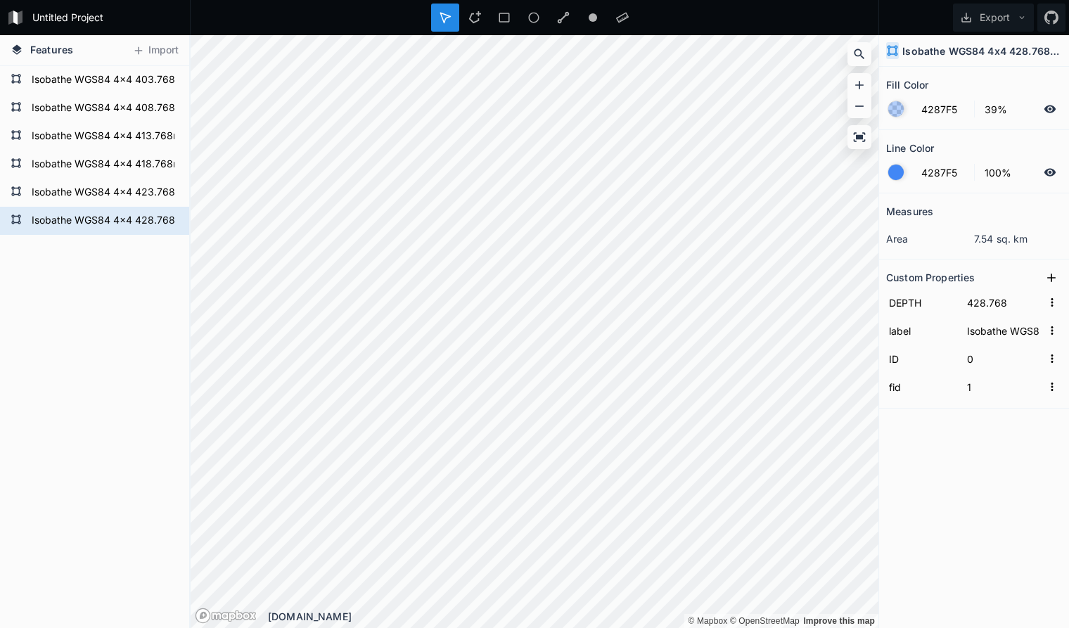
type input "433.768"
type input "Isobathe WGS84 4x4 433.768m simplified"
type input "22"
type input "23"
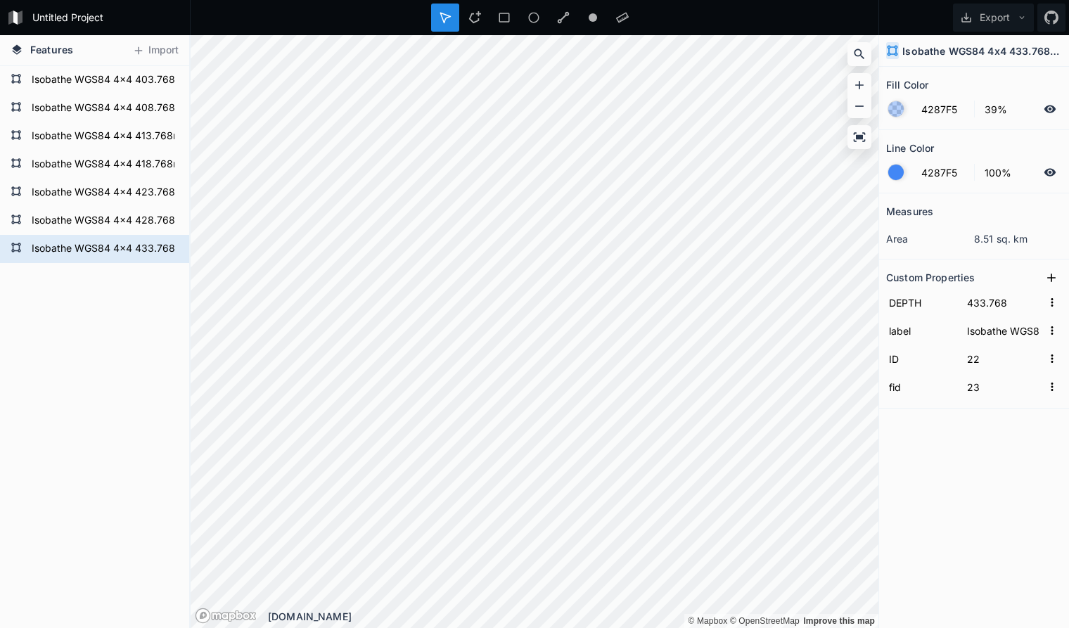
type input "438.768"
type input "Isobathe WGS84 4x4 438.768m simplified"
type input "0"
type input "1"
type input "443.768"
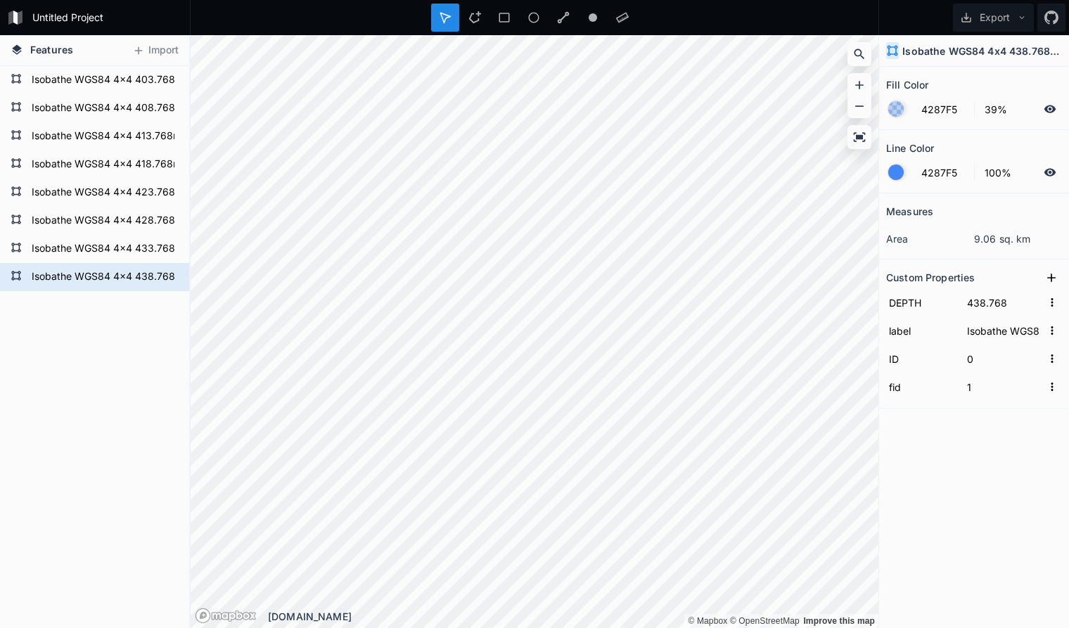
type input "Isobathe WGS84 4x4 443.768m simplified"
type input "23"
type input "24"
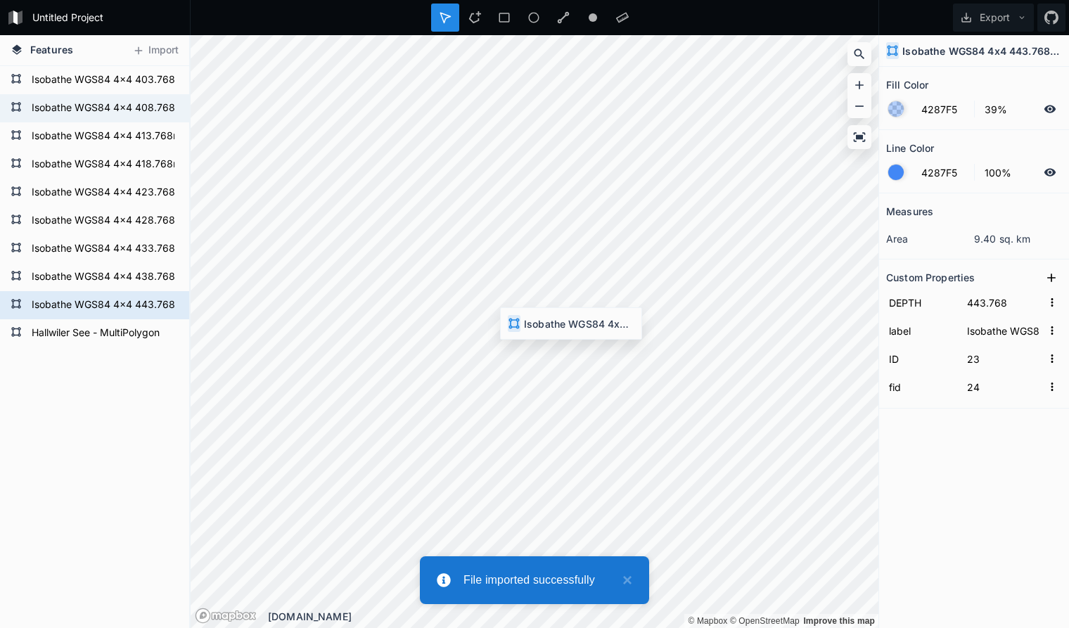
type input "Hallwiler See - MultiPolygon"
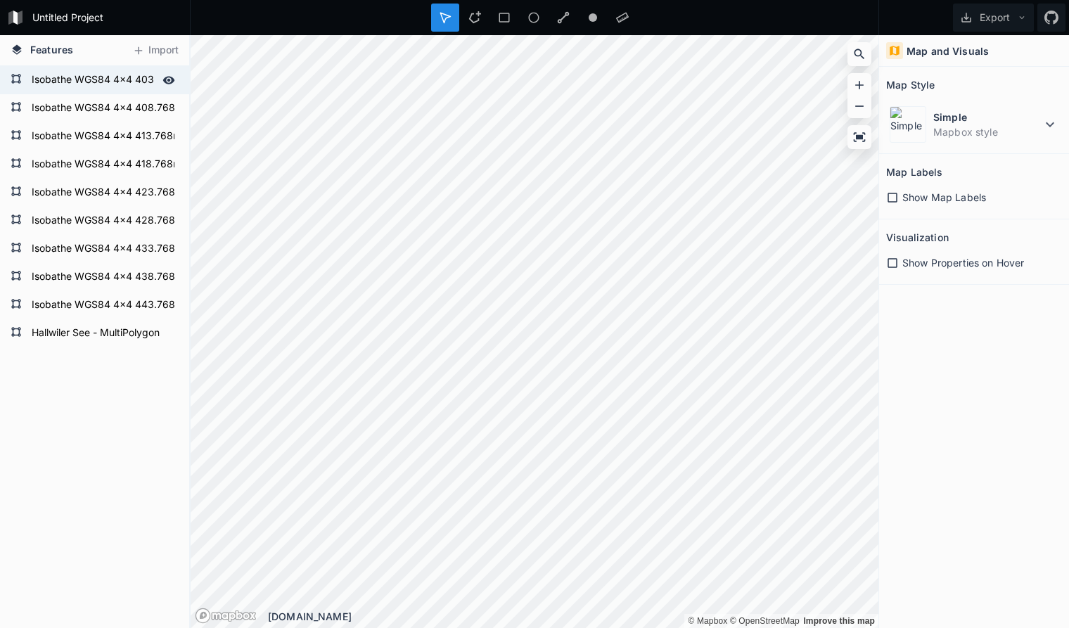
click at [129, 77] on form "Isobathe WGS84 4x4 403.768m simplified" at bounding box center [93, 80] width 132 height 21
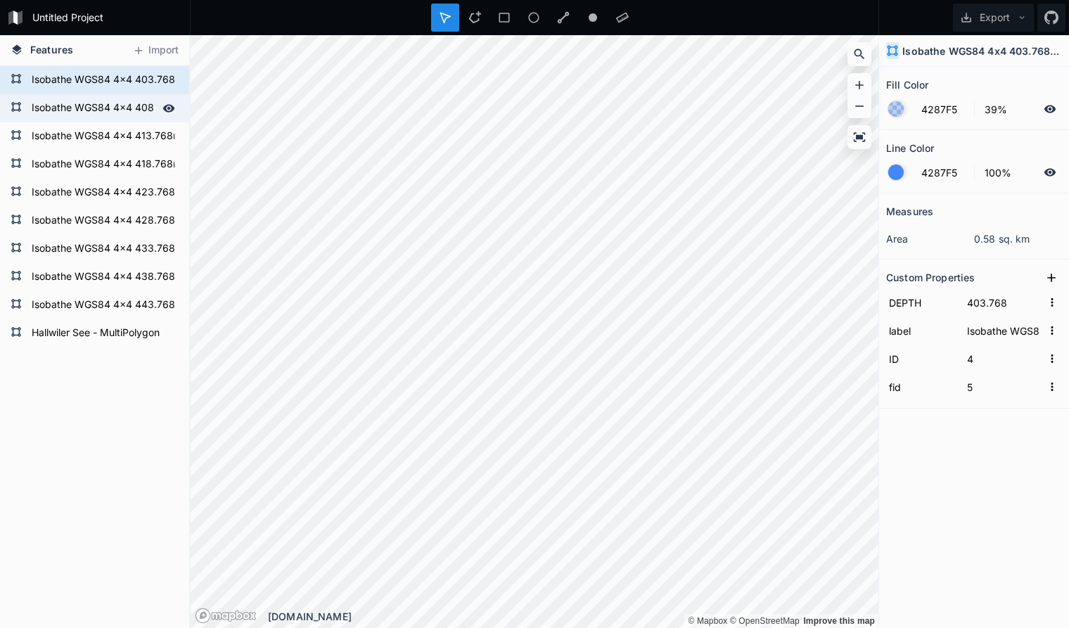
click at [114, 108] on form "Isobathe WGS84 4x4 408.768m simplified" at bounding box center [93, 108] width 132 height 21
type input "408.768"
type input "Isobathe WGS84 4x4 408.768m simplified"
type input "10"
type input "11"
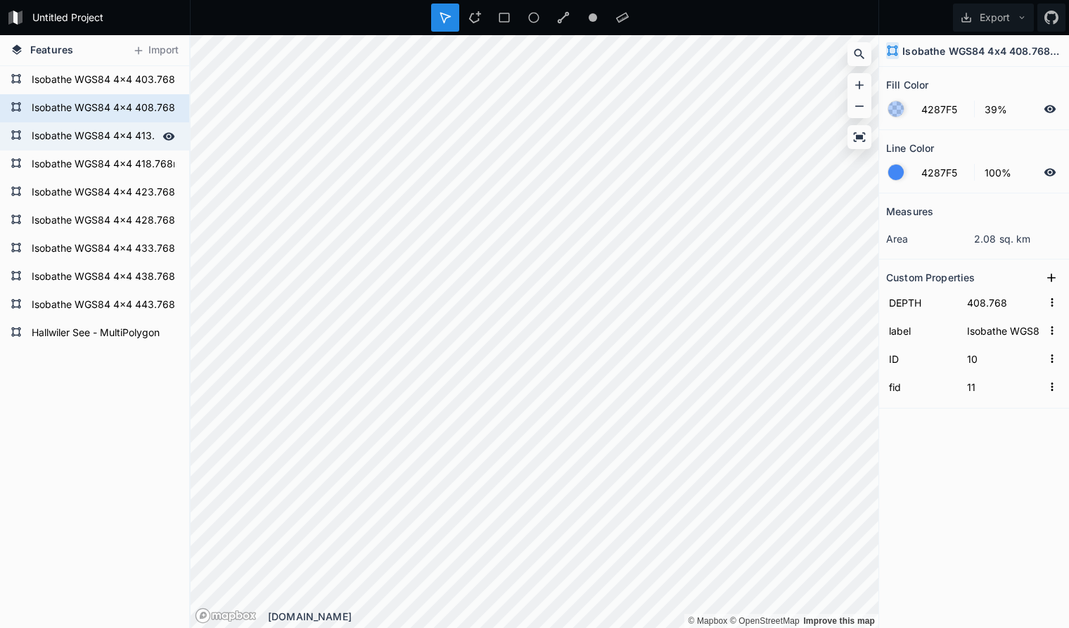
click at [104, 135] on form "Isobathe WGS84 4x4 413.768m simplified" at bounding box center [93, 136] width 132 height 21
type input "413.768"
type input "Isobathe WGS84 4x4 413.768m simplified"
type input "0"
type input "1"
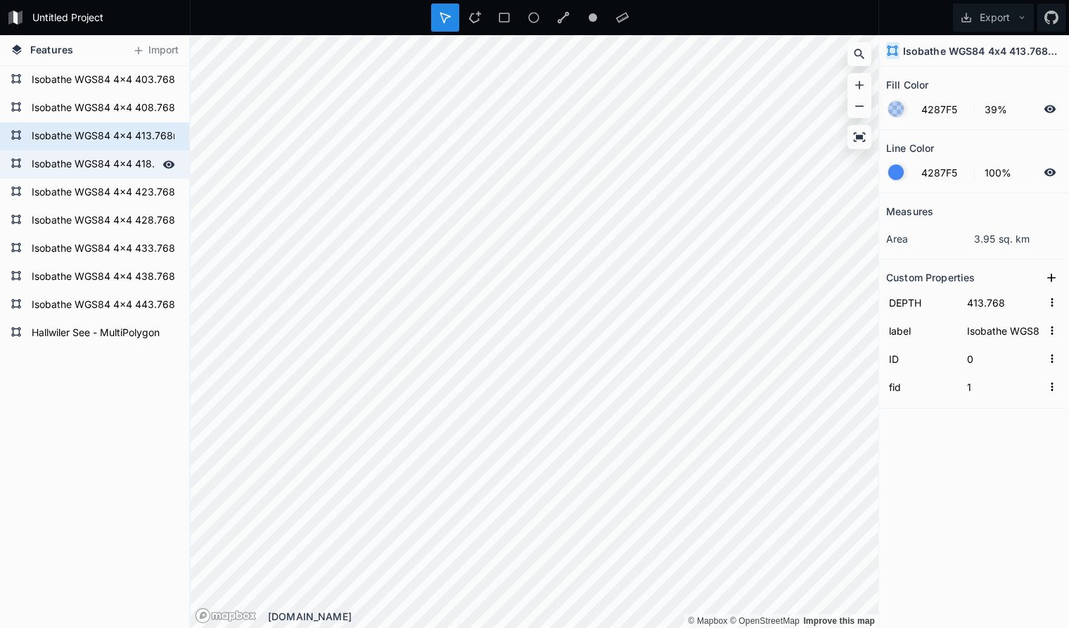
click at [96, 164] on form "Isobathe WGS84 4x4 418.768m simplified" at bounding box center [93, 164] width 132 height 21
type input "418.768"
type input "Isobathe WGS84 4x4 418.768m simplified"
type input "8"
type input "9"
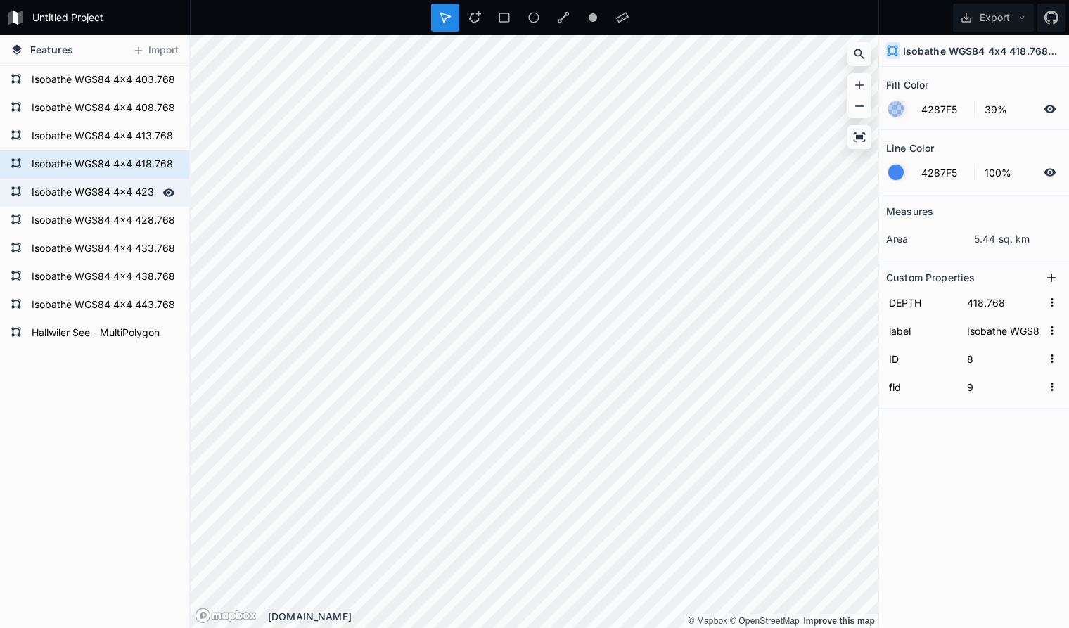
click at [92, 195] on form "Isobathe WGS84 4x4 423.768m simplified" at bounding box center [93, 192] width 132 height 21
type input "423.768"
type input "Isobathe WGS84 4x4 423.768m simplified"
type input "21"
type input "22"
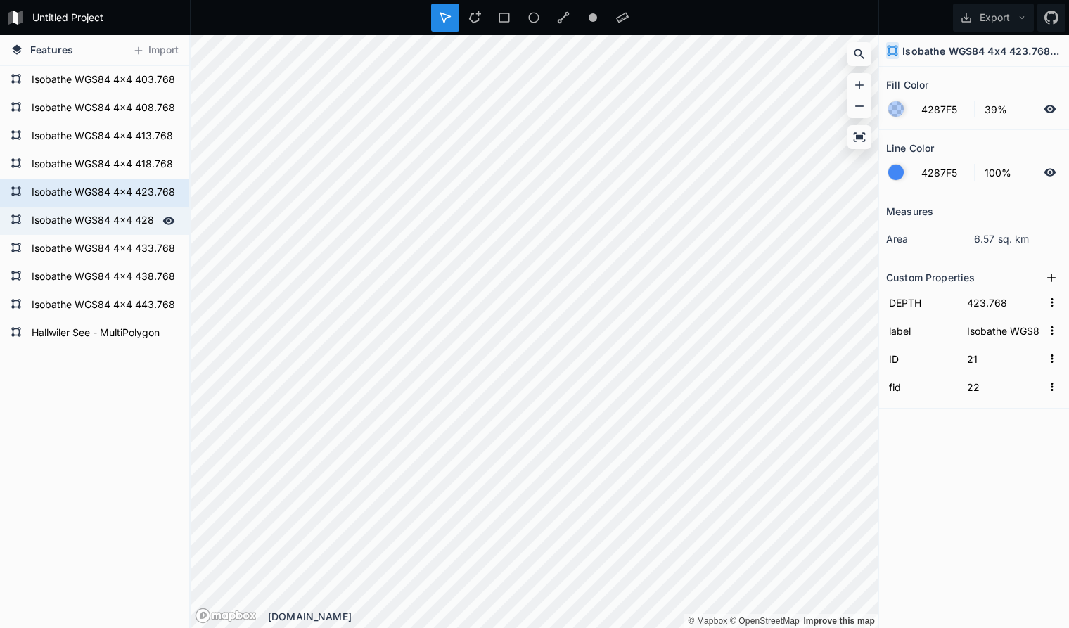
click at [88, 226] on form "Isobathe WGS84 4x4 428.768m simplified" at bounding box center [93, 220] width 132 height 21
type input "428.768"
type input "Isobathe WGS84 4x4 428.768m simplified"
type input "0"
type input "1"
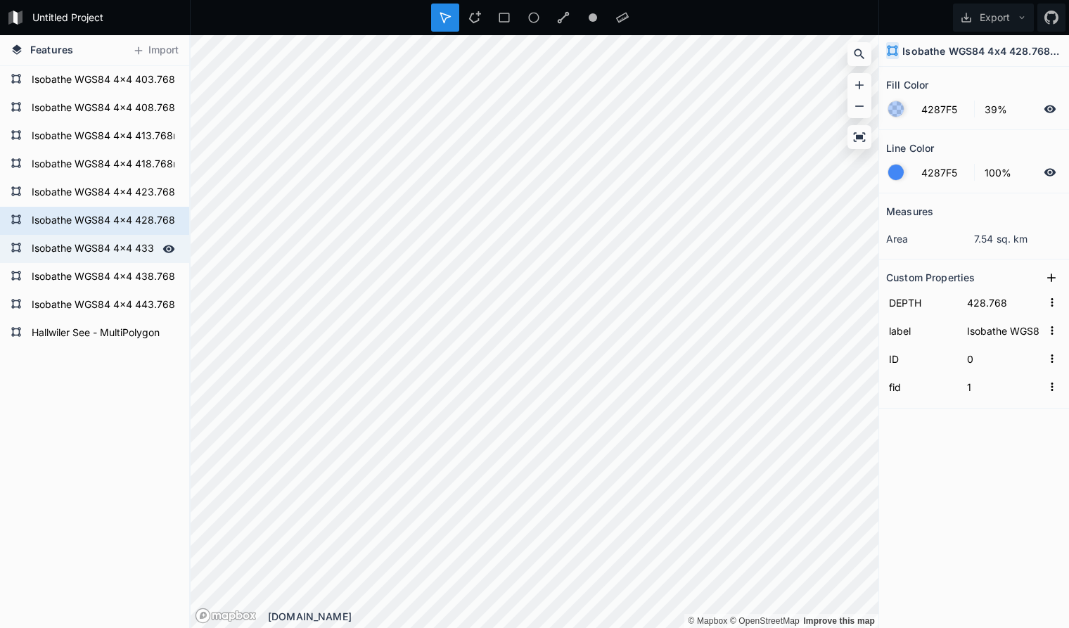
click at [85, 247] on form "Isobathe WGS84 4x4 433.768m simplified" at bounding box center [93, 248] width 132 height 21
type input "433.768"
type input "Isobathe WGS84 4x4 433.768m simplified"
type input "22"
type input "23"
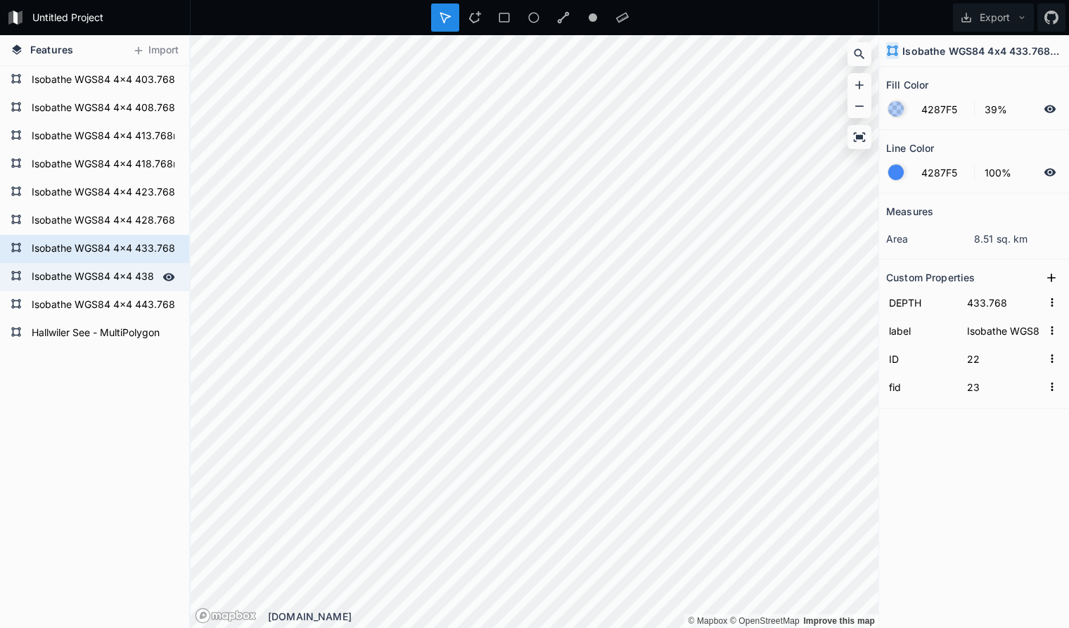
click at [83, 280] on form "Isobathe WGS84 4x4 438.768m simplified" at bounding box center [93, 277] width 132 height 21
type input "438.768"
type input "Isobathe WGS84 4x4 438.768m simplified"
type input "0"
type input "1"
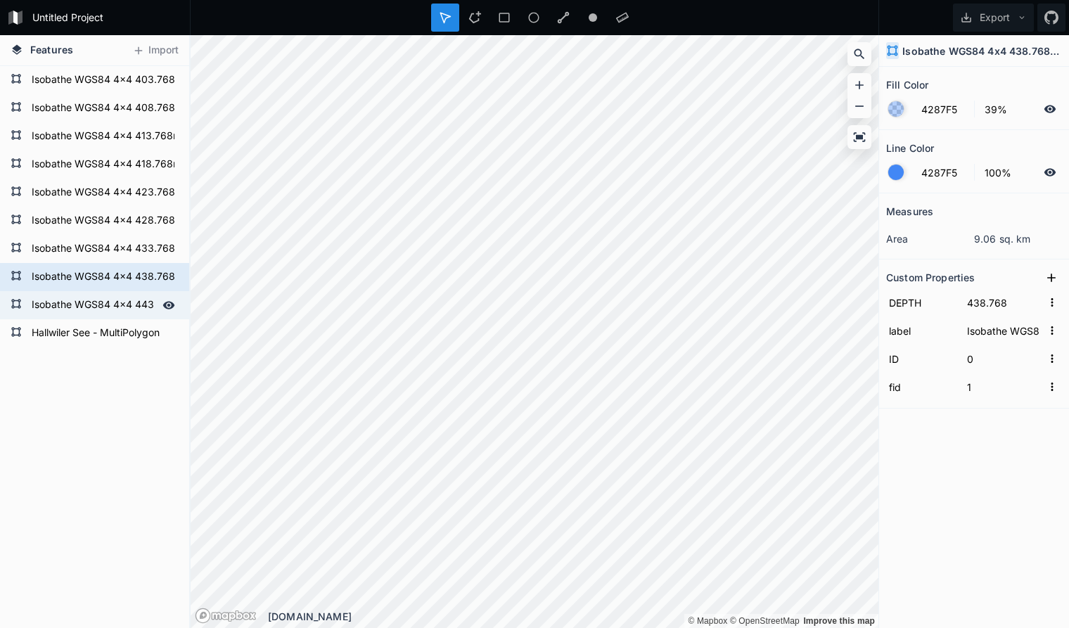
click at [82, 307] on form "Isobathe WGS84 4x4 443.768m simplified" at bounding box center [93, 305] width 132 height 21
type input "443.768"
type input "Isobathe WGS84 4x4 443.768m simplified"
type input "23"
type input "24"
